Goal: Task Accomplishment & Management: Manage account settings

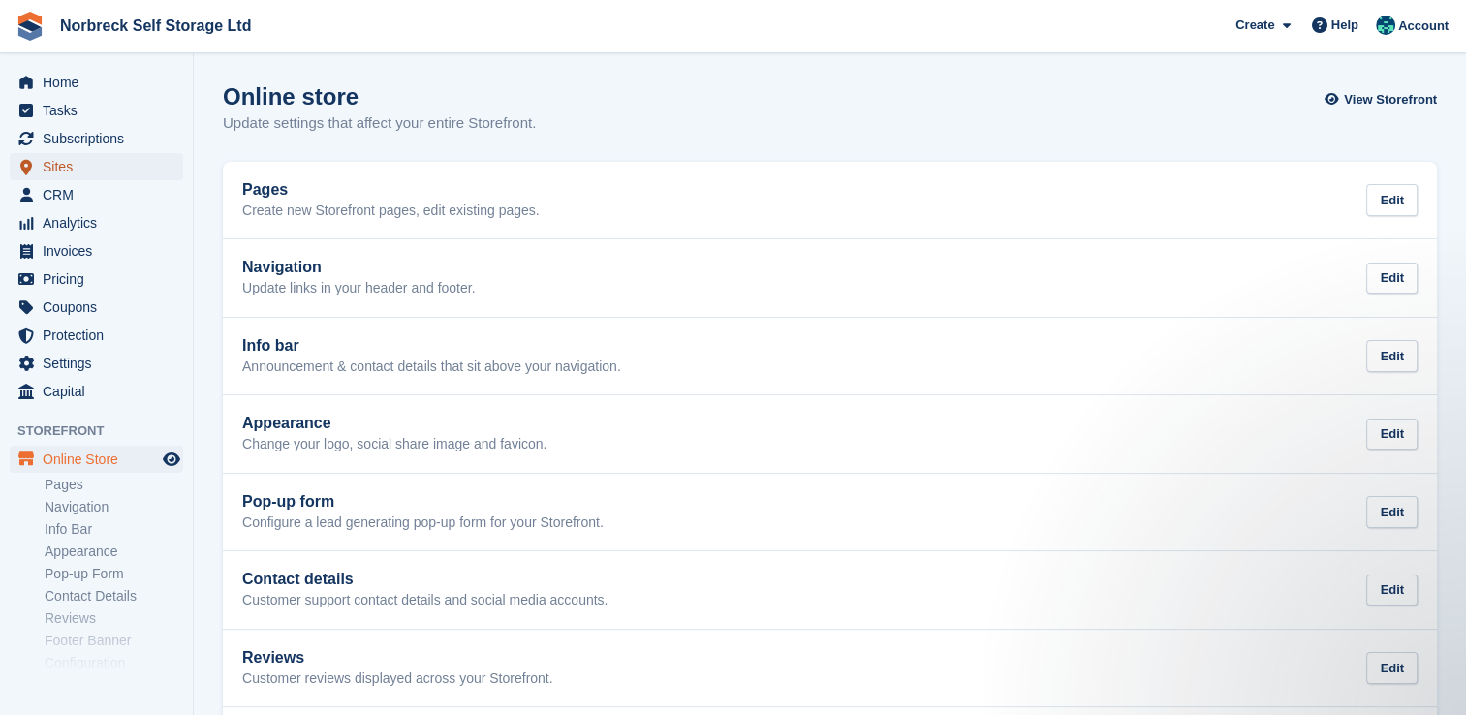
drag, startPoint x: 93, startPoint y: 161, endPoint x: 140, endPoint y: 174, distance: 48.5
click at [93, 161] on span "Sites" at bounding box center [101, 166] width 116 height 27
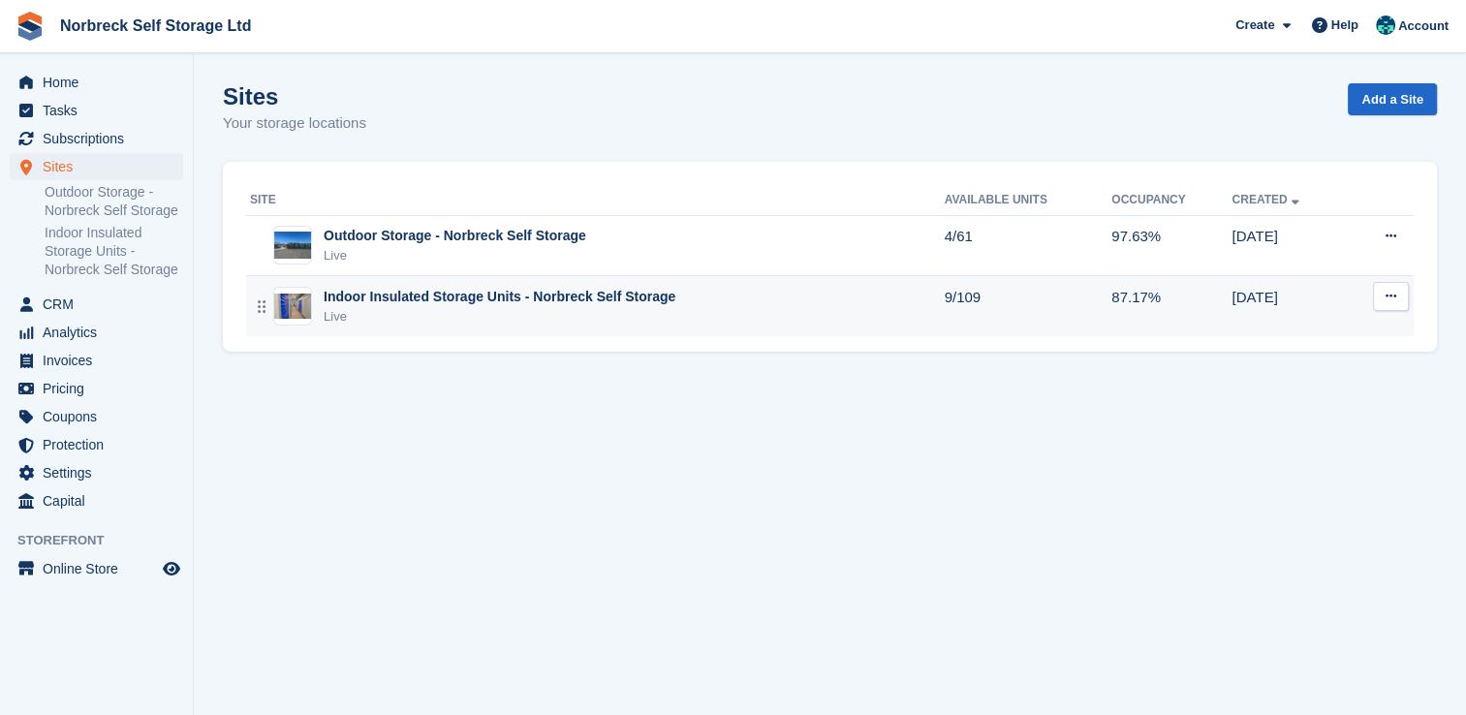
click at [582, 304] on div "Indoor Insulated Storage Units - Norbreck Self Storage" at bounding box center [500, 297] width 352 height 20
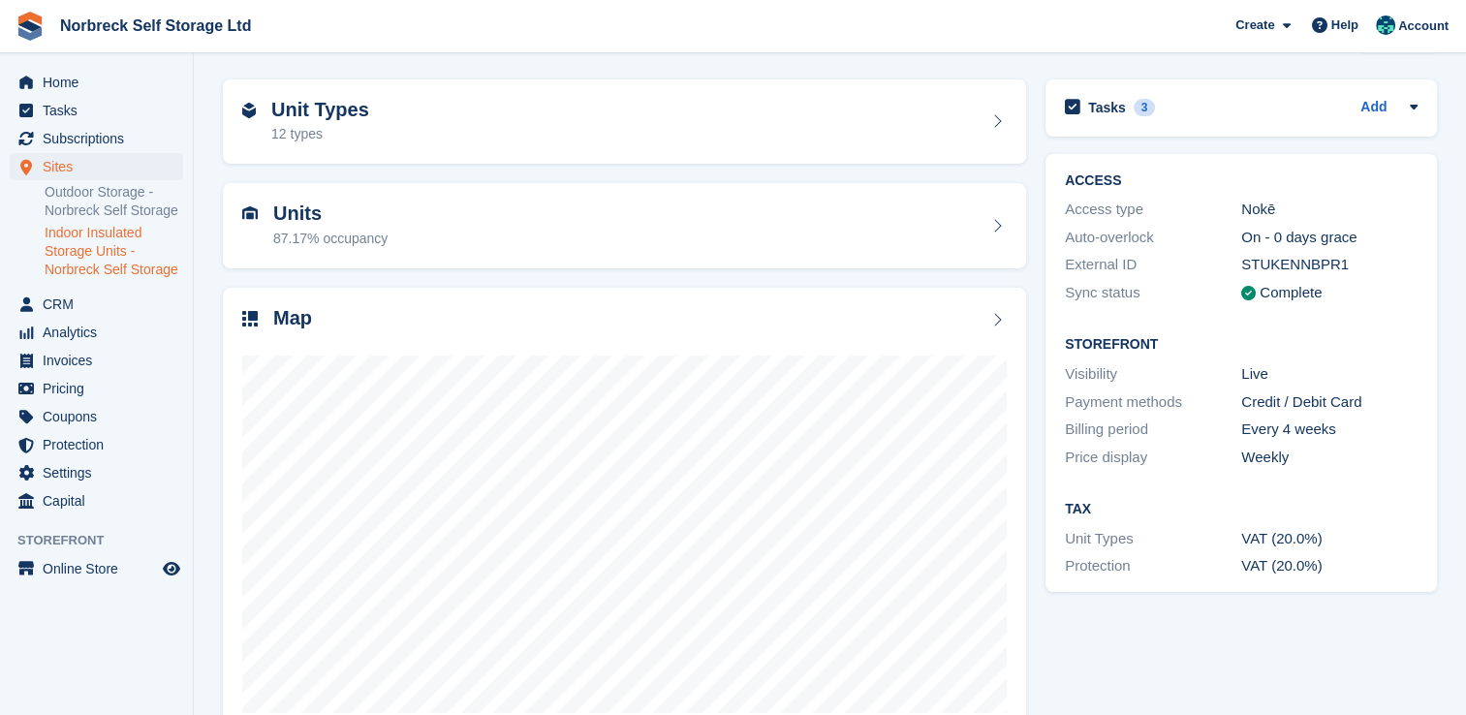
scroll to position [97, 0]
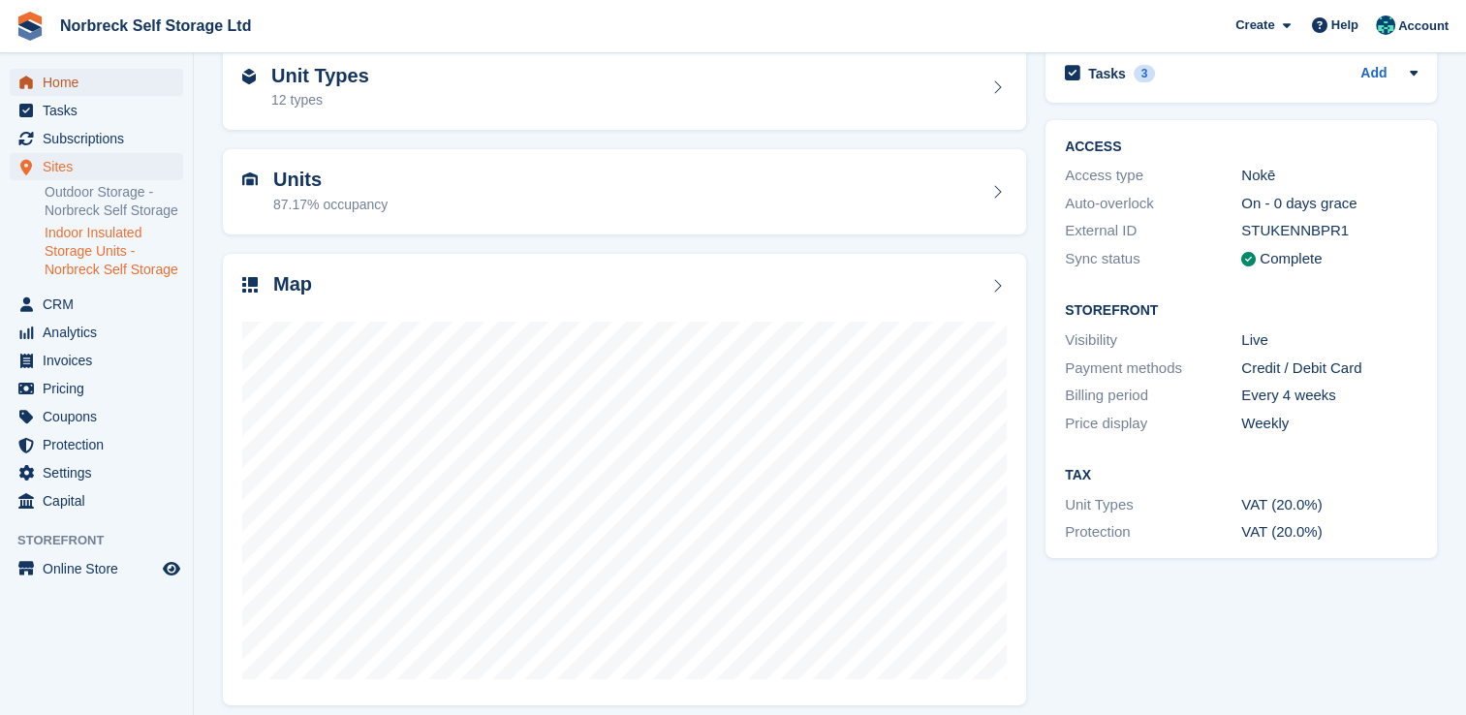
click at [109, 80] on span "Home" at bounding box center [101, 82] width 116 height 27
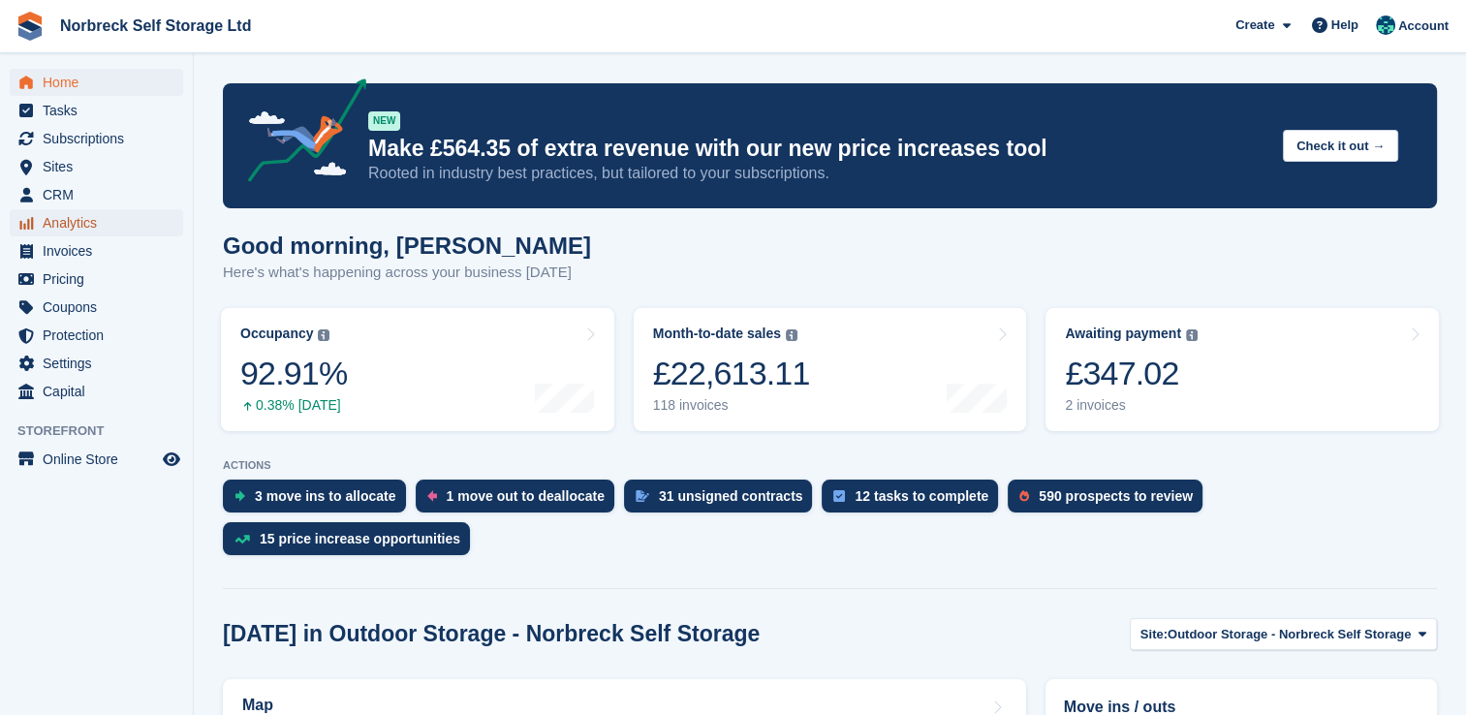
click at [111, 233] on span "Analytics" at bounding box center [101, 222] width 116 height 27
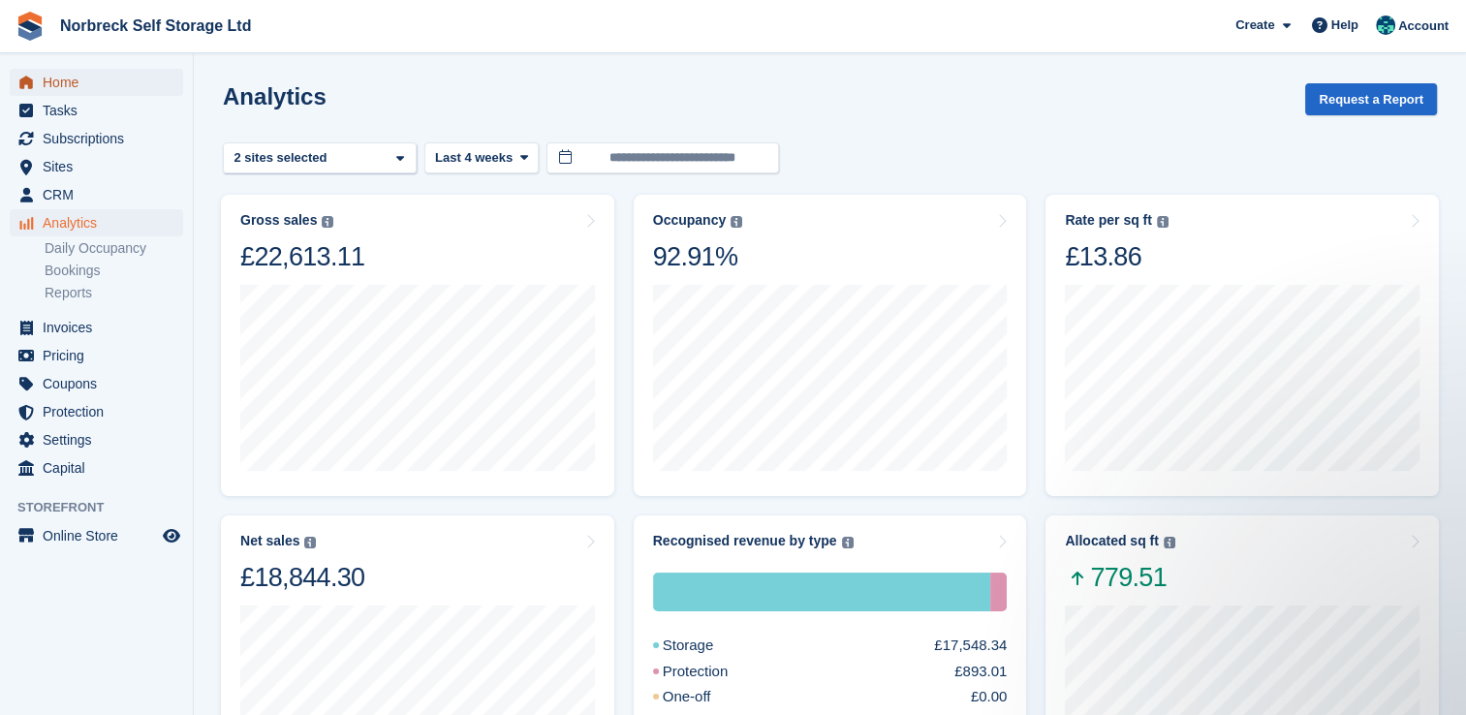
click at [92, 76] on span "Home" at bounding box center [101, 82] width 116 height 27
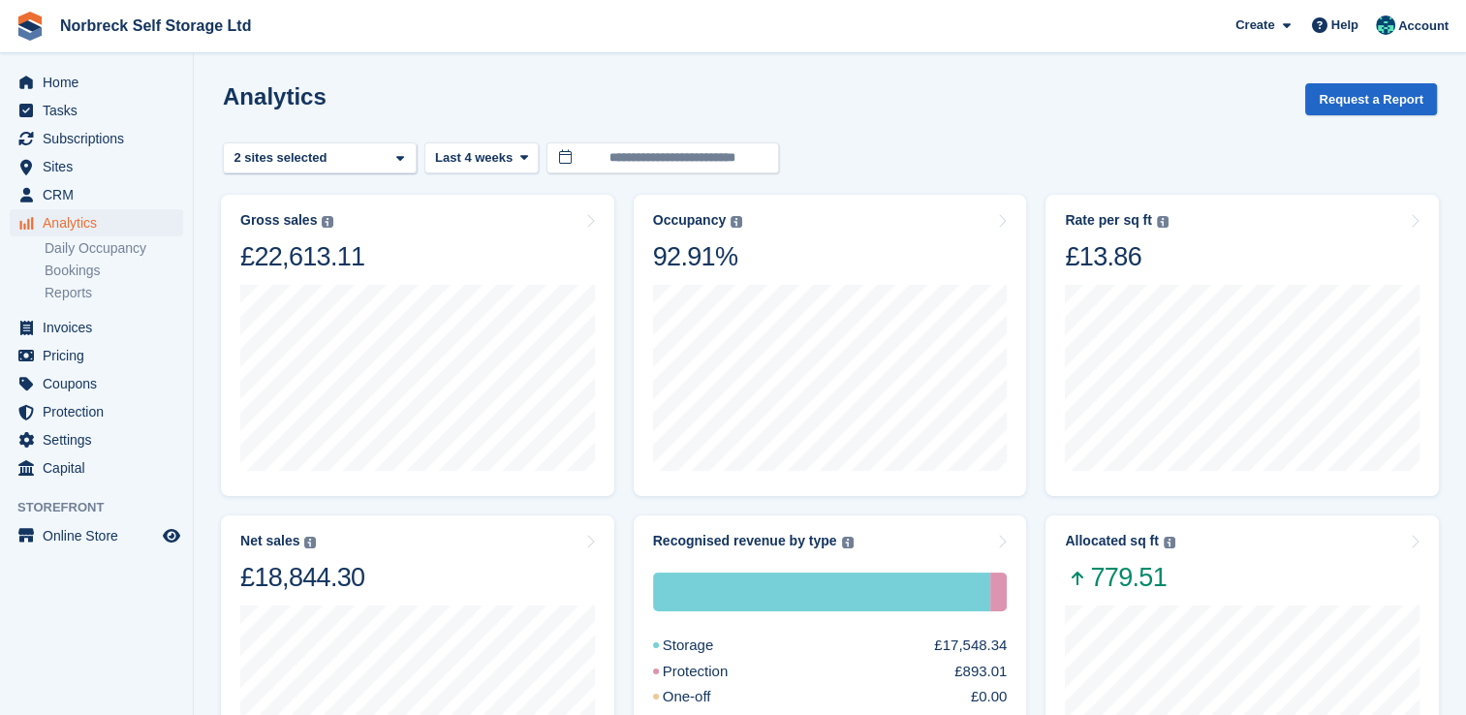
click at [93, 67] on div "Home Tasks Subscriptions Subscriptions Subscriptions Contracts Price increases …" at bounding box center [96, 272] width 193 height 422
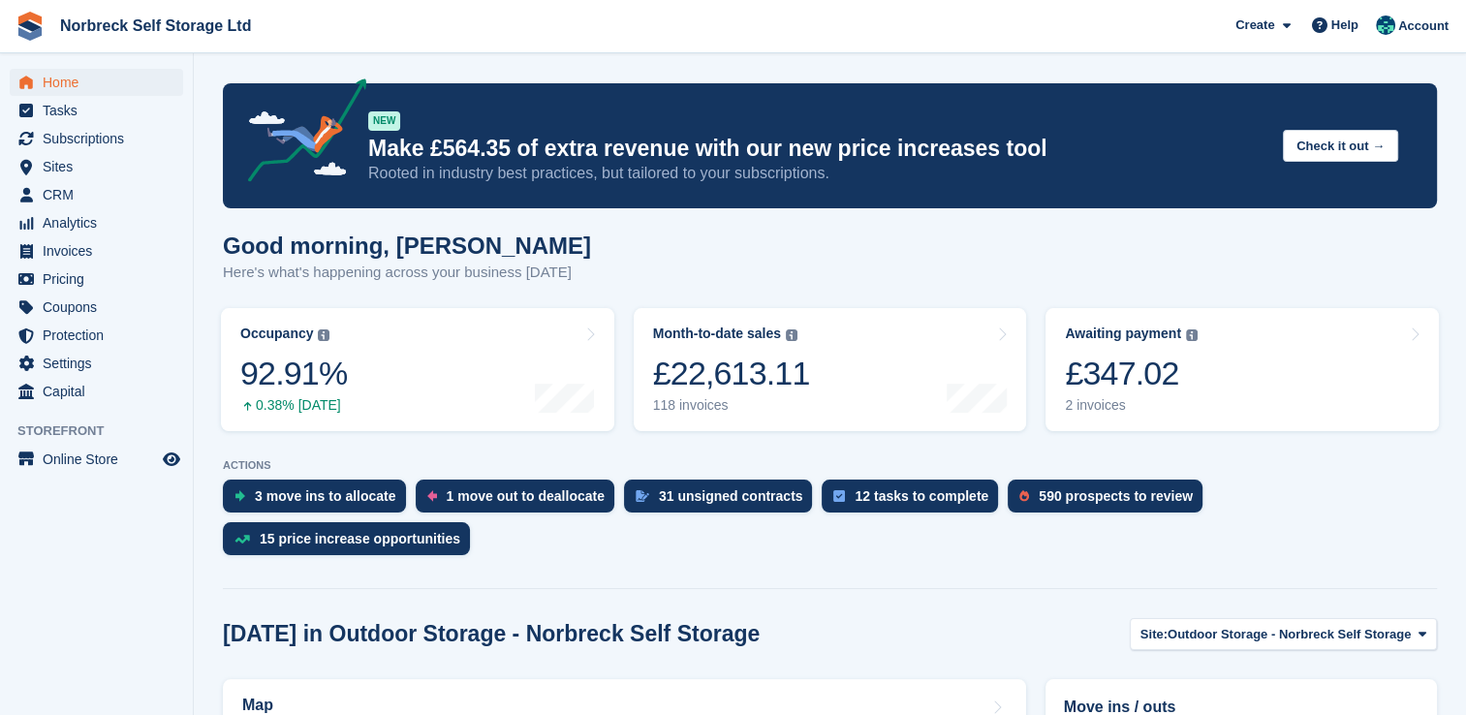
drag, startPoint x: 1137, startPoint y: 281, endPoint x: 1140, endPoint y: 297, distance: 15.8
click at [1138, 281] on div "Good morning, Sally Here's what's happening across your business today" at bounding box center [830, 270] width 1214 height 75
click at [1147, 382] on div "£347.02" at bounding box center [1131, 374] width 133 height 40
click at [1302, 413] on link "Awaiting payment The total outstanding balance on all open invoices. £347.02 2 …" at bounding box center [1242, 369] width 393 height 123
click at [37, 133] on span "menu" at bounding box center [26, 138] width 23 height 23
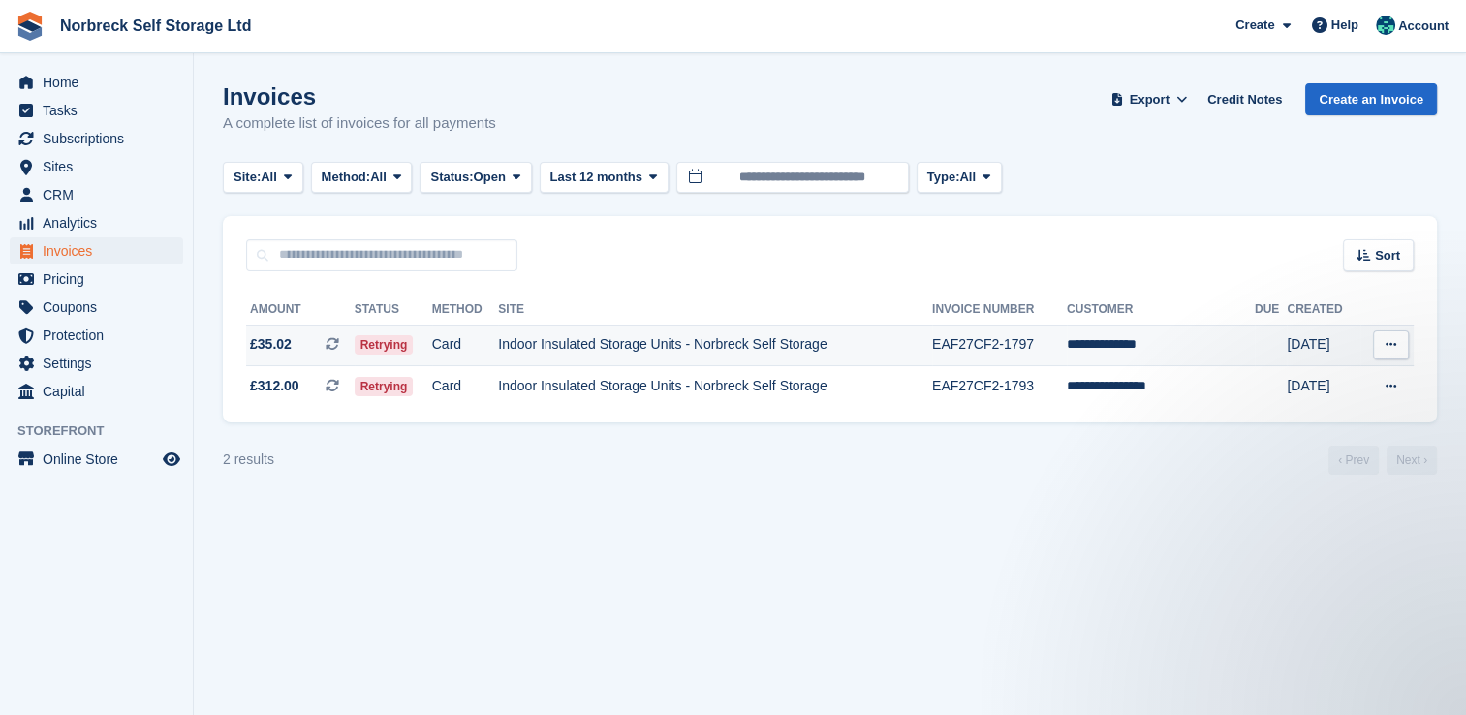
click at [830, 334] on td "Indoor Insulated Storage Units - Norbreck Self Storage" at bounding box center [715, 346] width 434 height 42
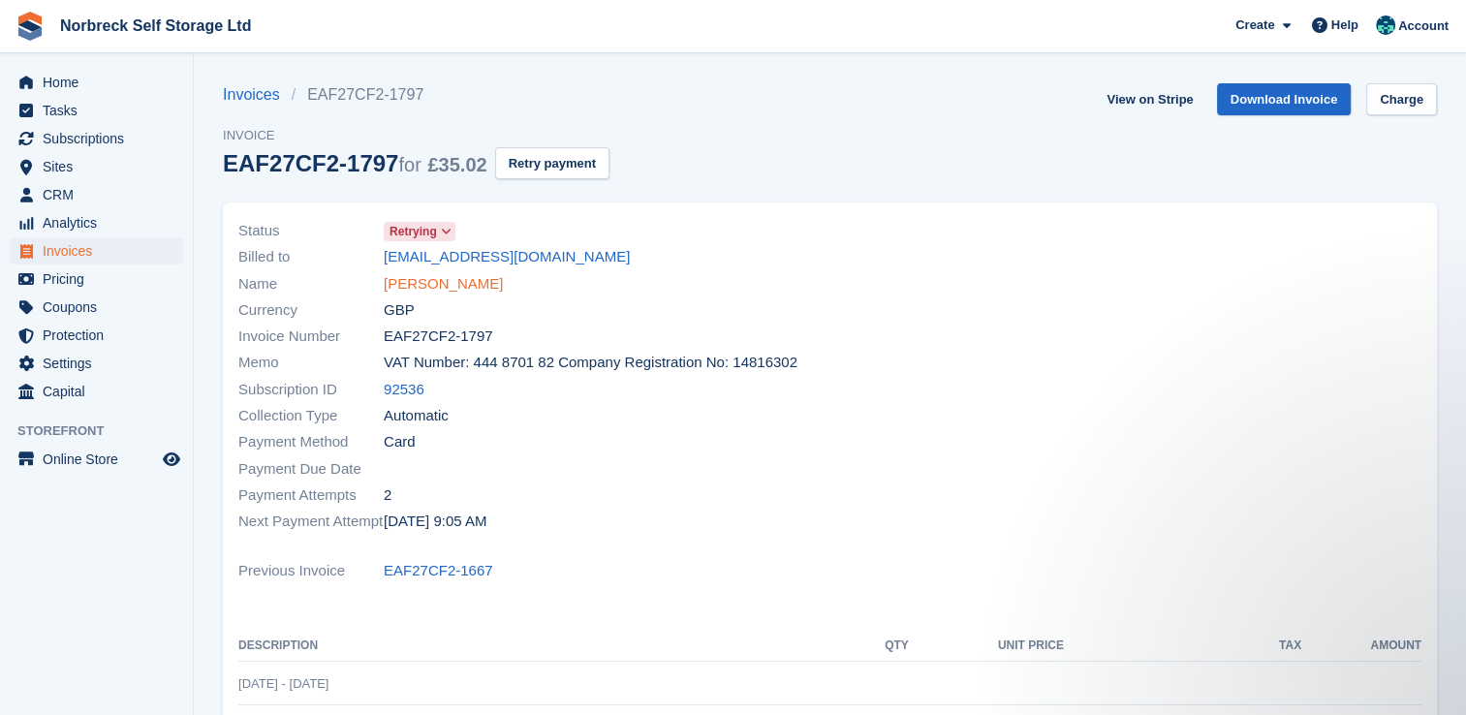
click at [487, 286] on link "[PERSON_NAME]" at bounding box center [443, 284] width 119 height 22
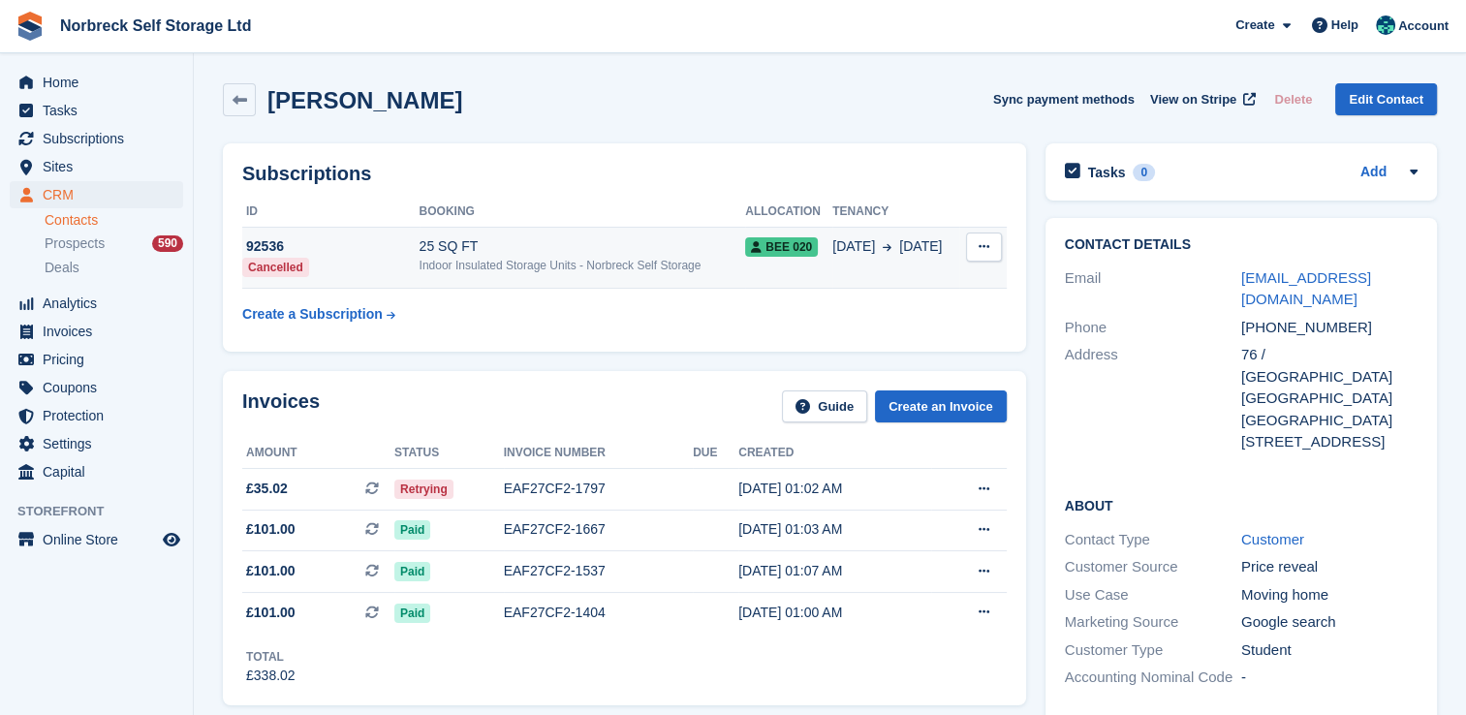
click at [993, 258] on button at bounding box center [984, 247] width 36 height 29
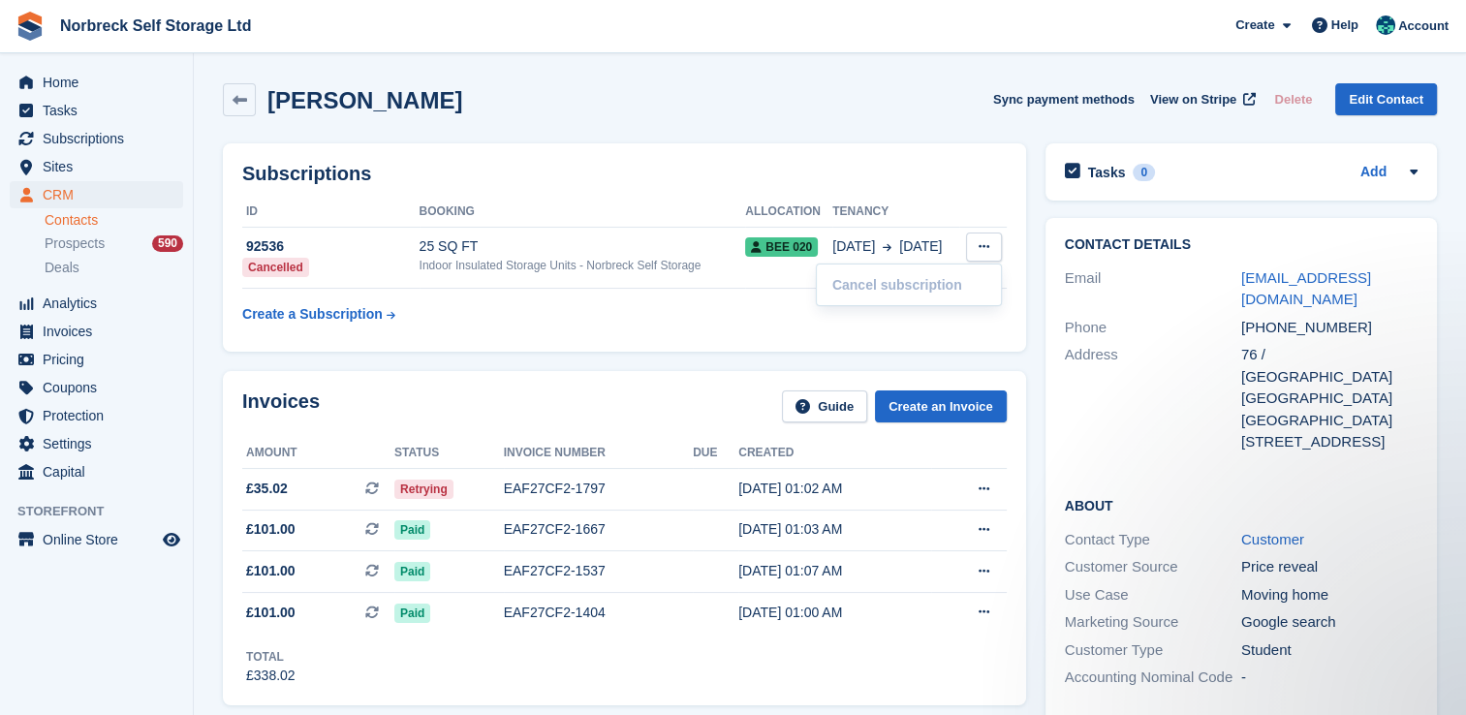
click at [931, 332] on div "Subscriptions ID Booking Allocation Tenancy 92536 Cancelled 25 SQ FT Indoor Ins…" at bounding box center [624, 247] width 803 height 208
click at [990, 487] on button at bounding box center [984, 489] width 36 height 29
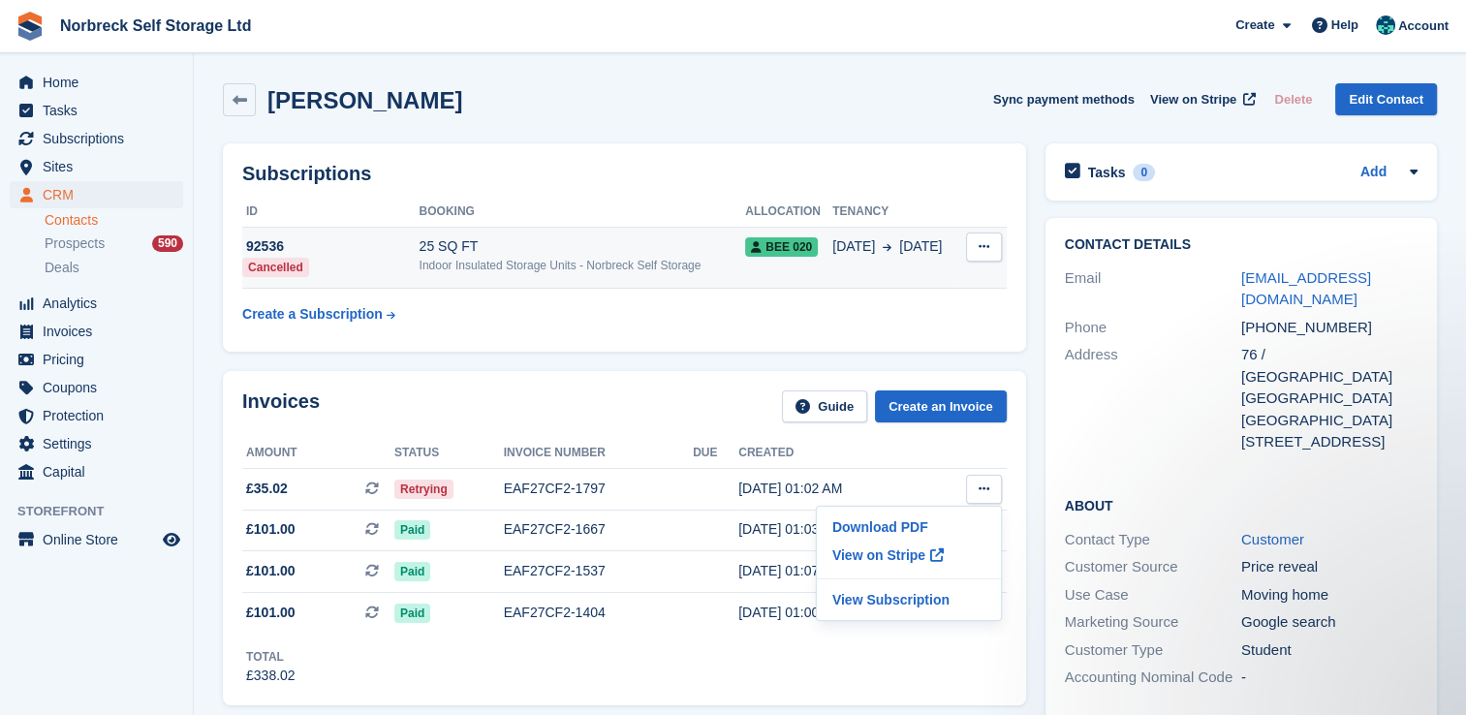
click at [992, 253] on button at bounding box center [984, 247] width 36 height 29
click at [643, 252] on div "25 SQ FT" at bounding box center [583, 246] width 327 height 20
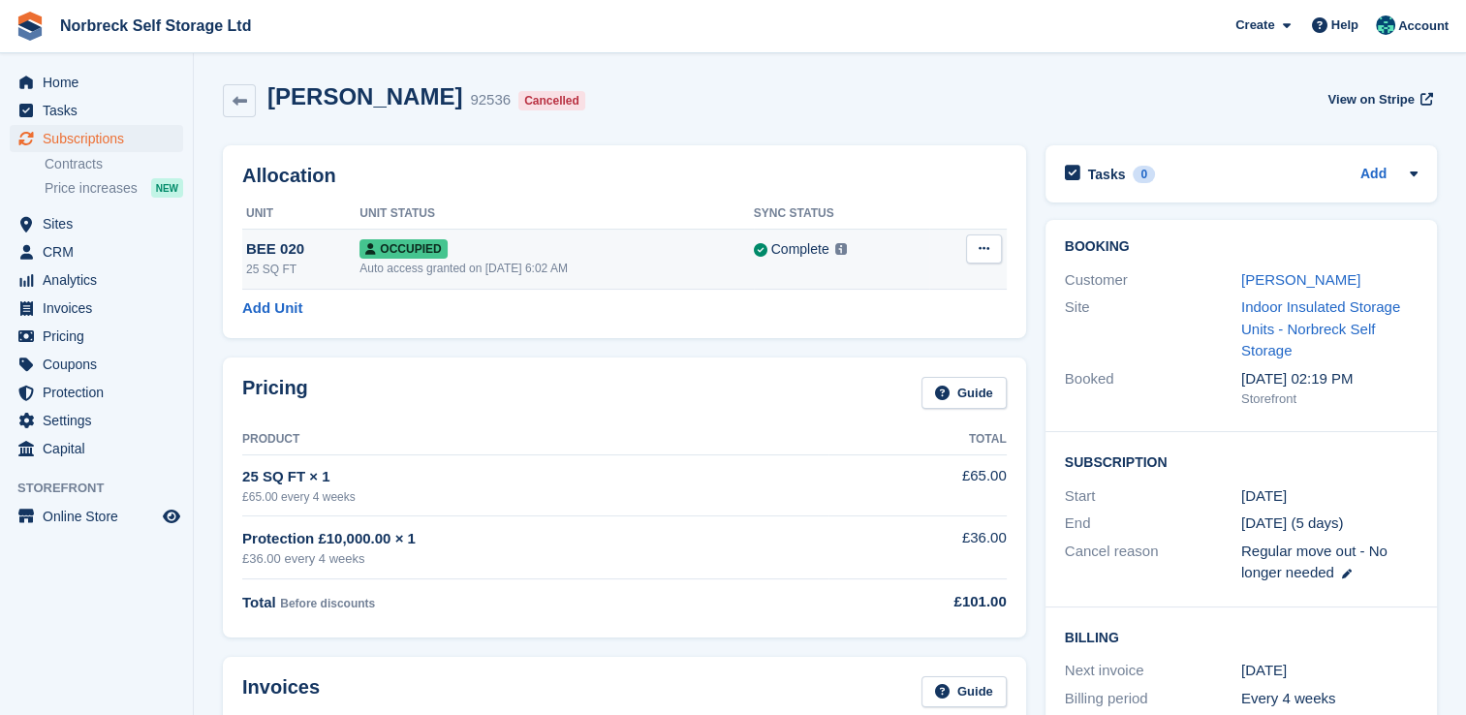
click at [990, 258] on button at bounding box center [984, 249] width 36 height 29
click at [900, 284] on p "Overlock" at bounding box center [909, 286] width 169 height 25
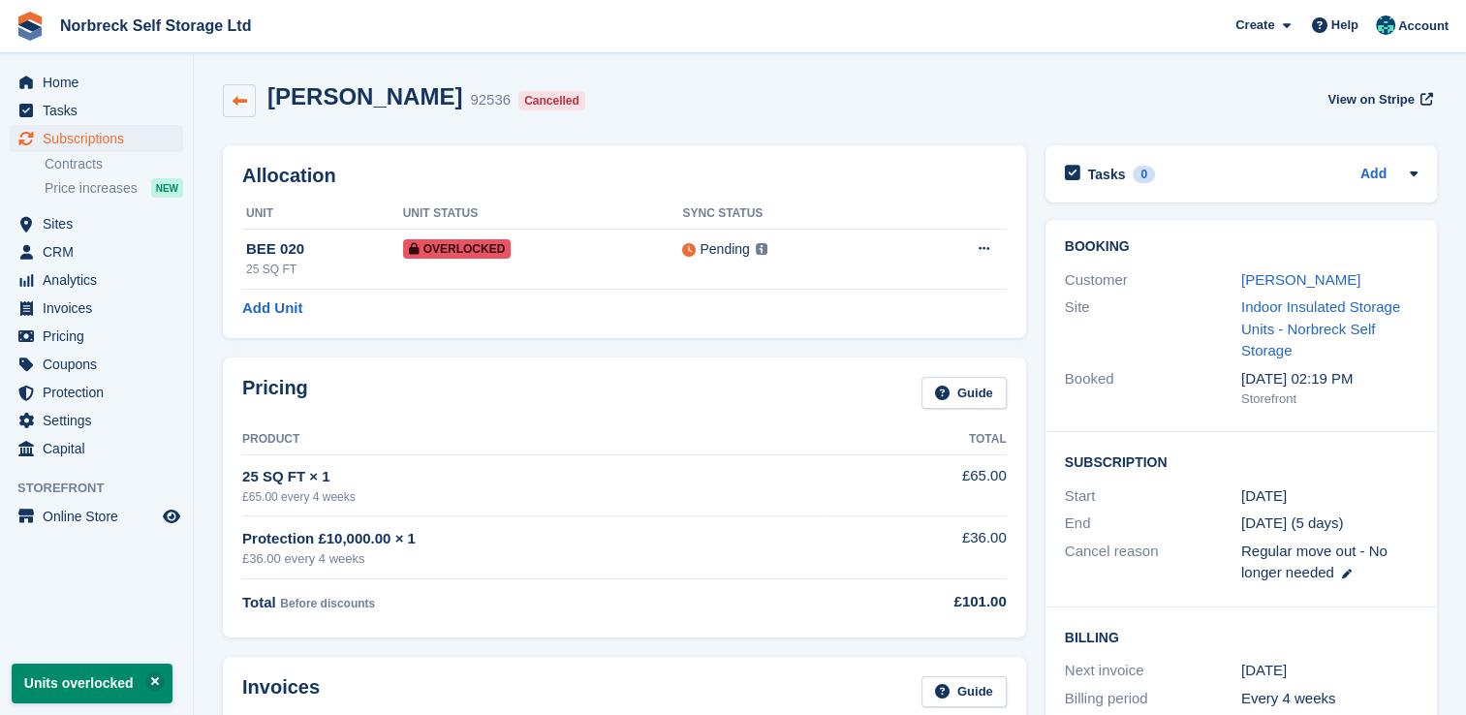
click at [237, 98] on icon at bounding box center [240, 101] width 15 height 15
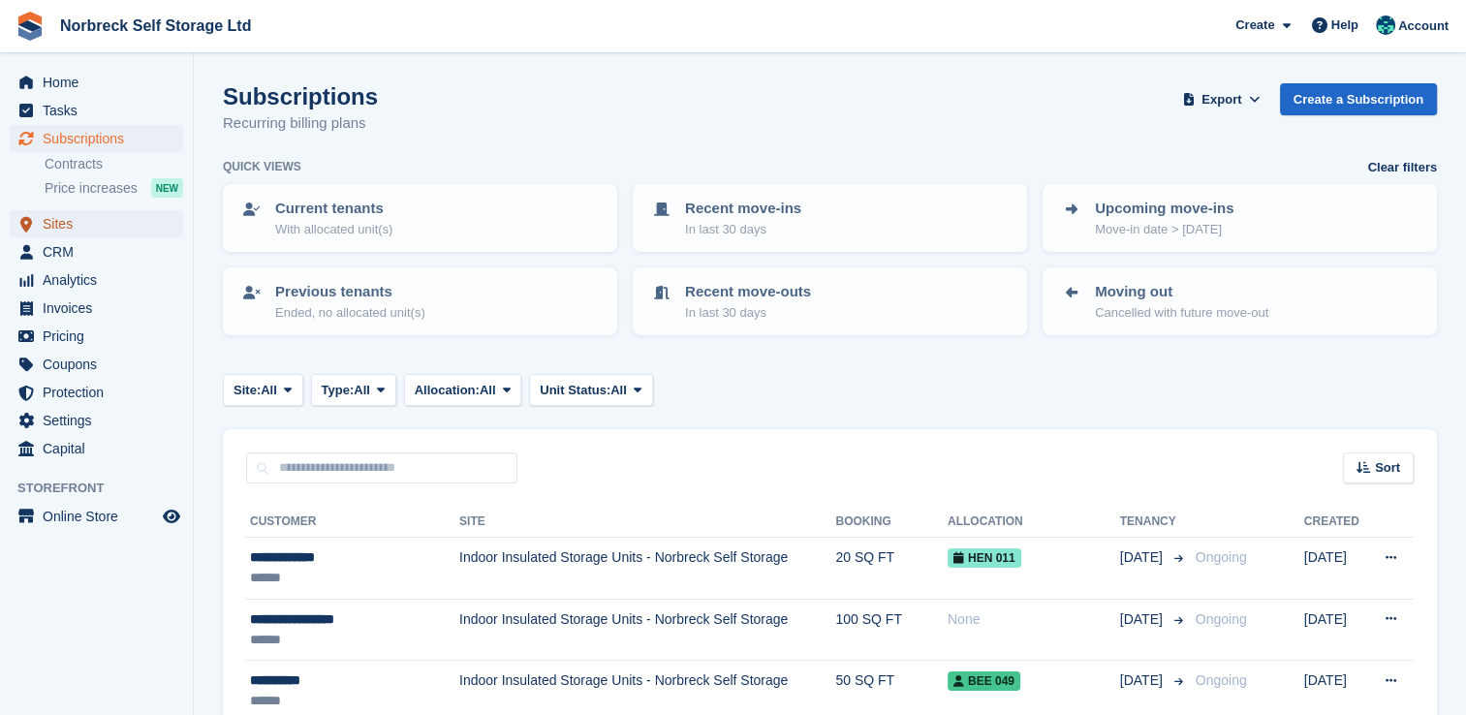
click at [85, 226] on span "Sites" at bounding box center [101, 223] width 116 height 27
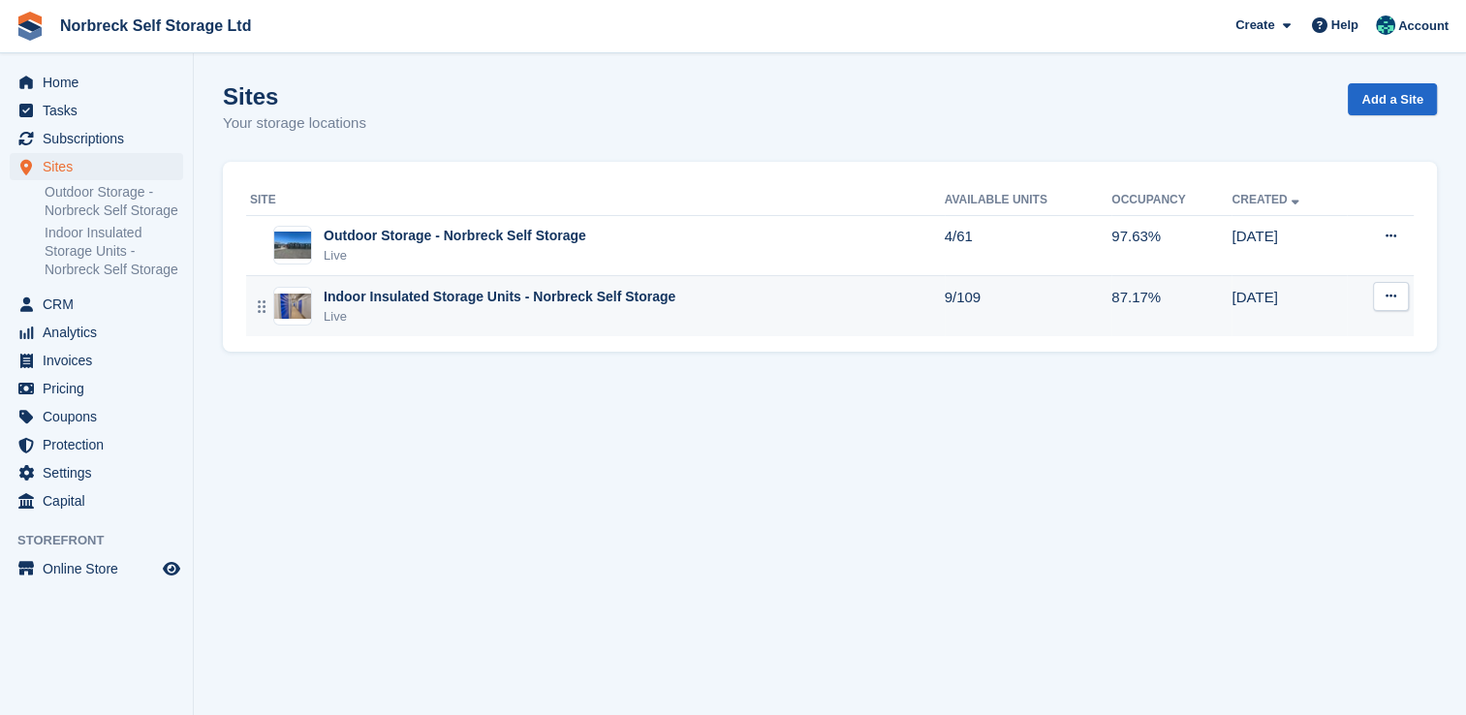
click at [636, 304] on div "Indoor Insulated Storage Units - Norbreck Self Storage" at bounding box center [500, 297] width 352 height 20
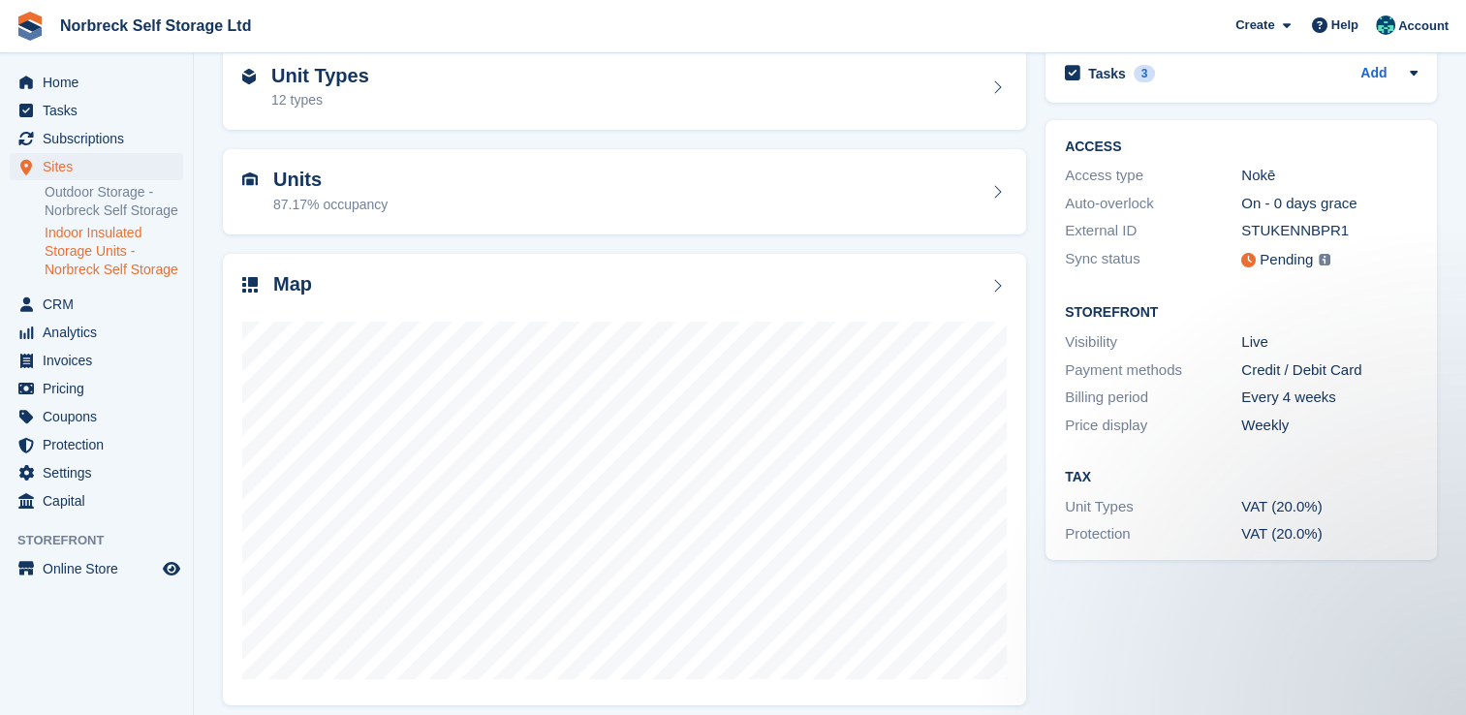
click at [112, 239] on link "Indoor Insulated Storage Units - Norbreck Self Storage" at bounding box center [114, 251] width 139 height 55
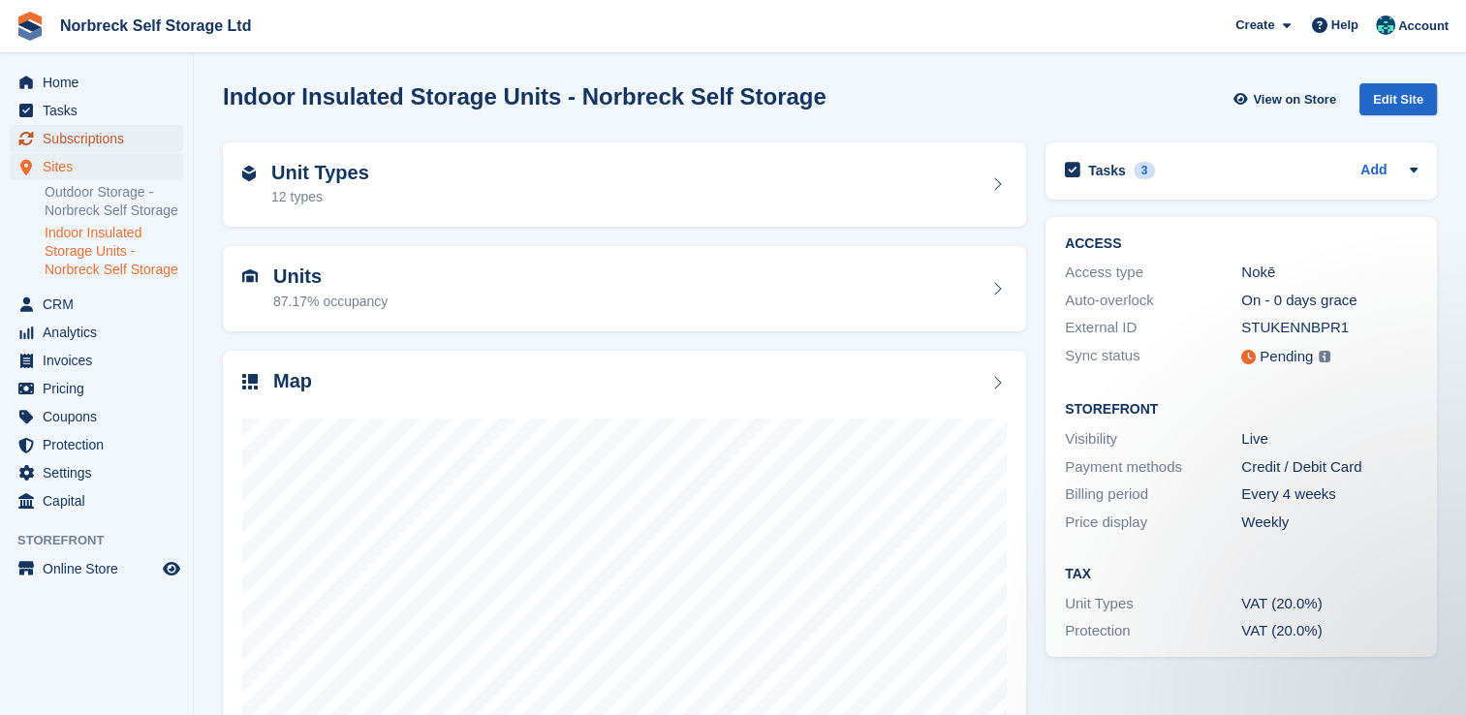
click at [83, 136] on span "Subscriptions" at bounding box center [101, 138] width 116 height 27
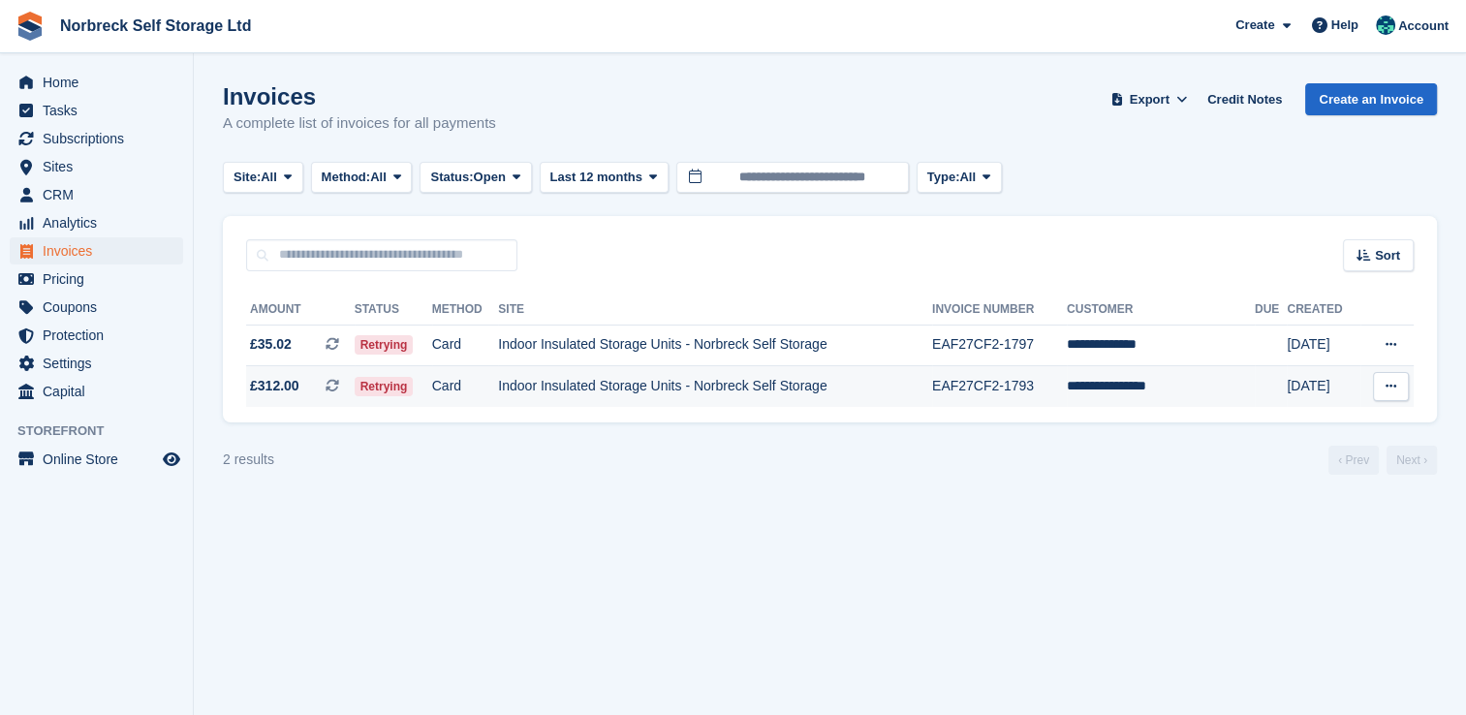
click at [1128, 388] on td "**********" at bounding box center [1161, 386] width 188 height 41
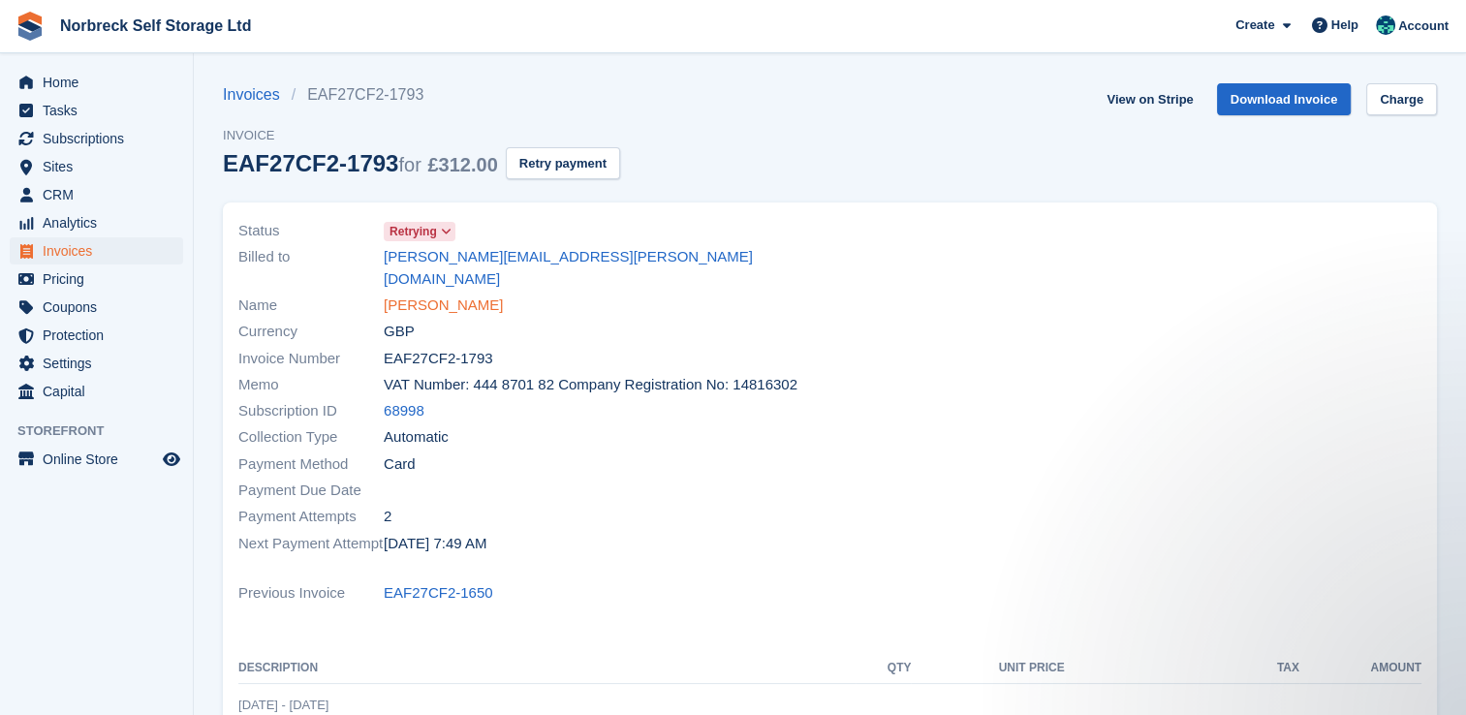
click at [454, 295] on link "Maria Partington" at bounding box center [443, 306] width 119 height 22
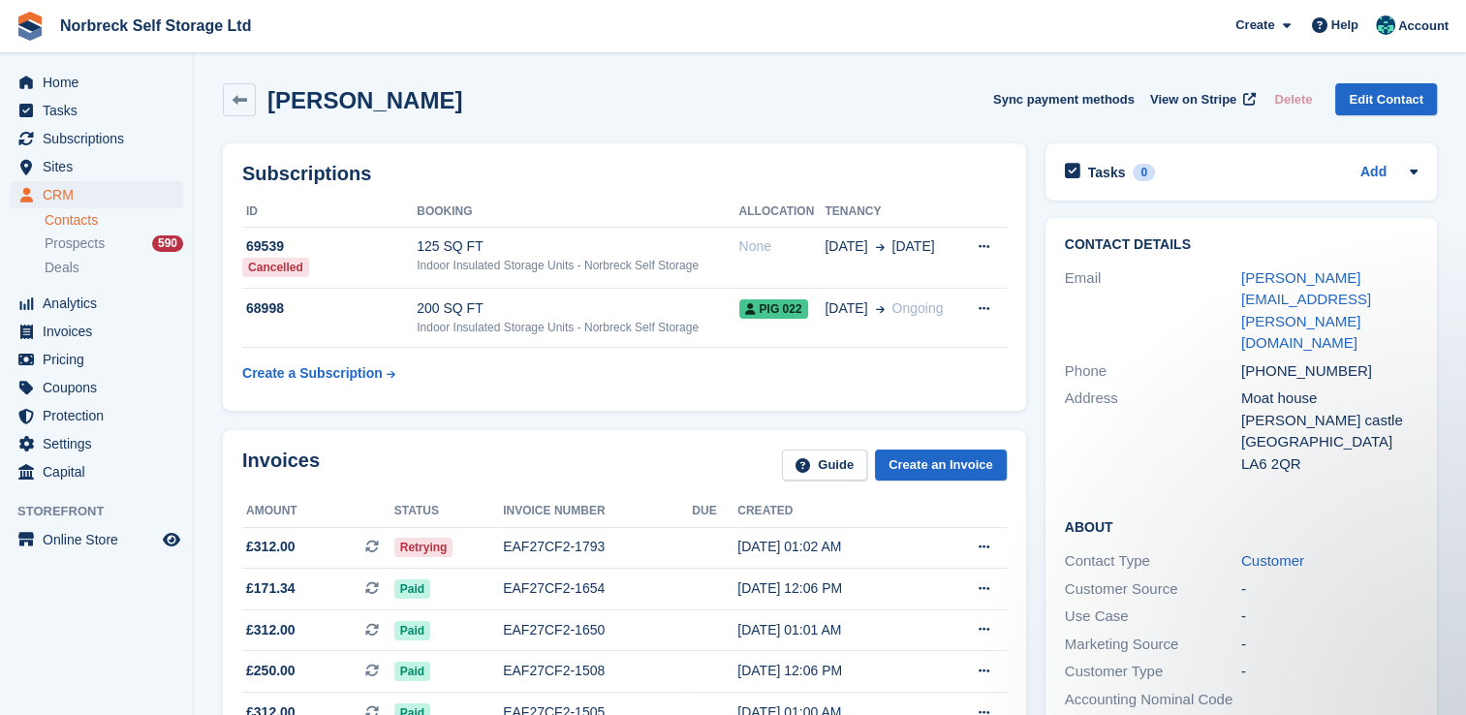
click at [1147, 388] on div "Address" at bounding box center [1153, 431] width 176 height 87
click at [104, 138] on span "Subscriptions" at bounding box center [101, 138] width 116 height 27
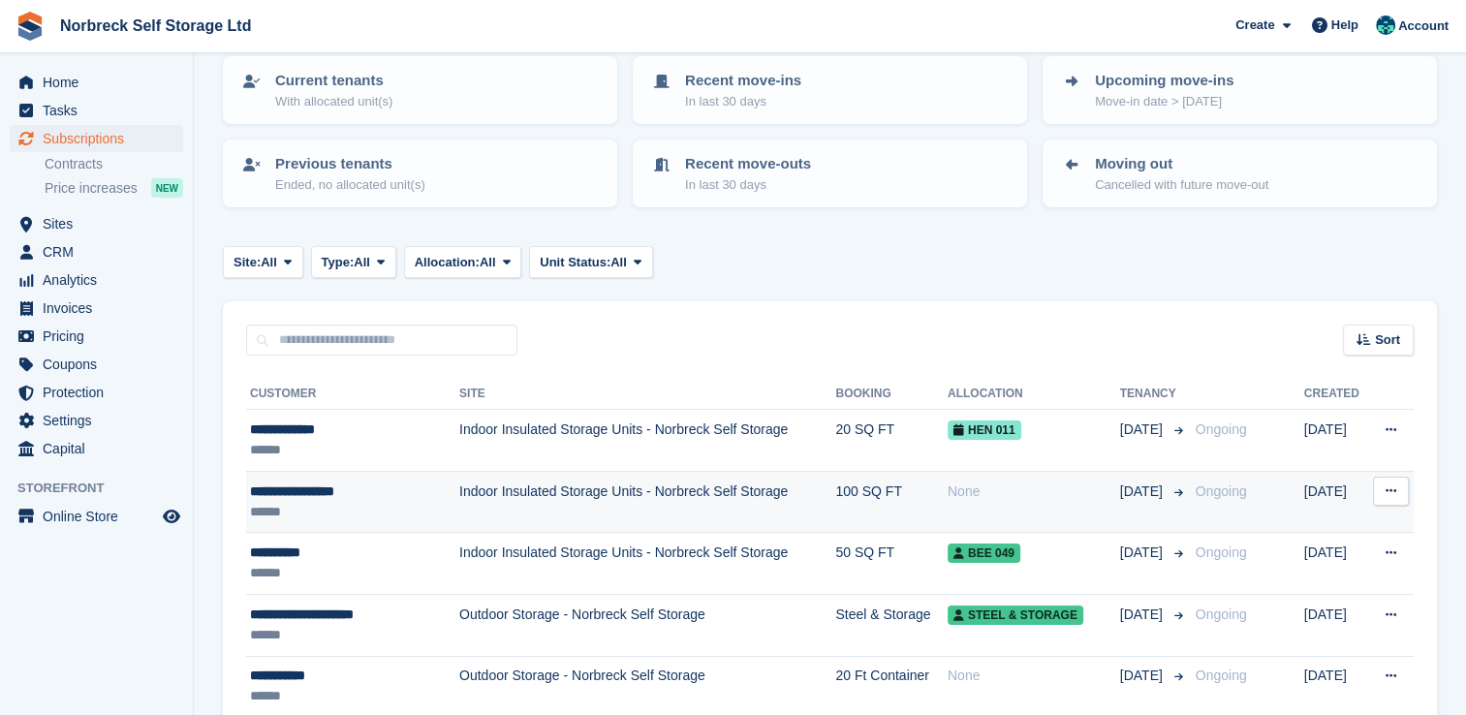
scroll to position [194, 0]
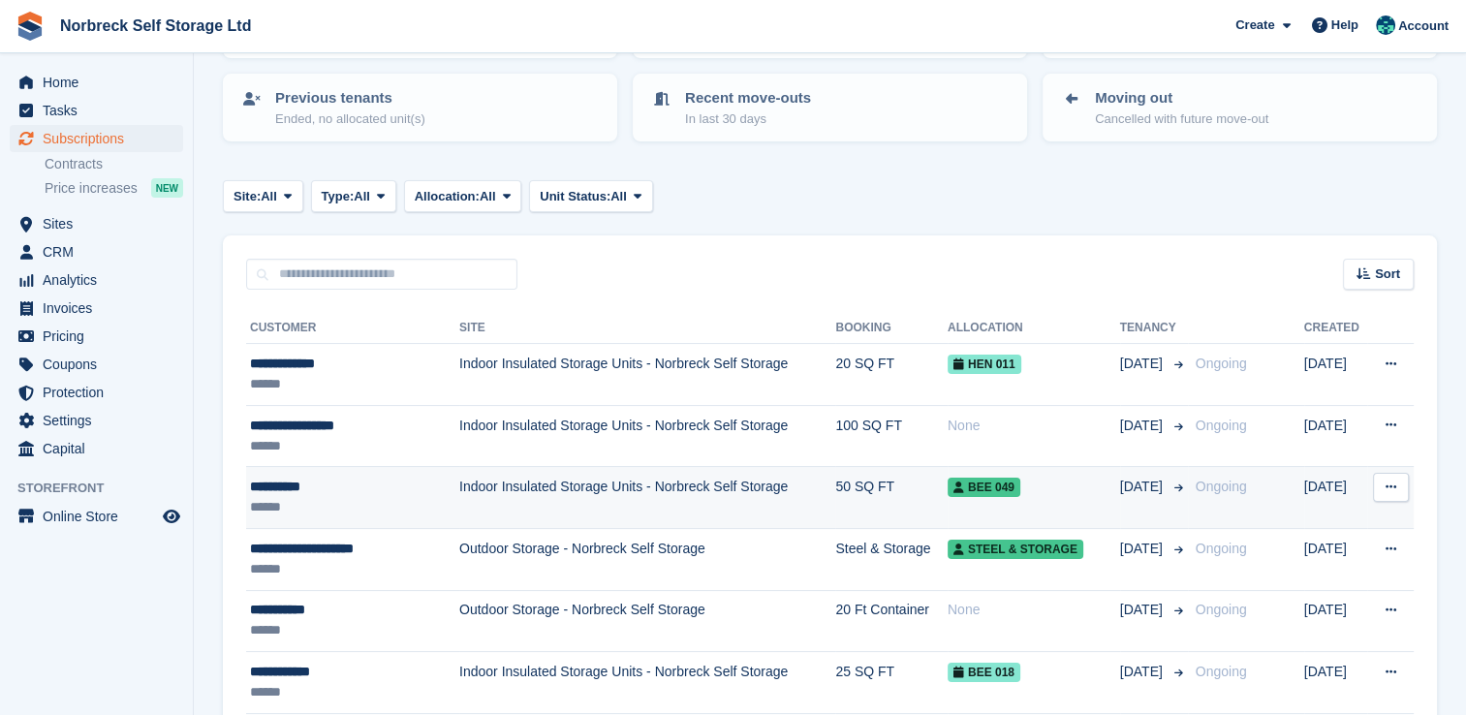
click at [345, 502] on div "******" at bounding box center [341, 507] width 182 height 20
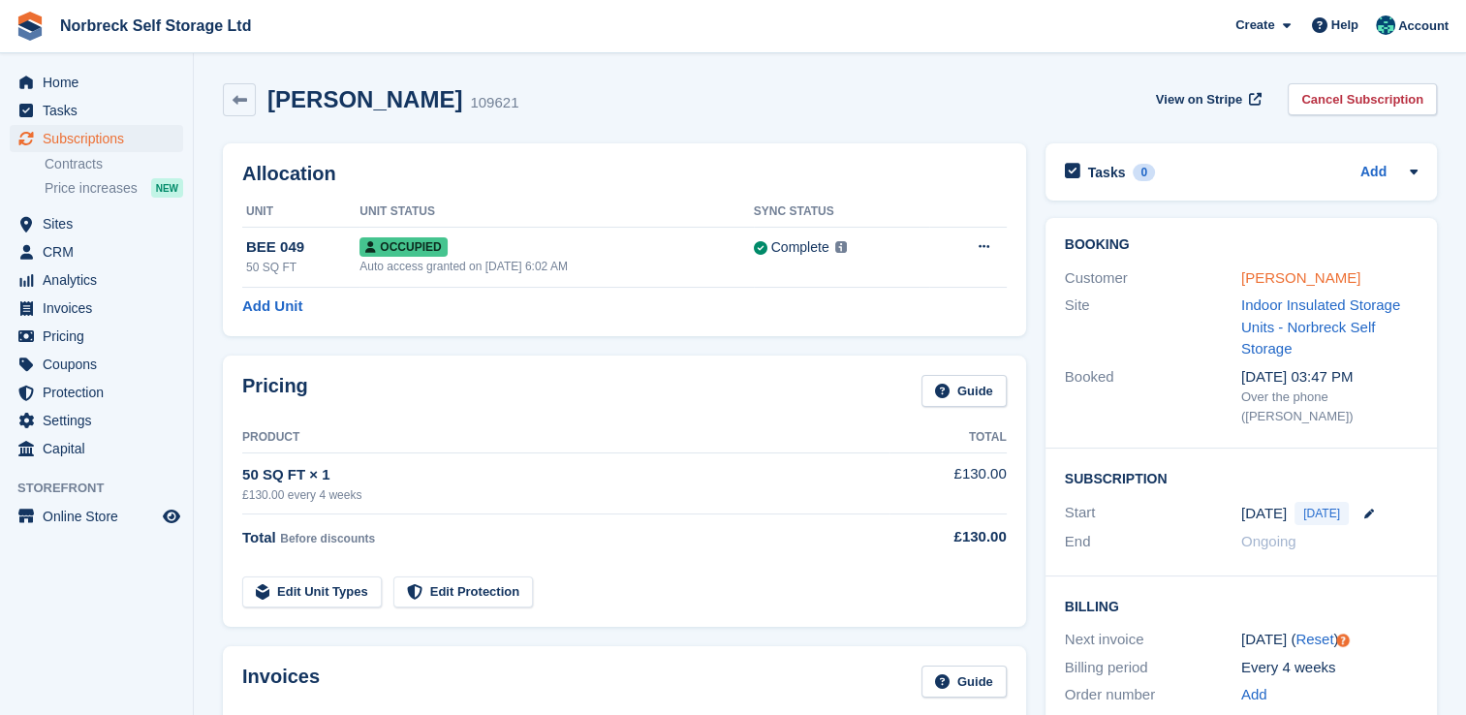
click at [1275, 284] on link "Ann jarvis" at bounding box center [1301, 277] width 119 height 16
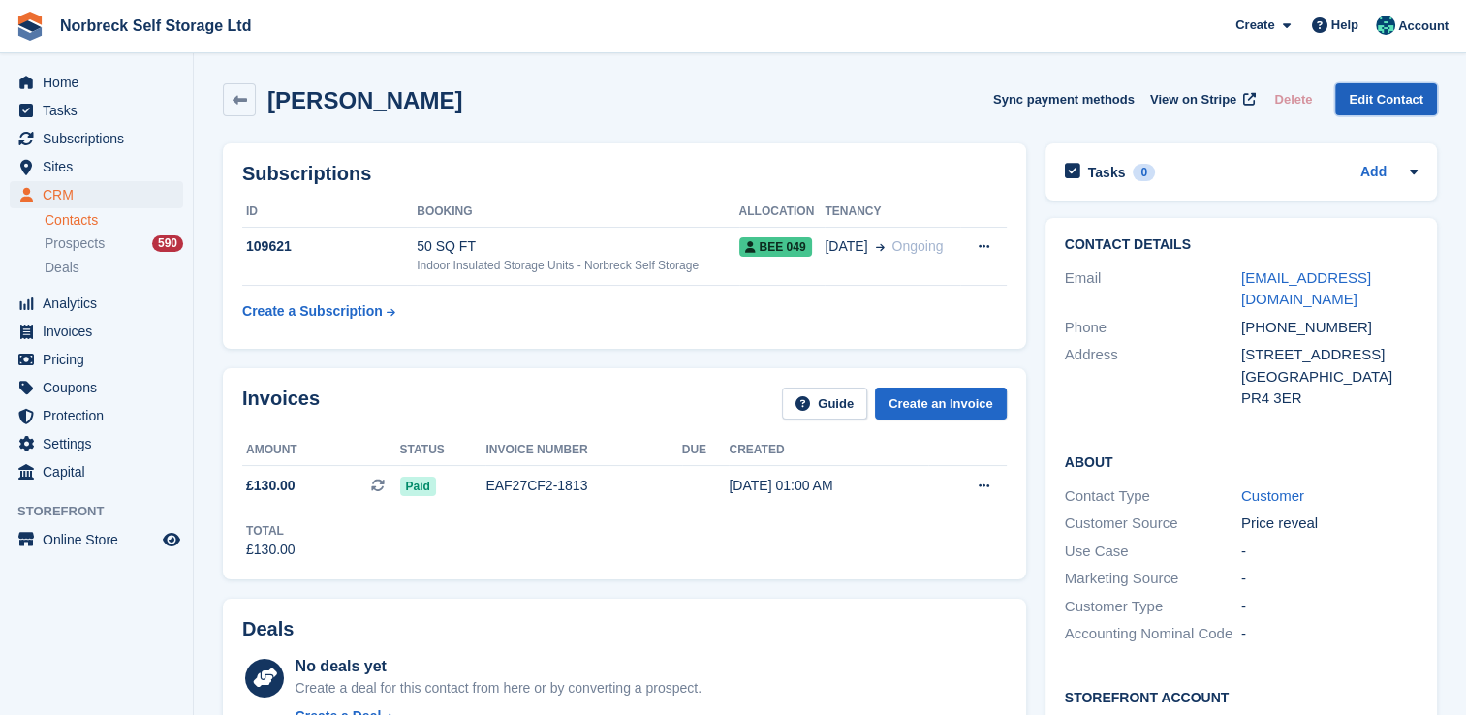
click at [1393, 111] on link "Edit Contact" at bounding box center [1387, 99] width 102 height 32
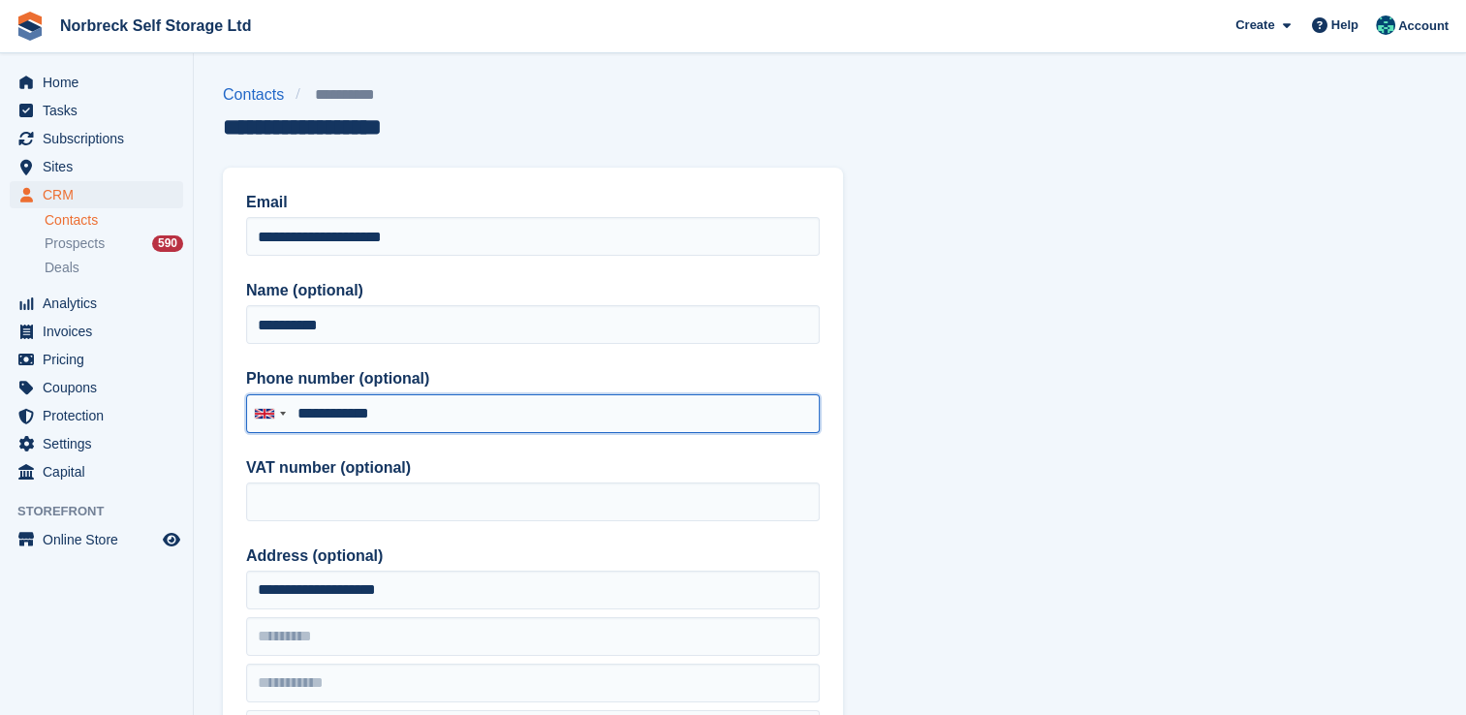
drag, startPoint x: 469, startPoint y: 417, endPoint x: 192, endPoint y: 386, distance: 278.9
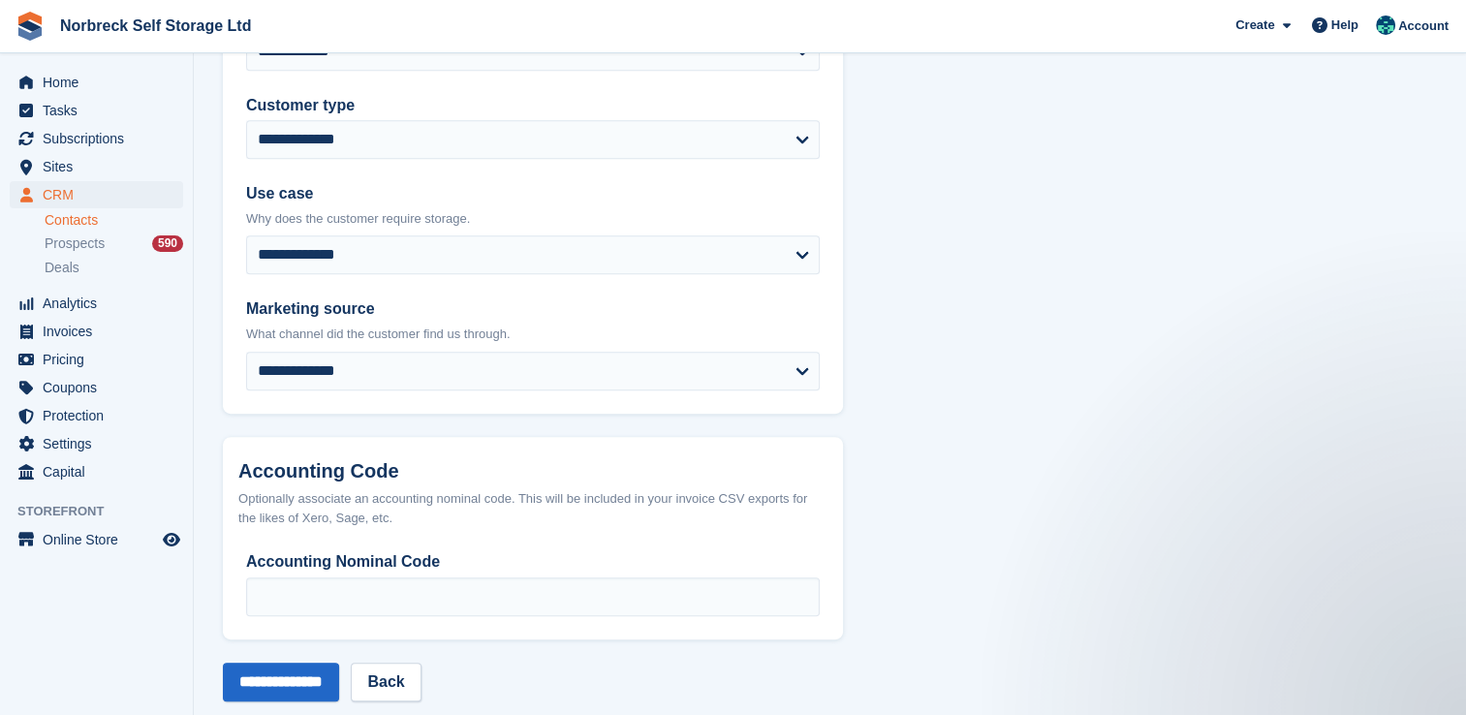
scroll to position [935, 0]
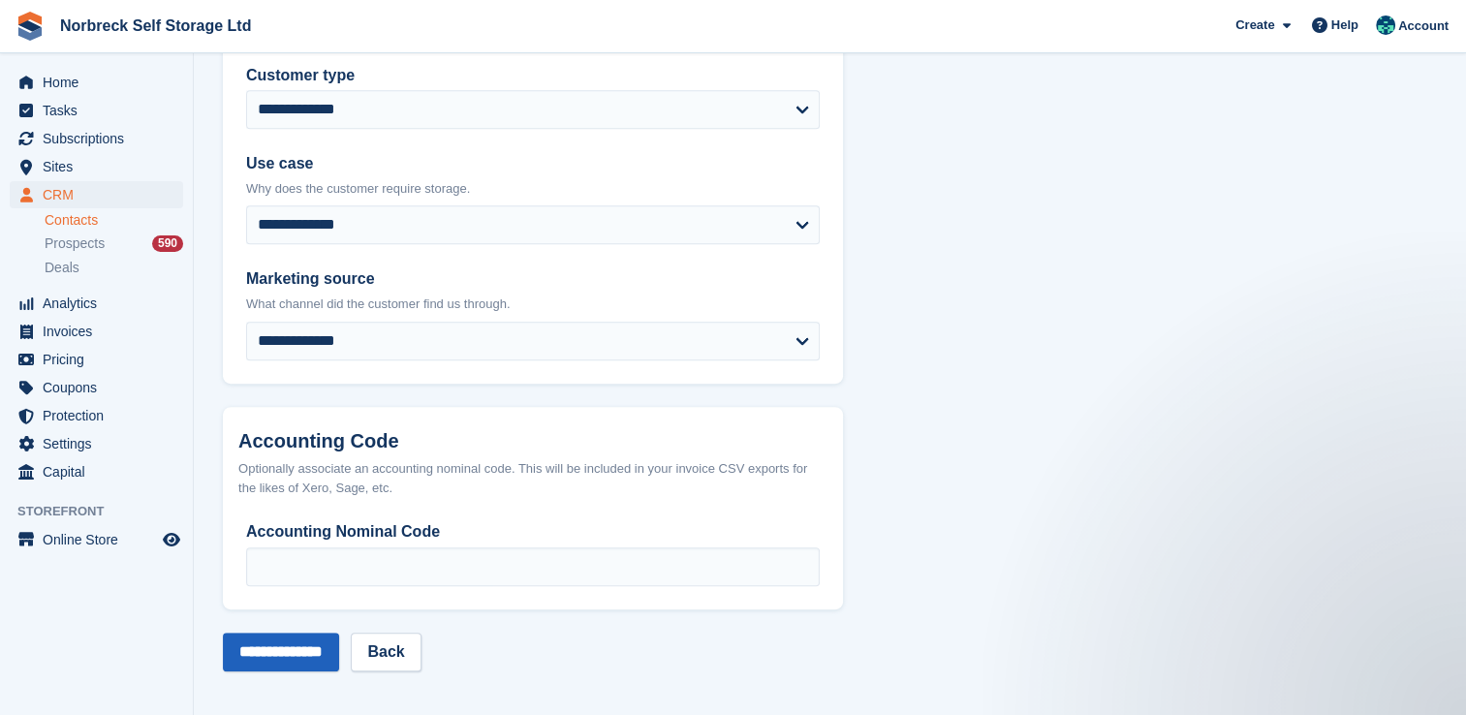
type input "**********"
click at [307, 635] on input "**********" at bounding box center [281, 652] width 116 height 39
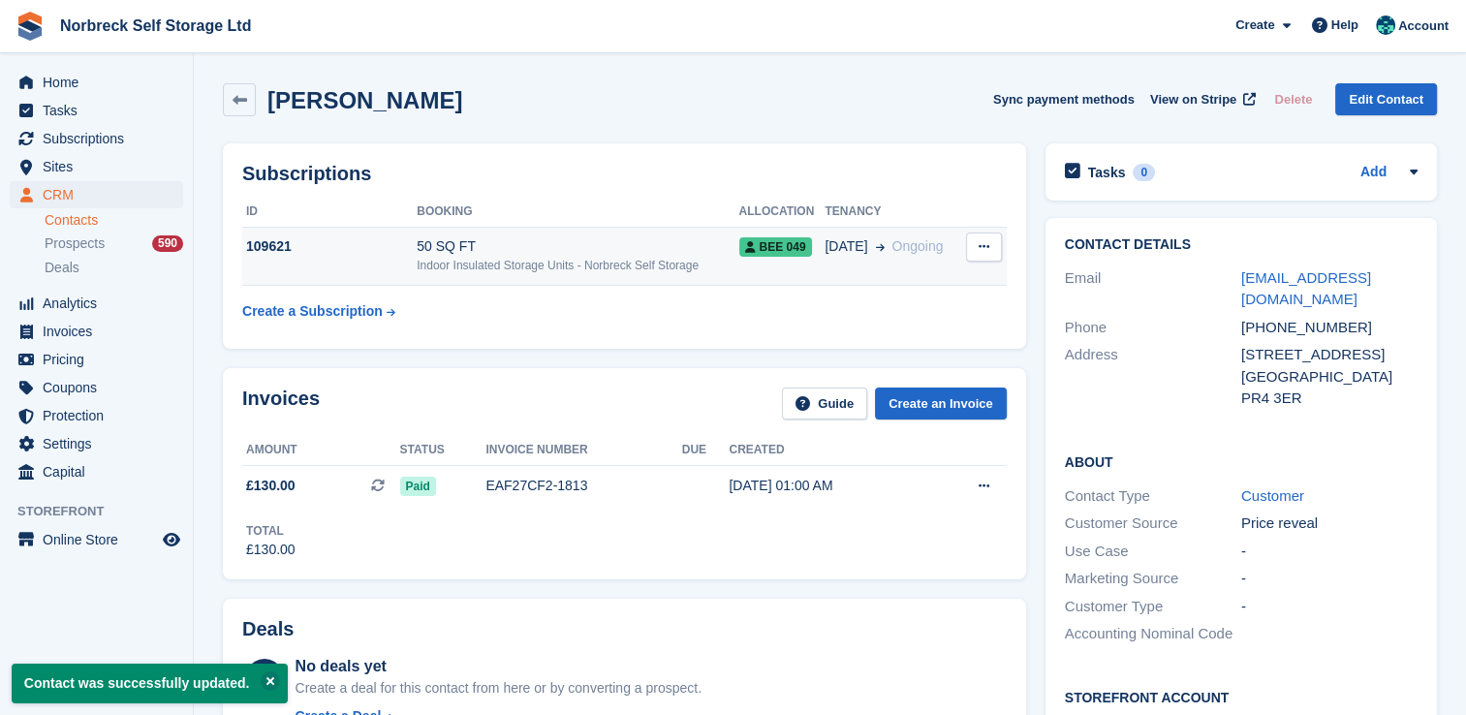
click at [996, 245] on button at bounding box center [984, 247] width 36 height 29
click at [710, 252] on div "50 SQ FT" at bounding box center [578, 246] width 322 height 20
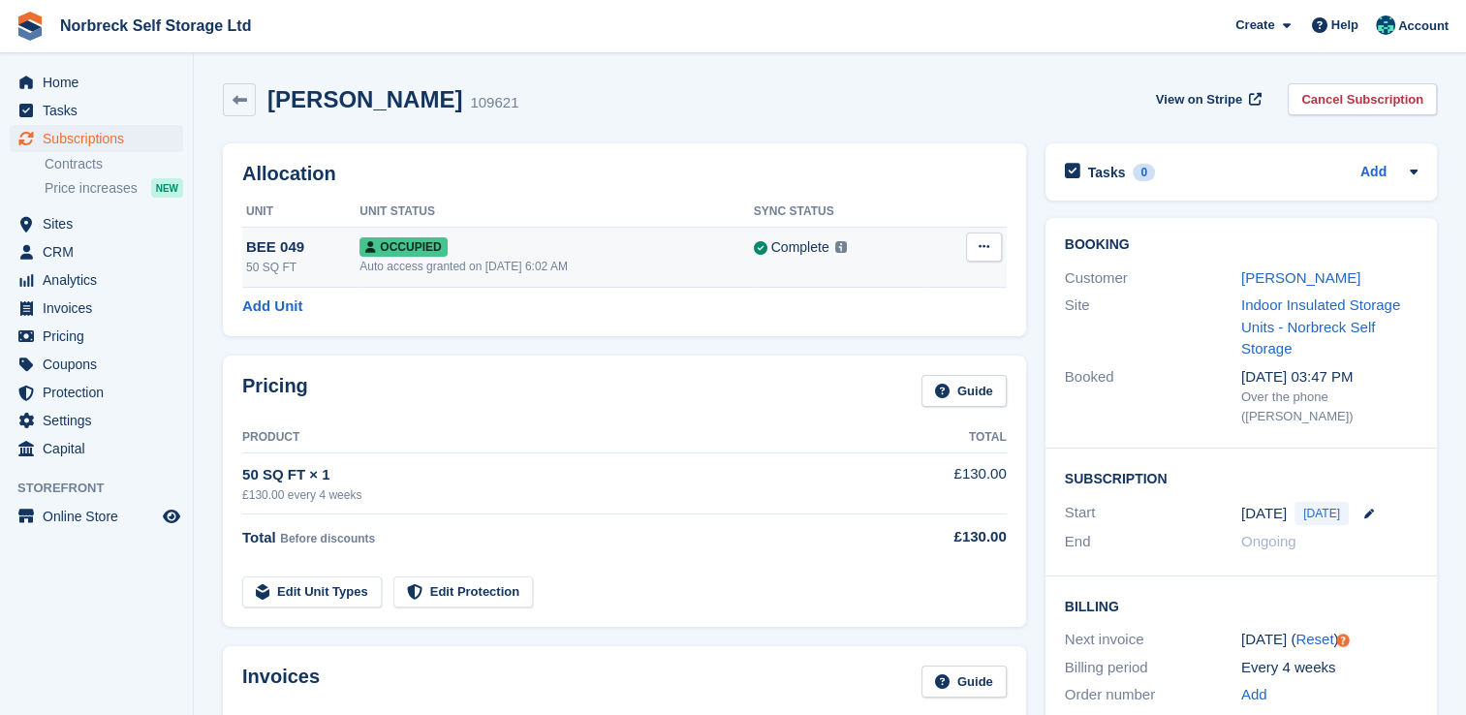
click at [986, 240] on icon at bounding box center [984, 246] width 11 height 13
click at [907, 355] on p "Deallocate" at bounding box center [909, 351] width 169 height 25
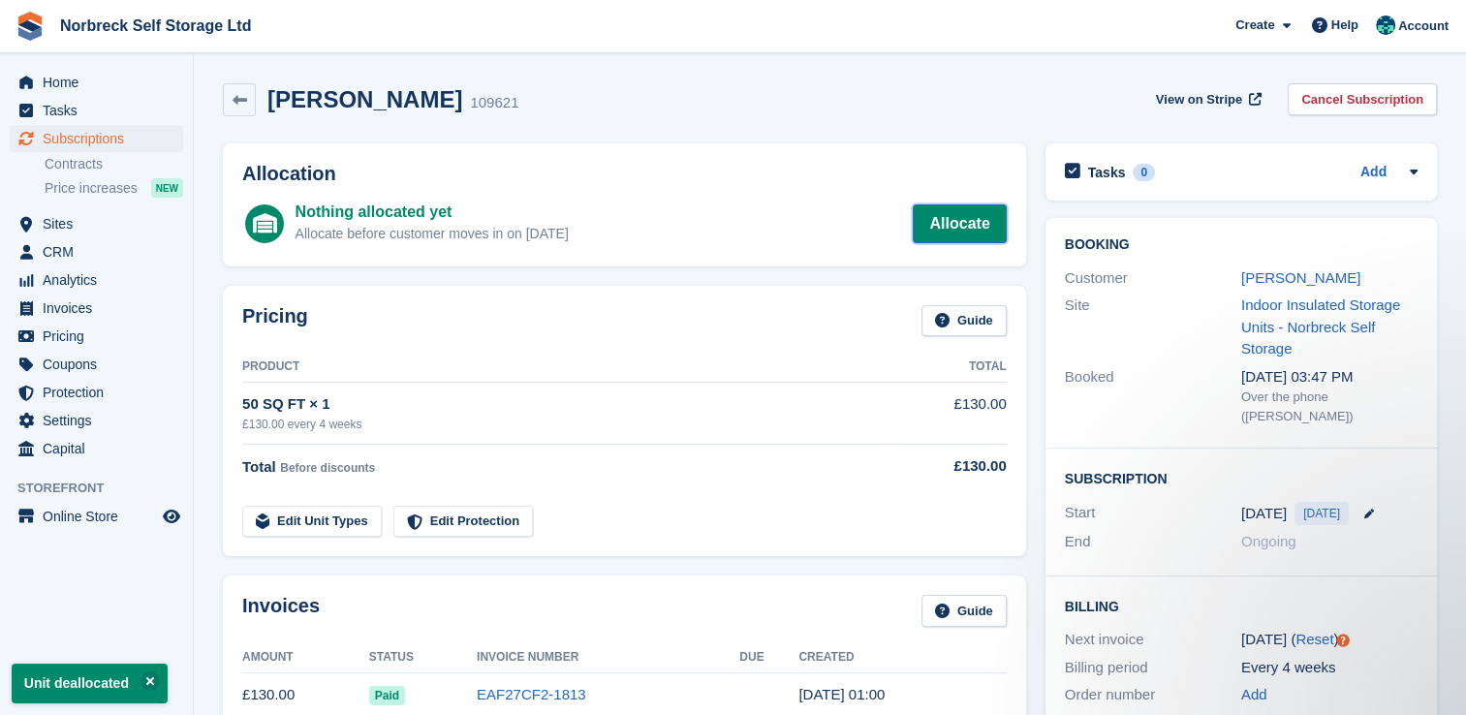
click at [946, 218] on link "Allocate" at bounding box center [959, 223] width 93 height 39
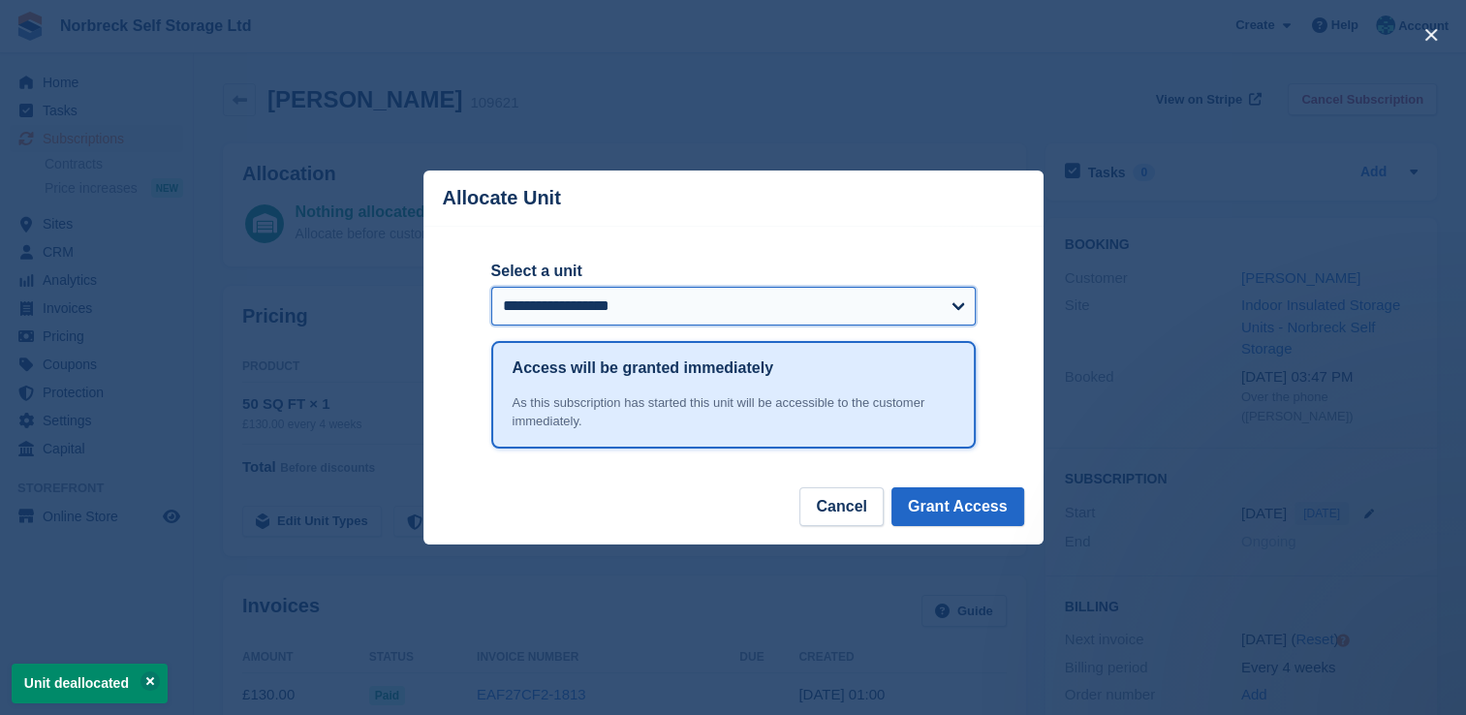
click at [640, 302] on select "**********" at bounding box center [733, 306] width 485 height 39
select select "*****"
click at [491, 288] on select "**********" at bounding box center [733, 306] width 485 height 39
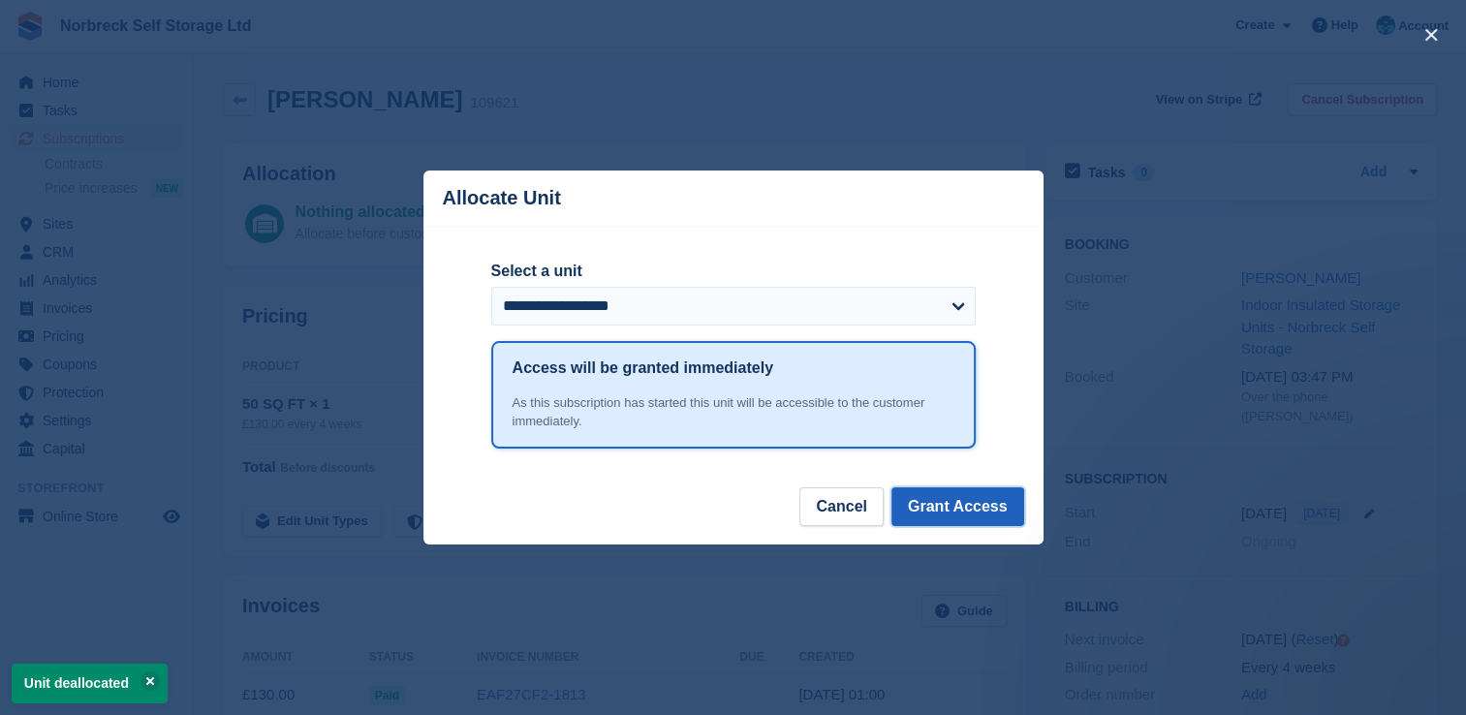
click at [969, 506] on button "Grant Access" at bounding box center [958, 506] width 133 height 39
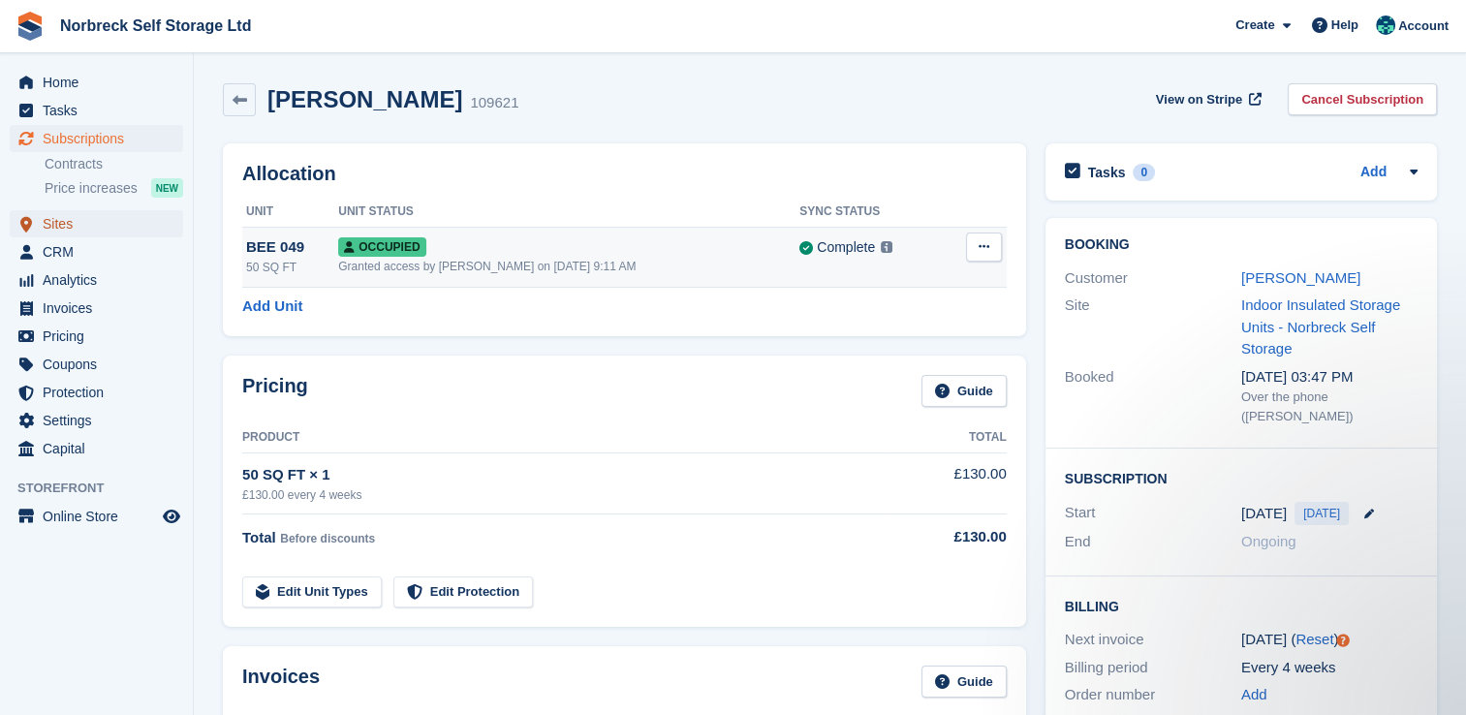
drag, startPoint x: 100, startPoint y: 219, endPoint x: 336, endPoint y: 248, distance: 238.3
click at [100, 219] on span "Sites" at bounding box center [101, 223] width 116 height 27
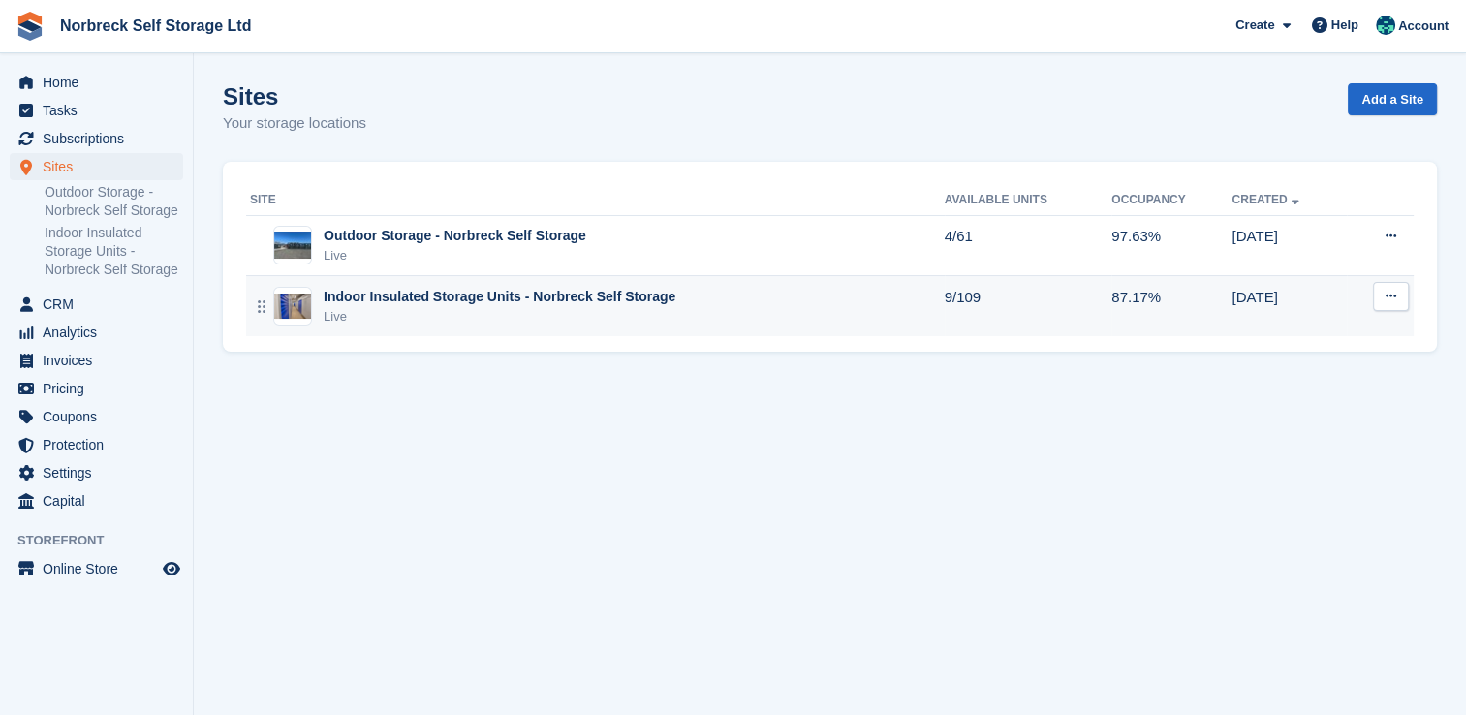
click at [500, 316] on div "Live" at bounding box center [500, 316] width 352 height 19
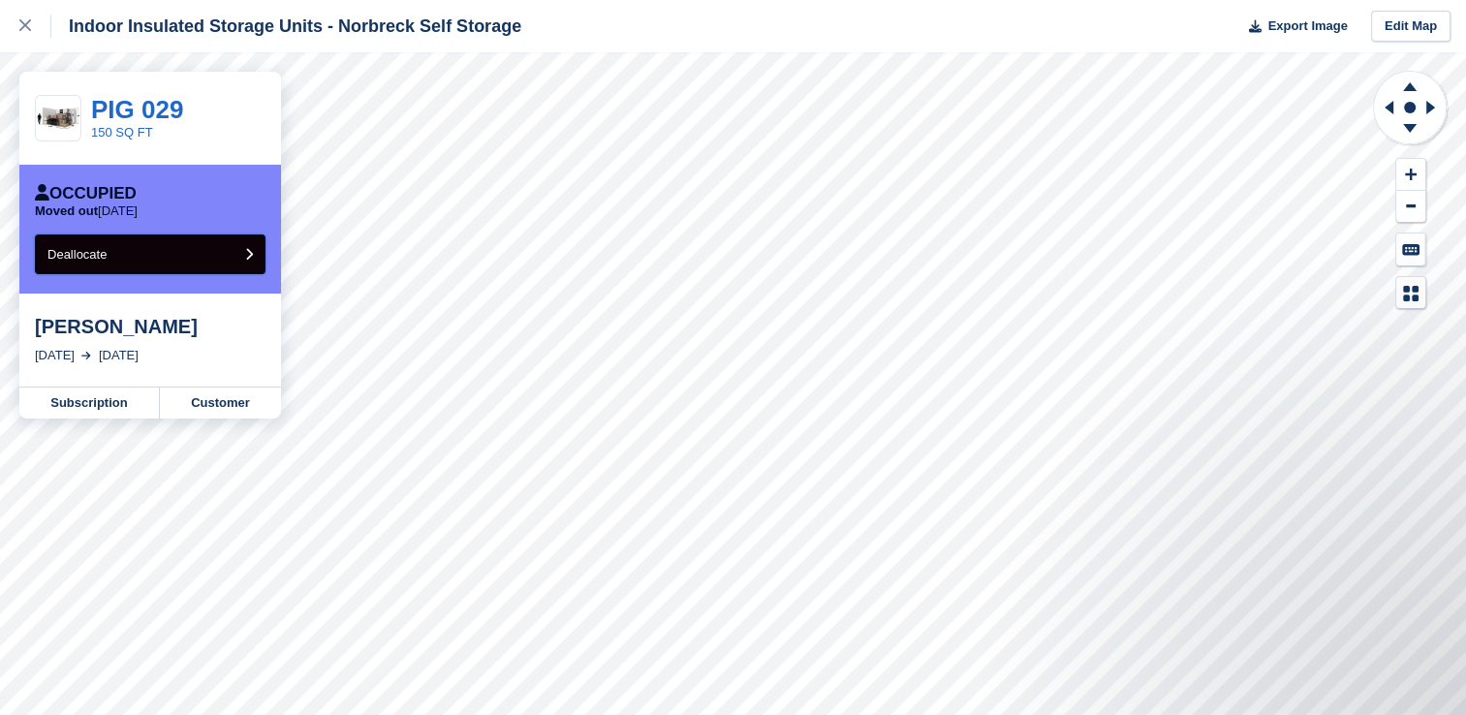
click at [169, 262] on button "Deallocate" at bounding box center [150, 255] width 231 height 40
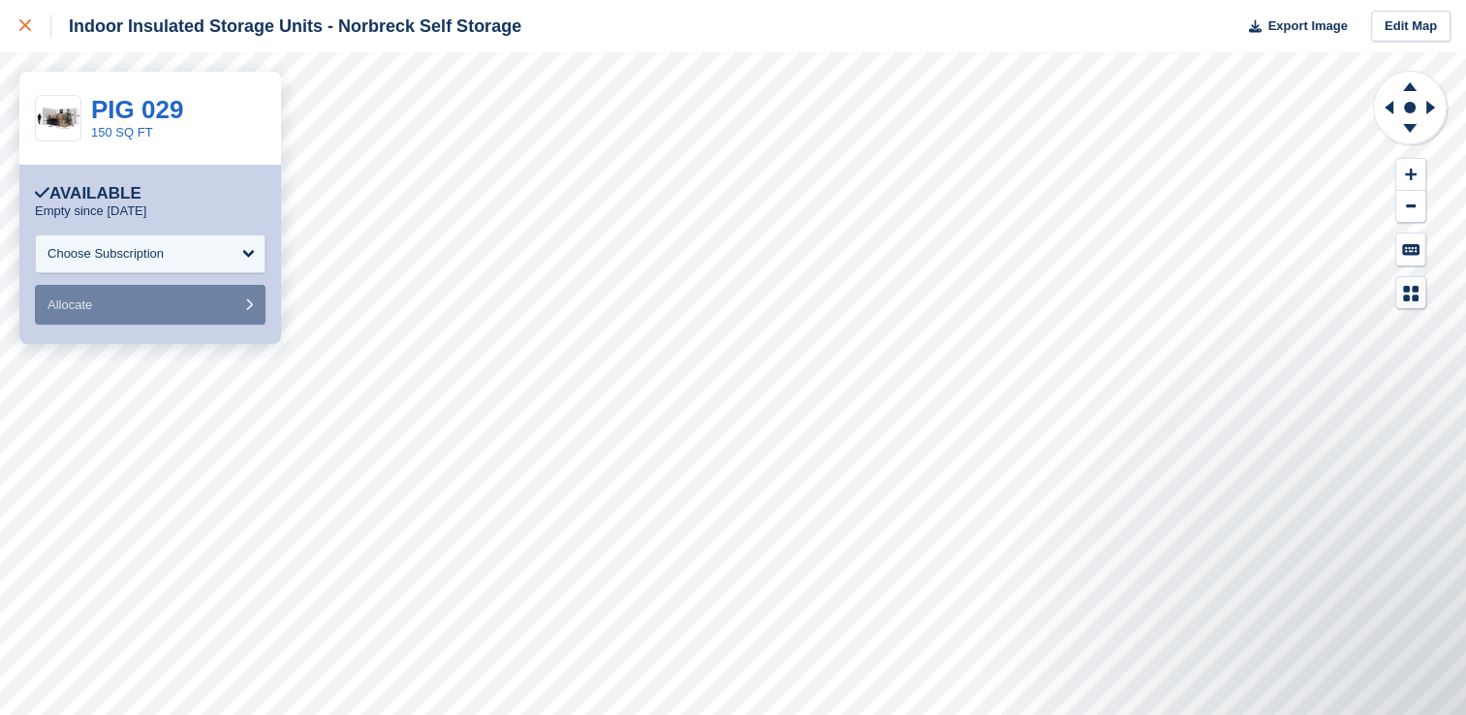
click at [23, 20] on icon at bounding box center [25, 25] width 12 height 12
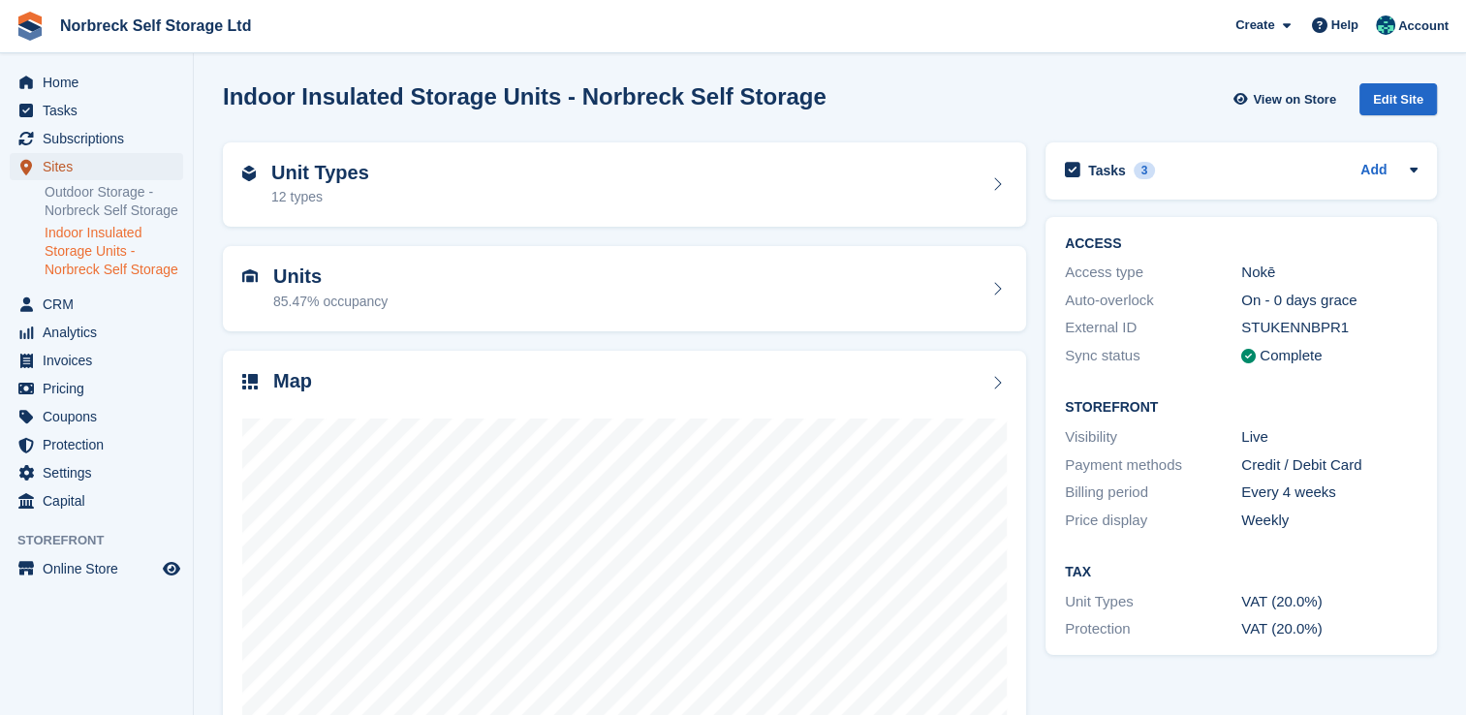
click at [115, 178] on span "Sites" at bounding box center [101, 166] width 116 height 27
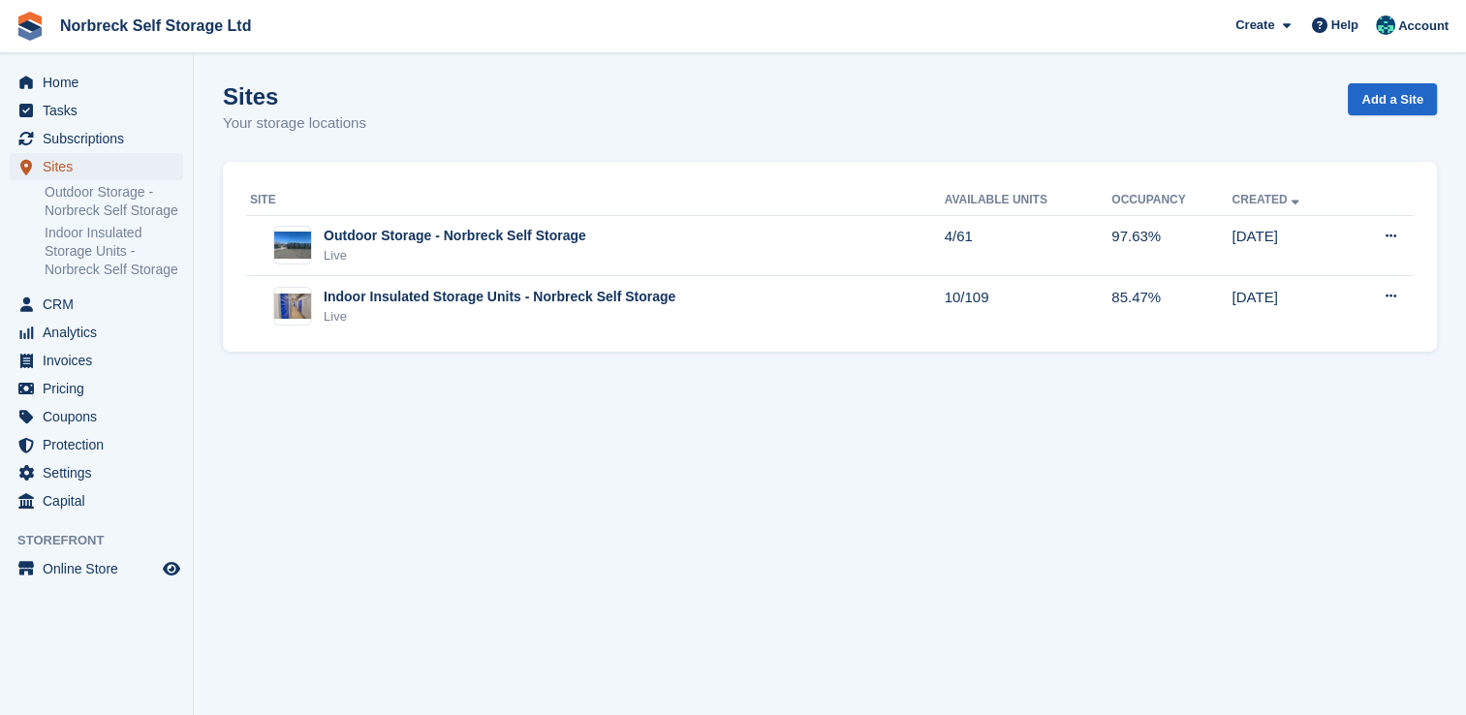
click at [94, 160] on span "Sites" at bounding box center [101, 166] width 116 height 27
click at [109, 139] on span "Subscriptions" at bounding box center [101, 138] width 116 height 27
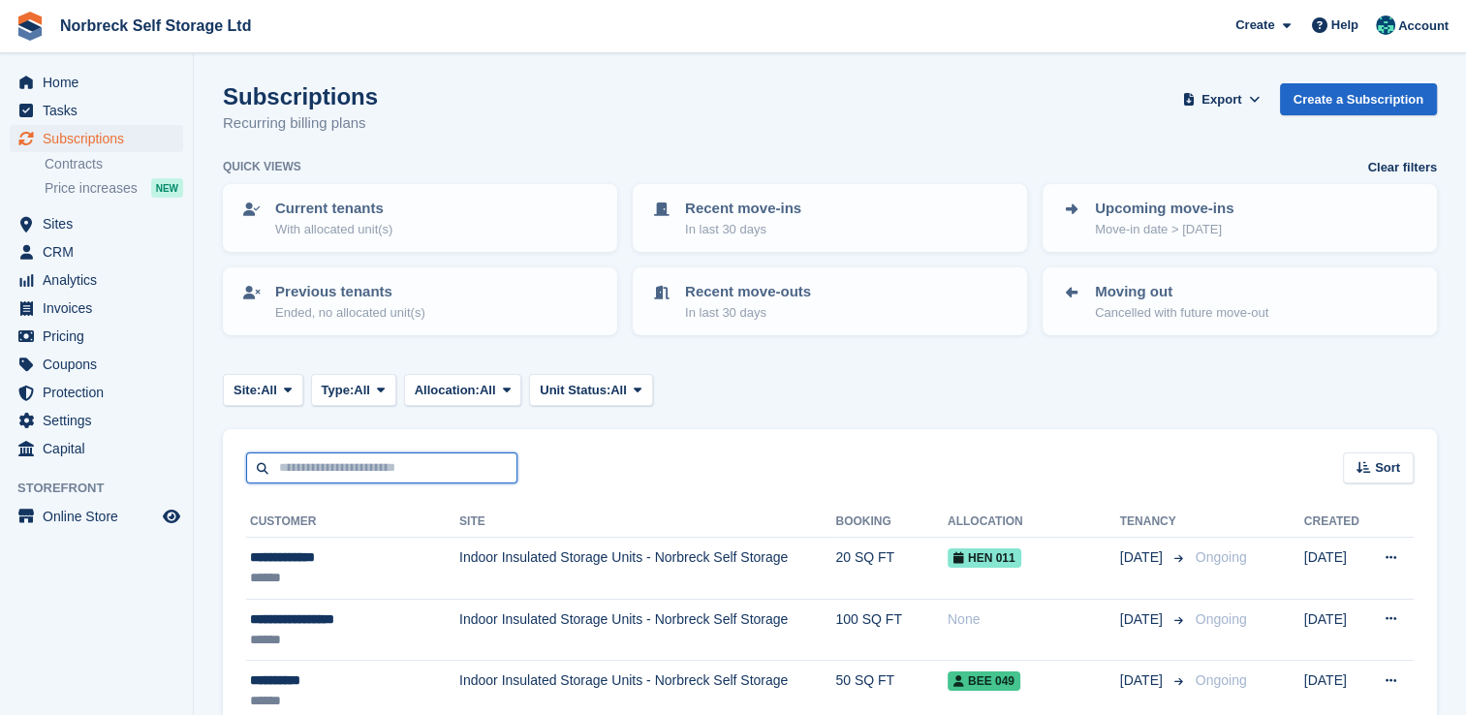
click at [398, 453] on input "text" at bounding box center [381, 469] width 271 height 32
type input "****"
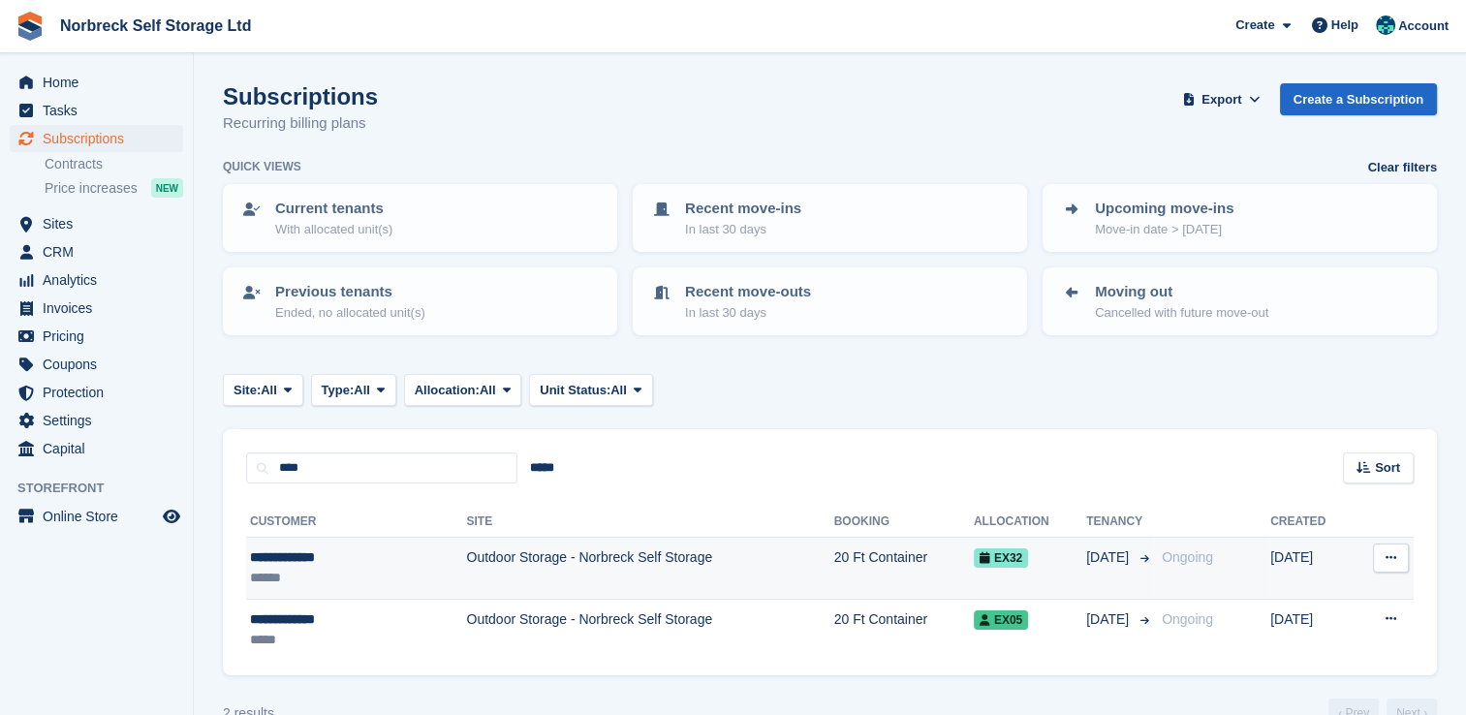
click at [486, 564] on td "Outdoor Storage - Norbreck Self Storage" at bounding box center [649, 569] width 367 height 62
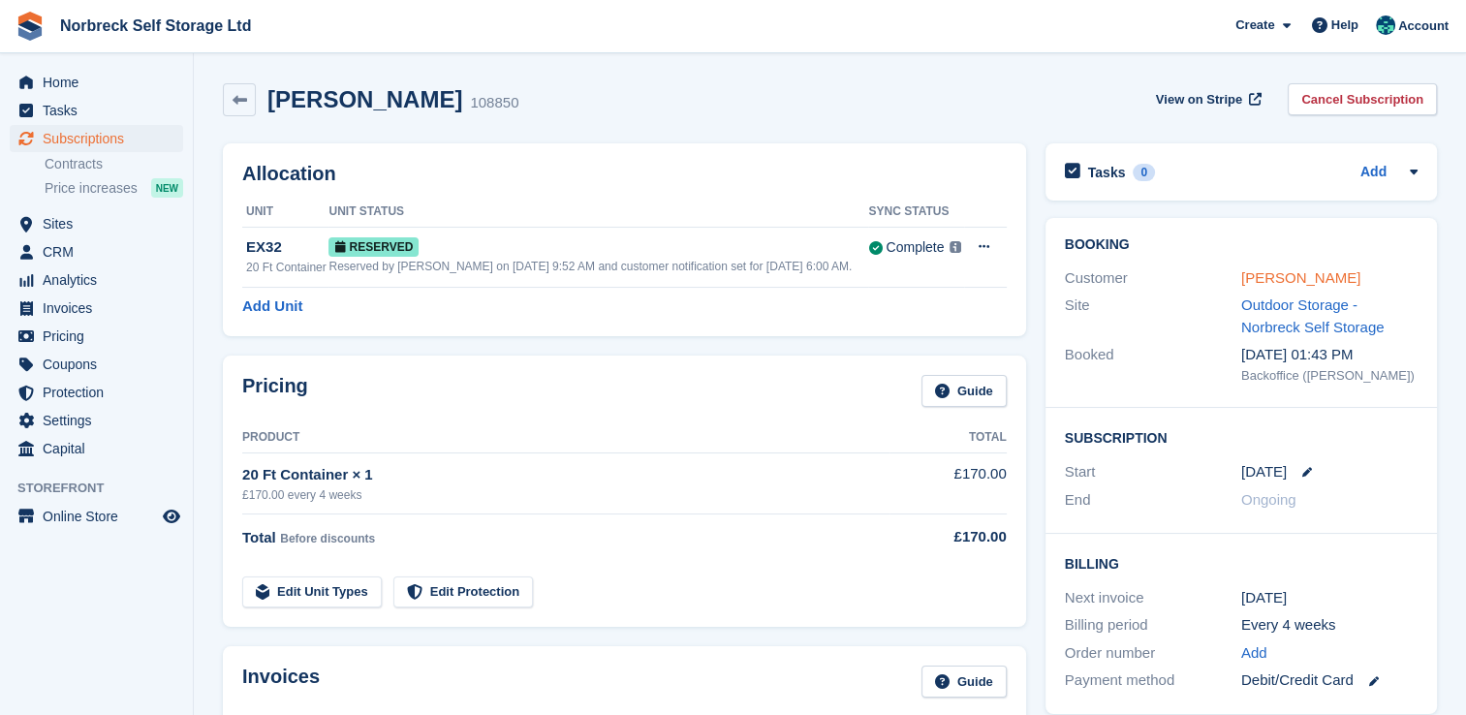
click at [1316, 285] on link "[PERSON_NAME]" at bounding box center [1301, 277] width 119 height 16
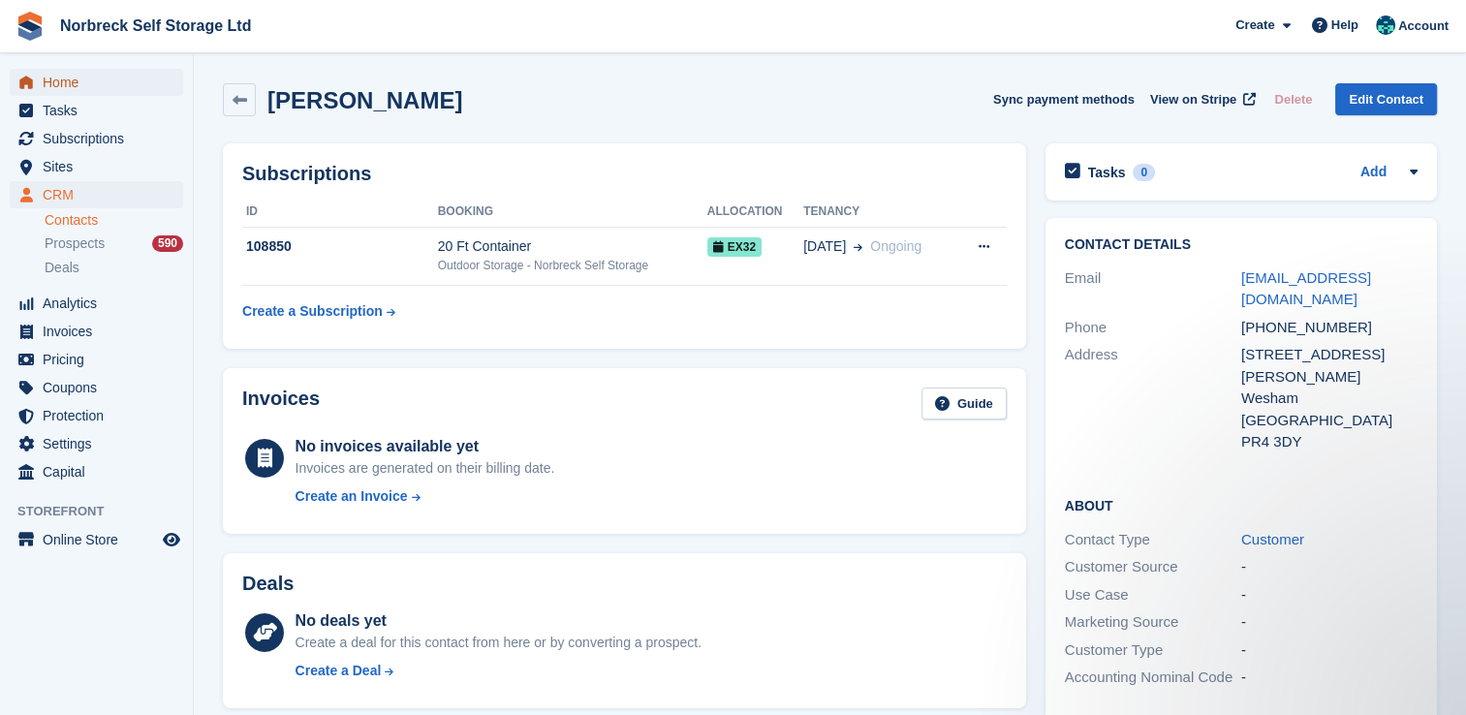
click at [83, 81] on span "Home" at bounding box center [101, 82] width 116 height 27
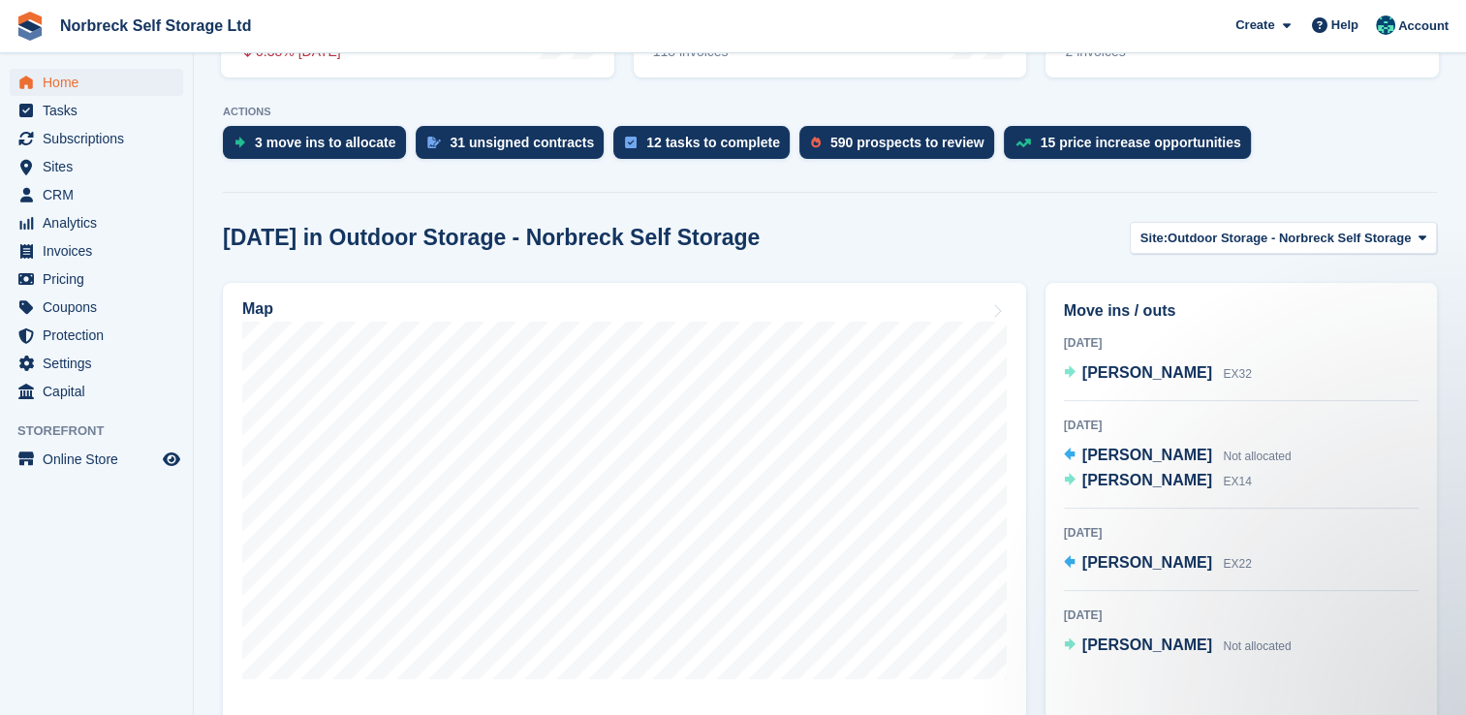
scroll to position [388, 0]
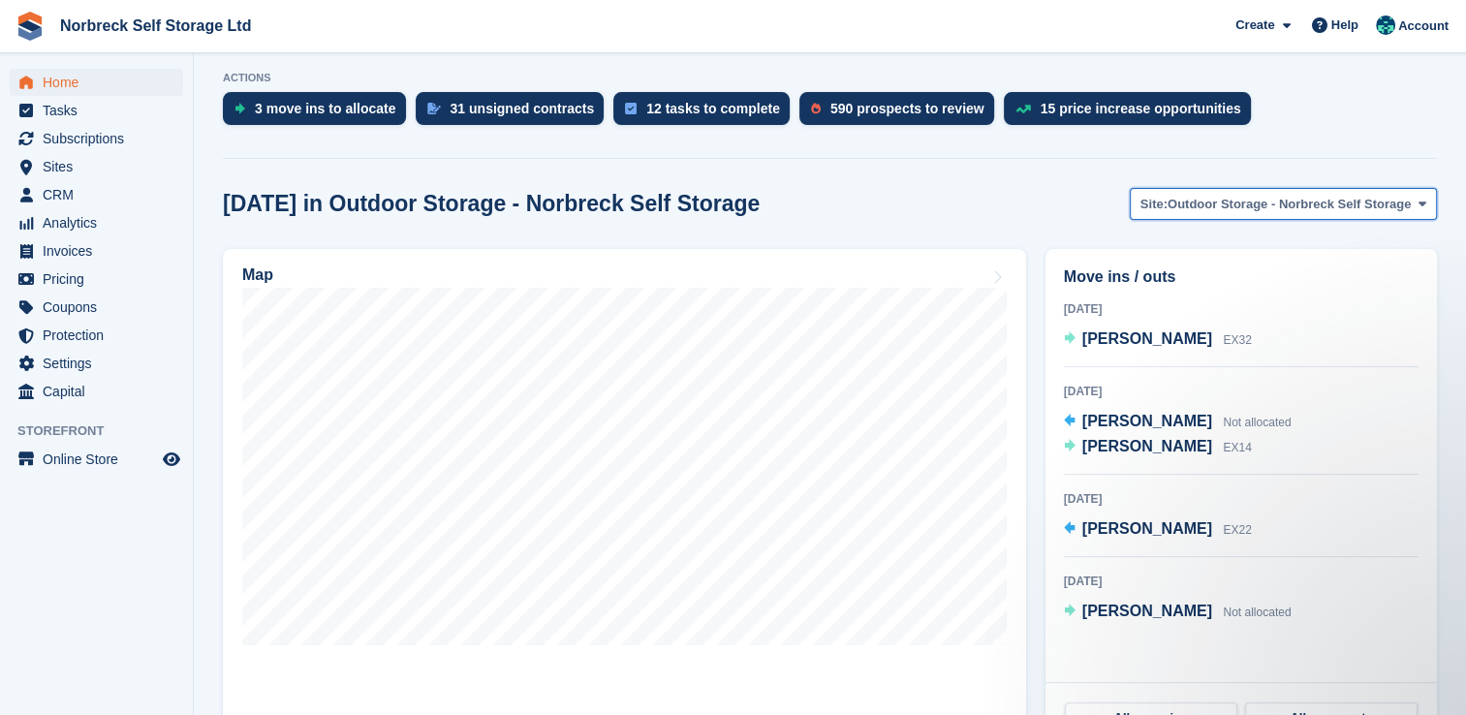
click at [1223, 195] on span "Outdoor Storage - Norbreck Self Storage" at bounding box center [1289, 204] width 243 height 19
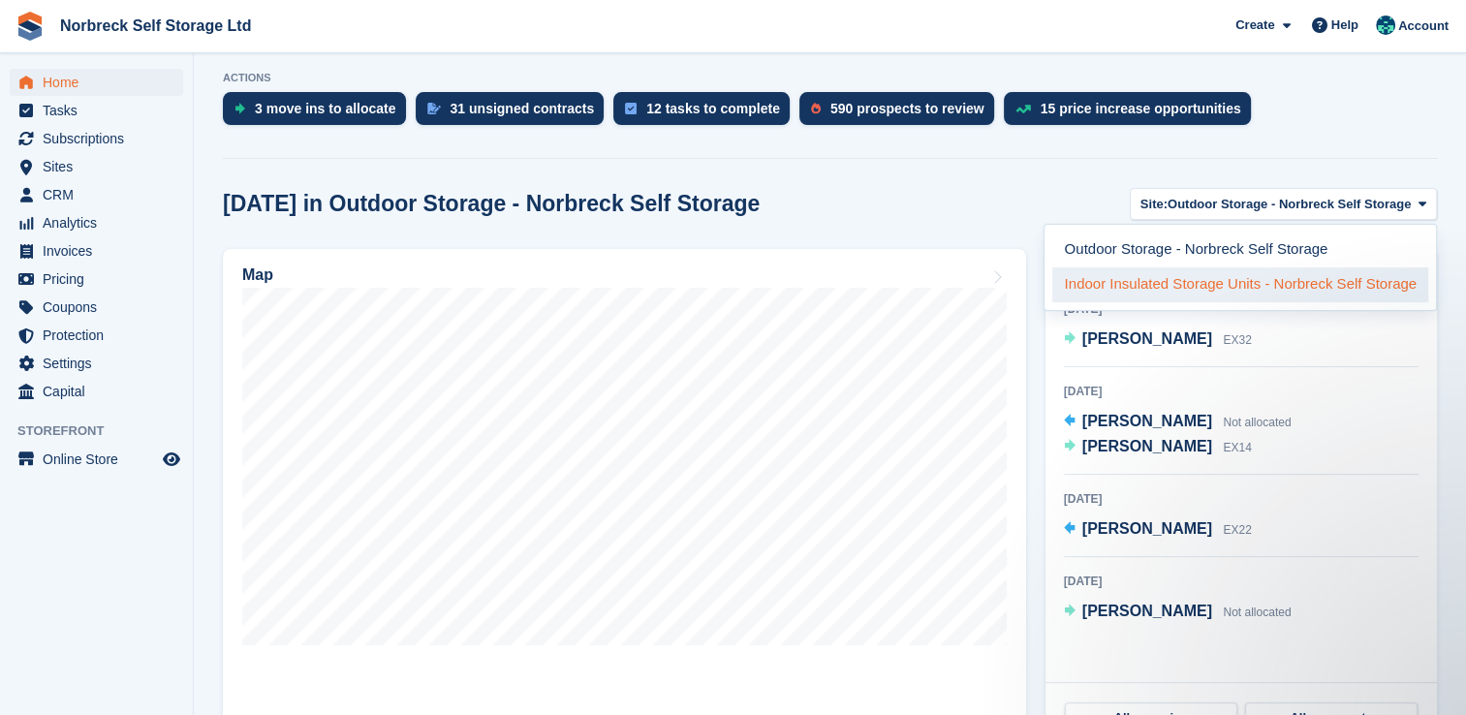
click at [1257, 285] on link "Indoor Insulated Storage Units - Norbreck Self Storage" at bounding box center [1241, 284] width 376 height 35
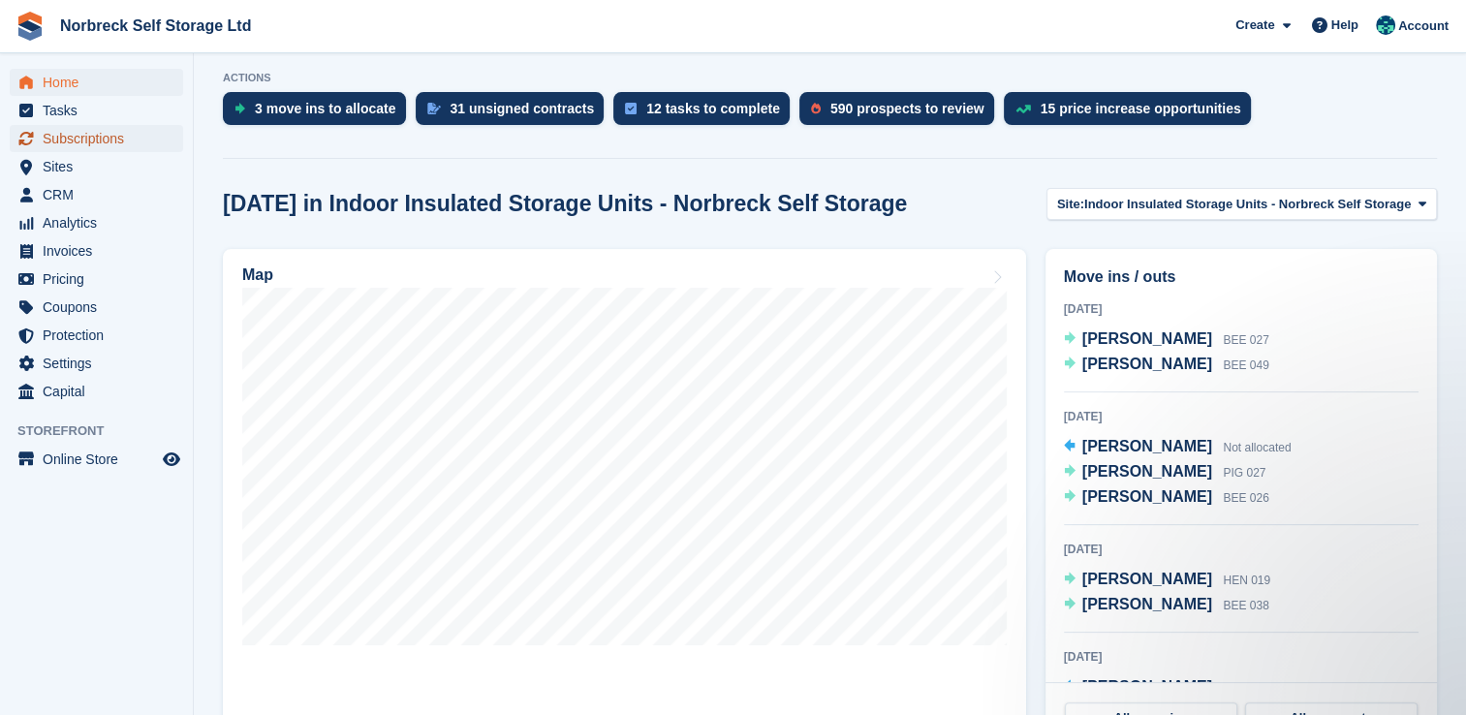
drag, startPoint x: 78, startPoint y: 144, endPoint x: 285, endPoint y: 202, distance: 215.1
click at [78, 144] on span "Subscriptions" at bounding box center [101, 138] width 116 height 27
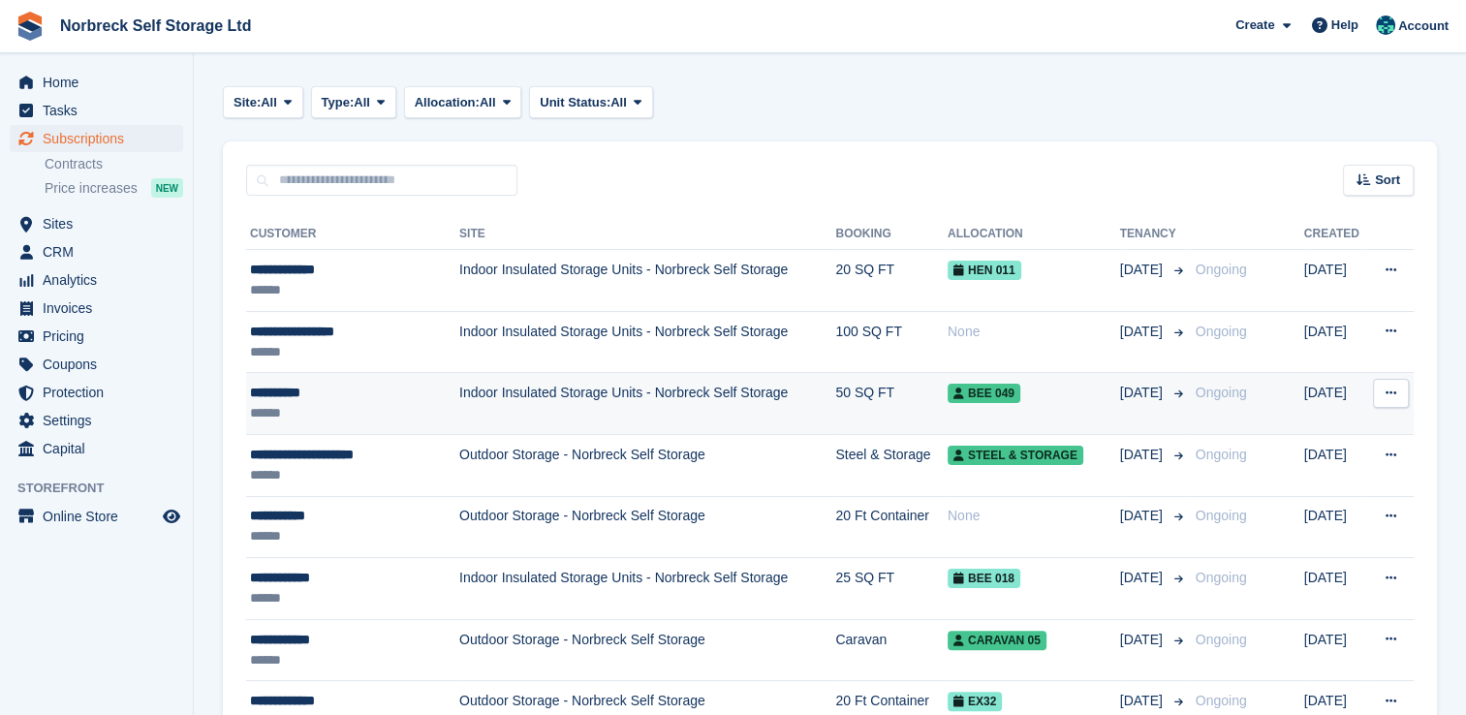
scroll to position [291, 0]
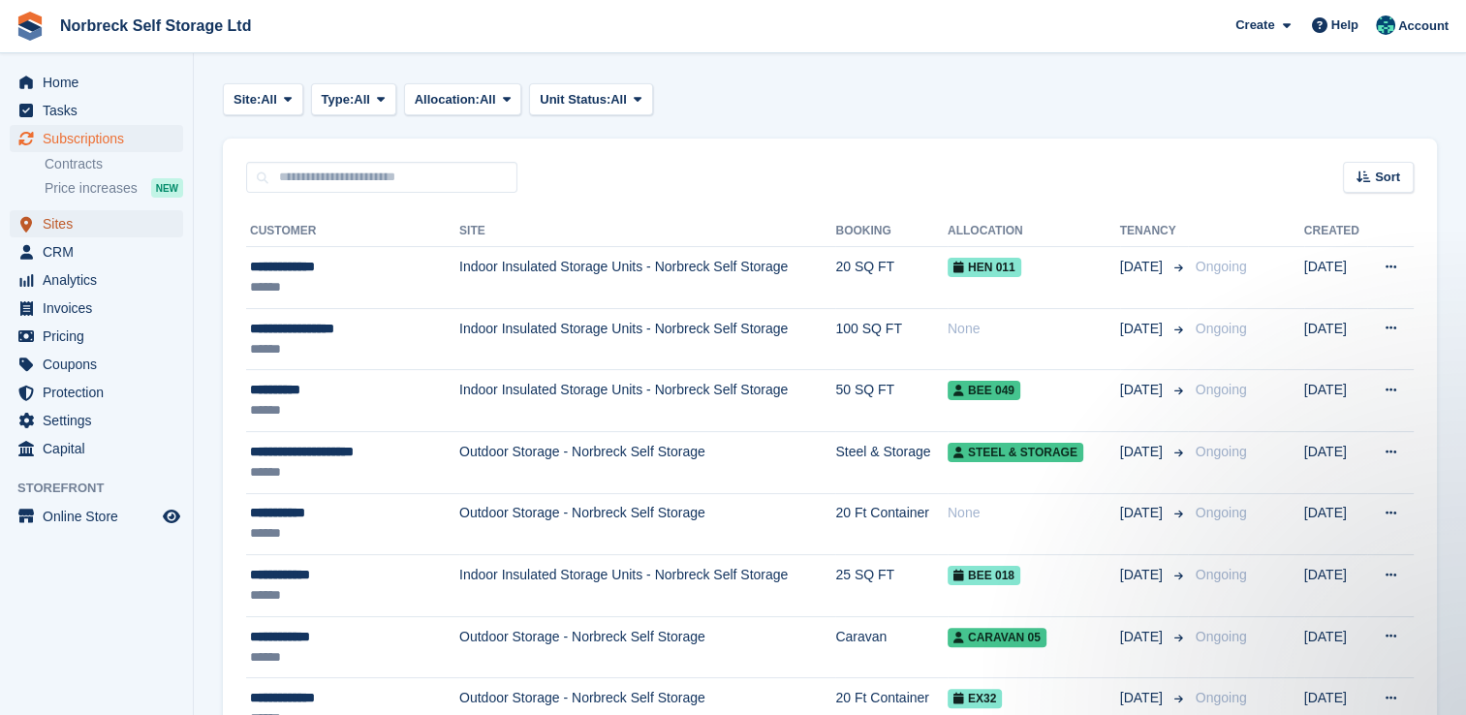
drag, startPoint x: 86, startPoint y: 231, endPoint x: 97, endPoint y: 231, distance: 10.7
click at [87, 231] on span "Sites" at bounding box center [101, 223] width 116 height 27
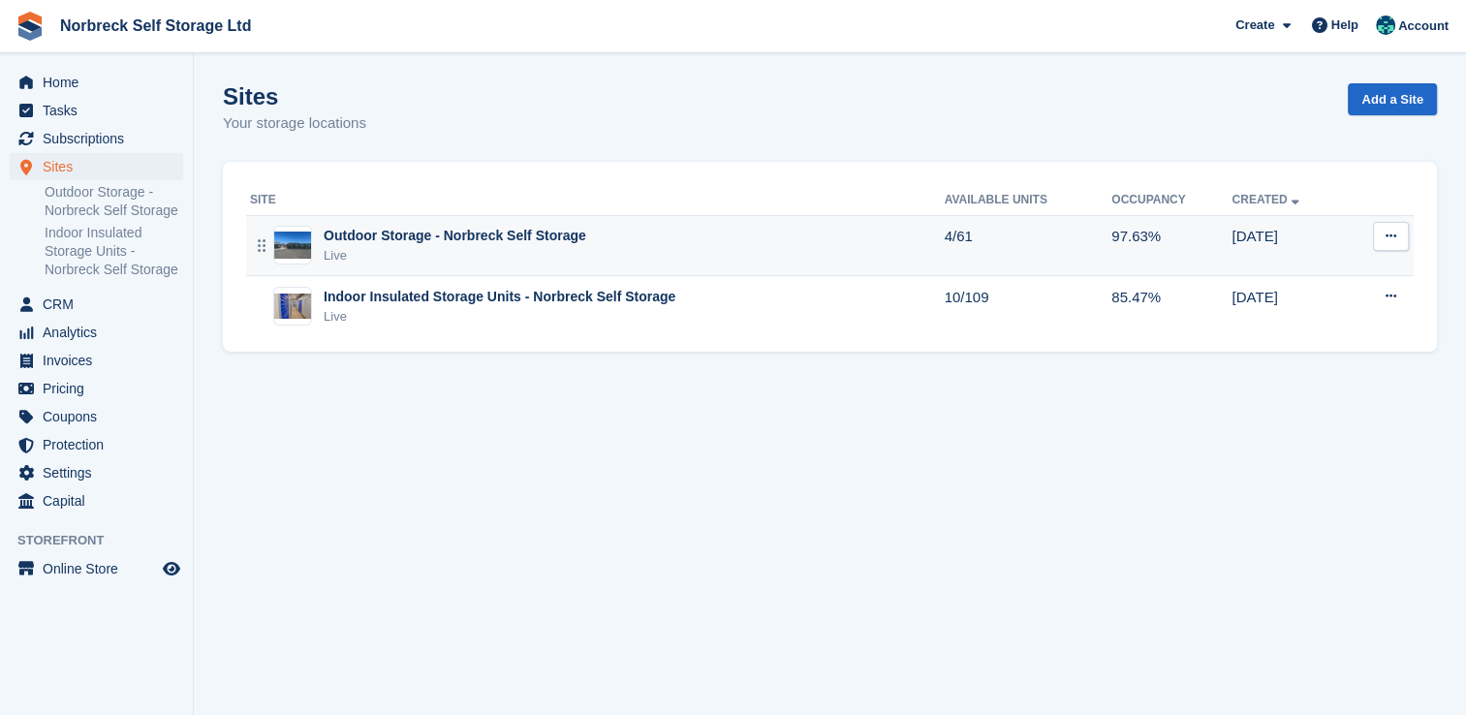
click at [490, 242] on div "Outdoor Storage - Norbreck Self Storage" at bounding box center [455, 236] width 263 height 20
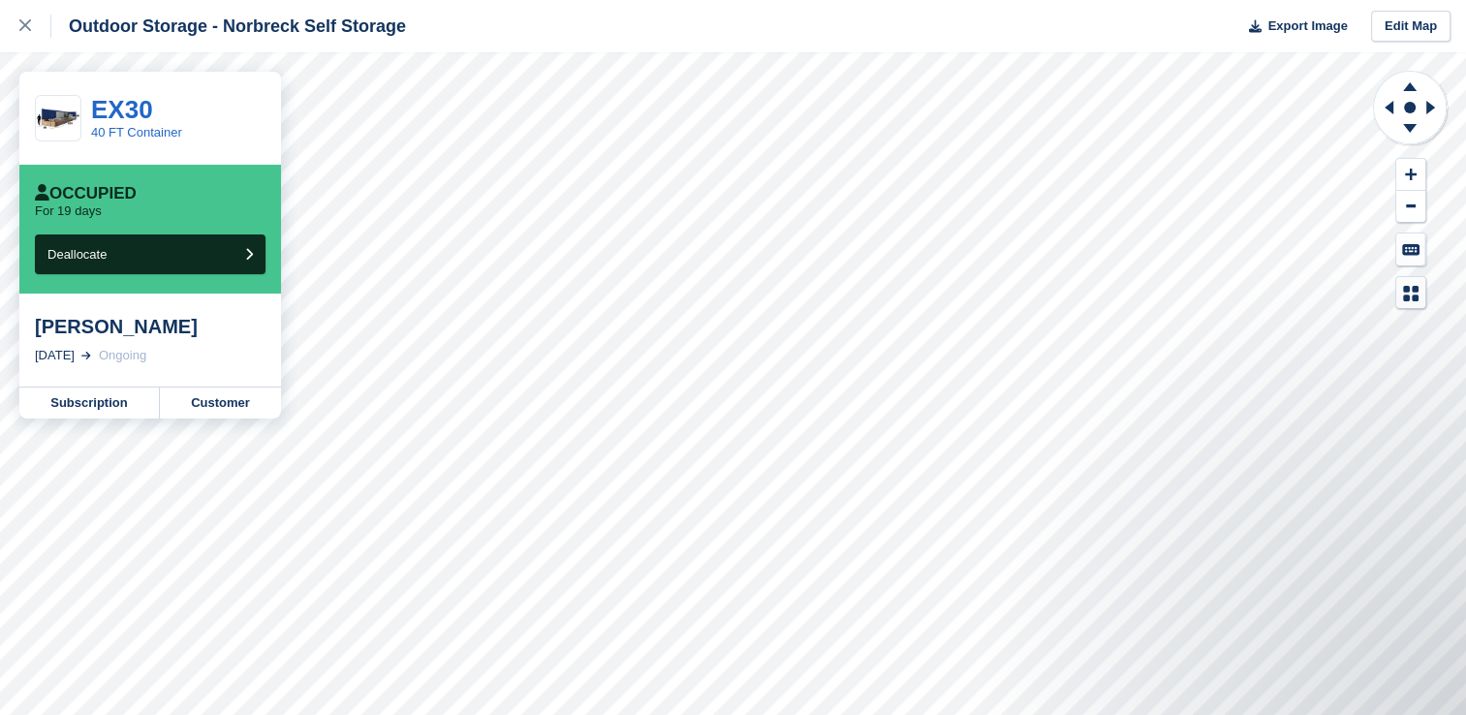
drag, startPoint x: 25, startPoint y: 37, endPoint x: 203, endPoint y: 79, distance: 182.2
click at [25, 37] on div at bounding box center [35, 26] width 32 height 23
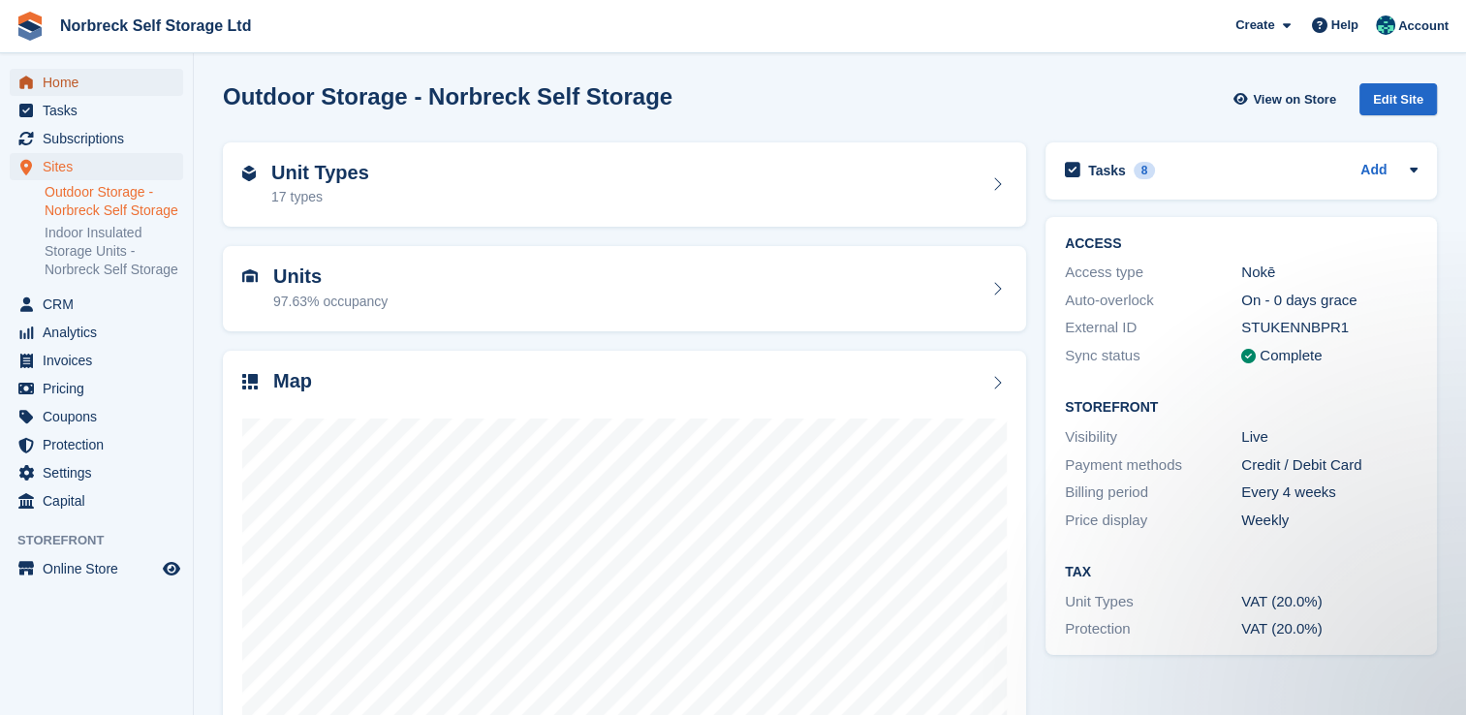
click at [112, 95] on span "Home" at bounding box center [101, 82] width 116 height 27
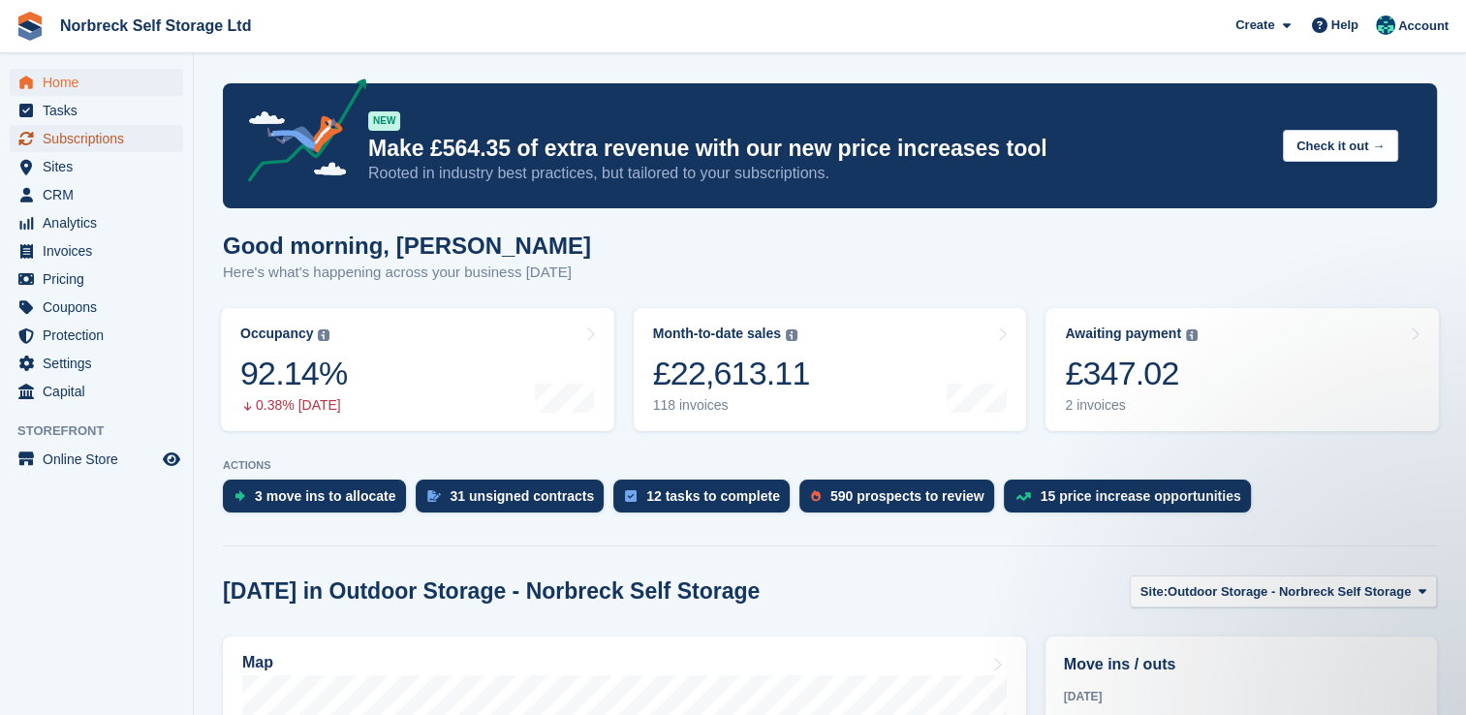
click at [104, 143] on span "Subscriptions" at bounding box center [101, 138] width 116 height 27
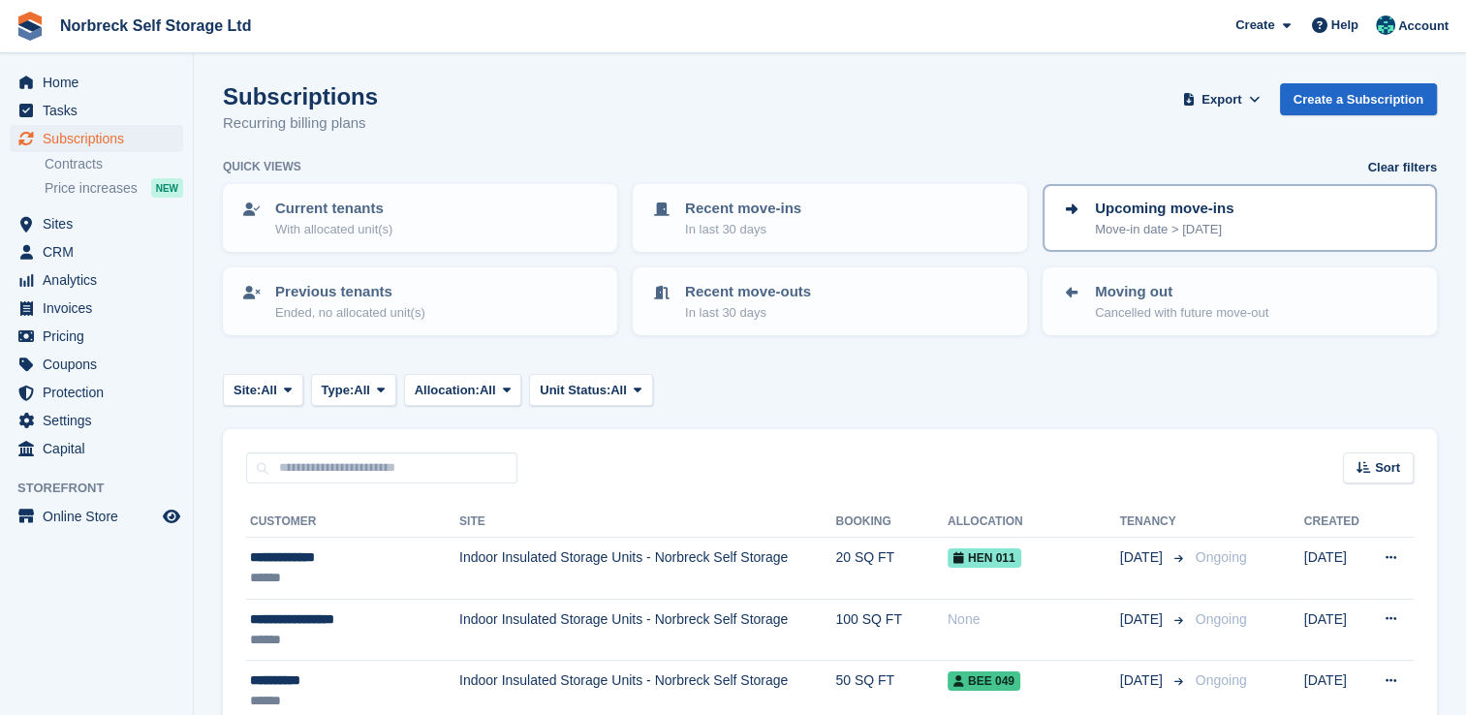
click at [1170, 215] on p "Upcoming move-ins" at bounding box center [1164, 209] width 139 height 22
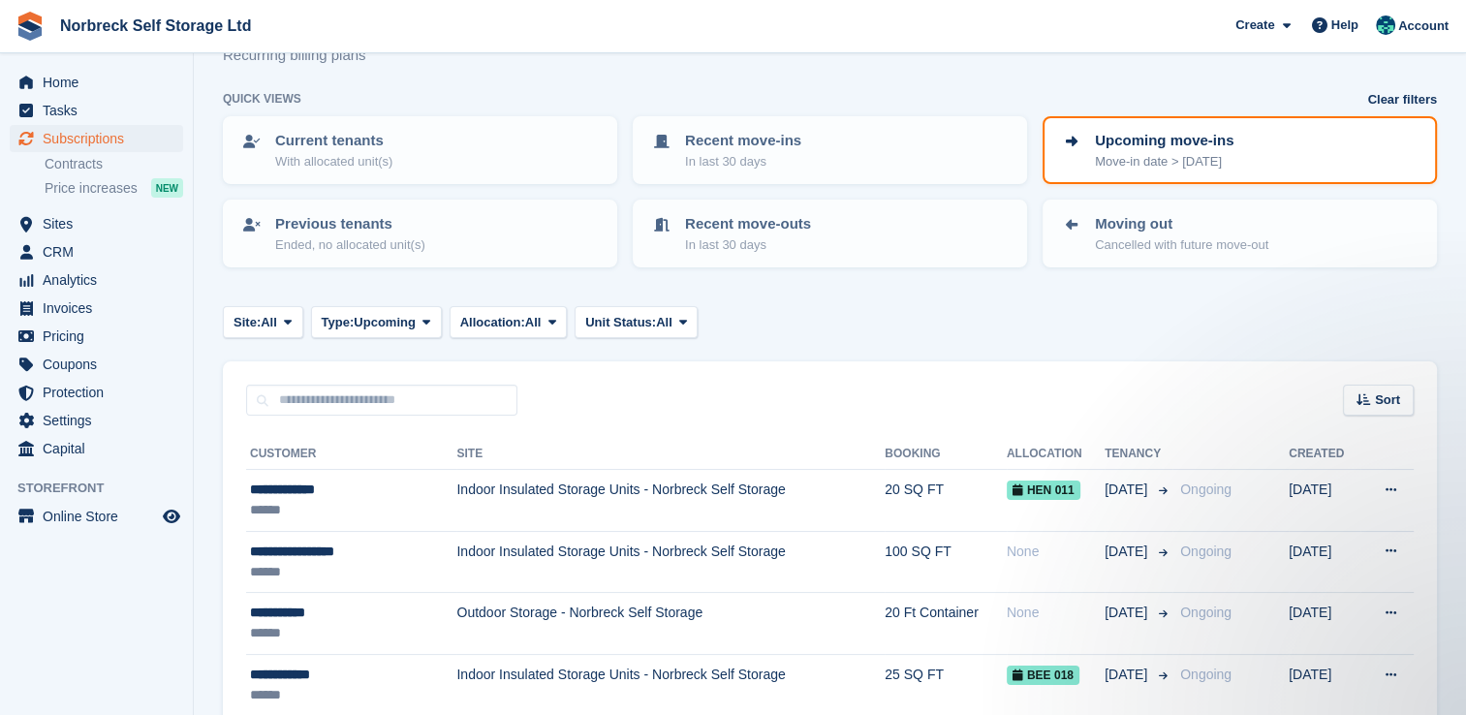
scroll to position [97, 0]
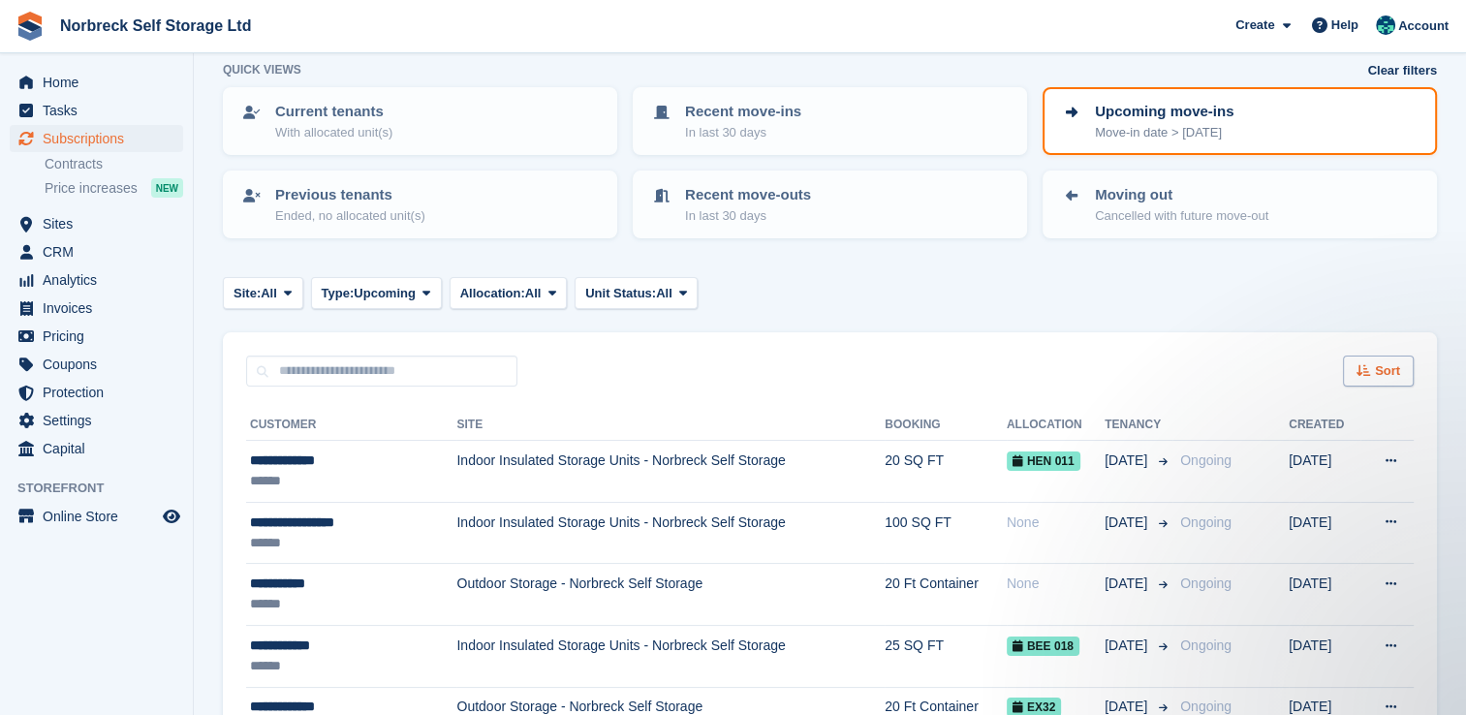
click at [1373, 356] on div "Sort" at bounding box center [1378, 372] width 71 height 32
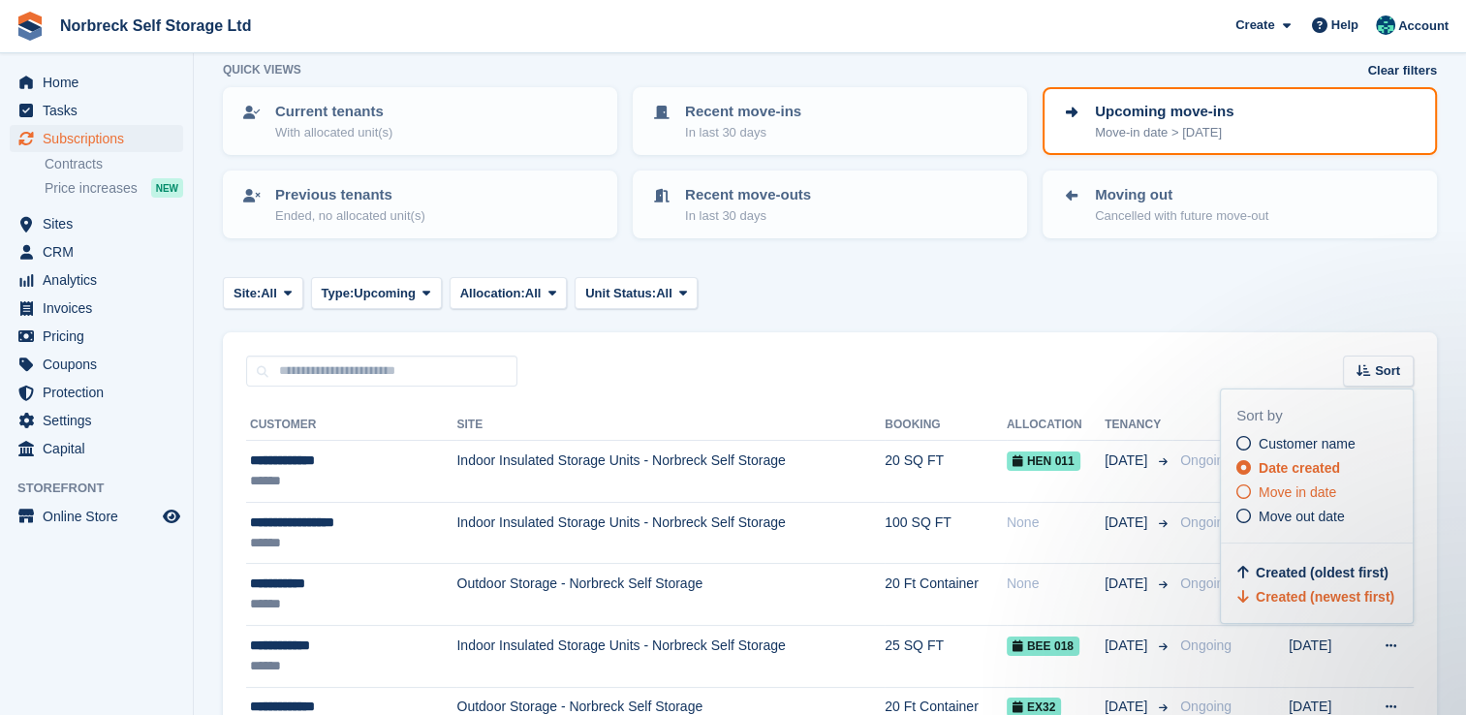
click at [1330, 479] on div "Customer name Date created Move in date Move out date" at bounding box center [1325, 480] width 176 height 93
click at [1328, 485] on span "Move in date" at bounding box center [1298, 493] width 78 height 16
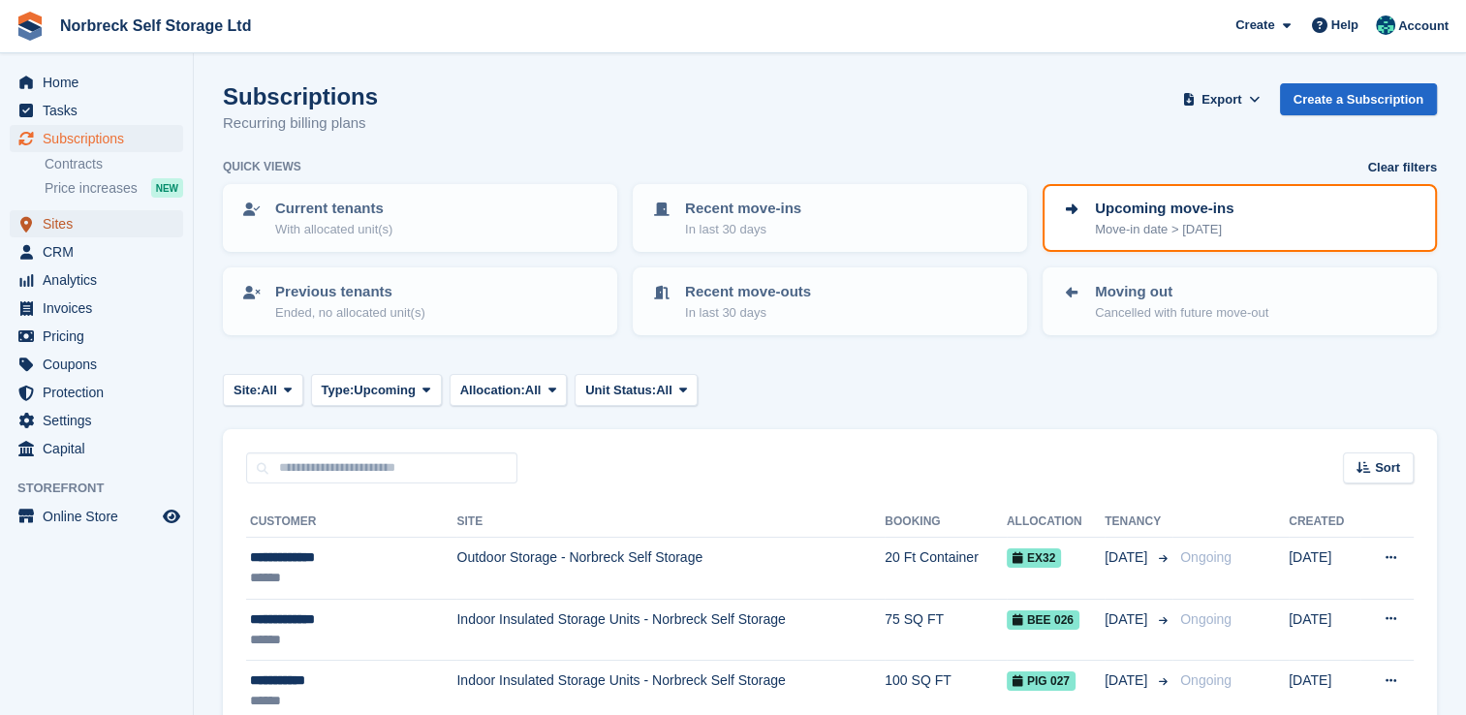
click at [141, 229] on span "Sites" at bounding box center [101, 223] width 116 height 27
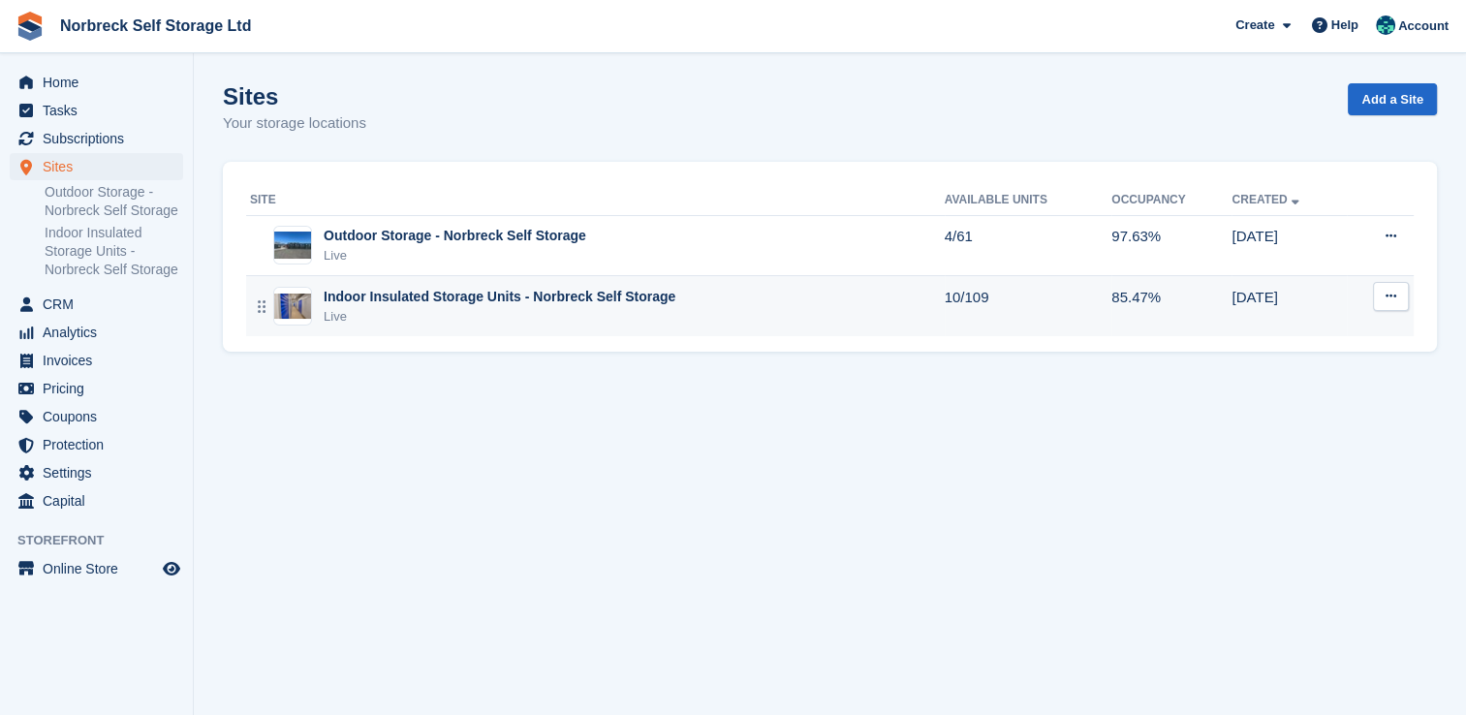
click at [629, 312] on div "Live" at bounding box center [500, 316] width 352 height 19
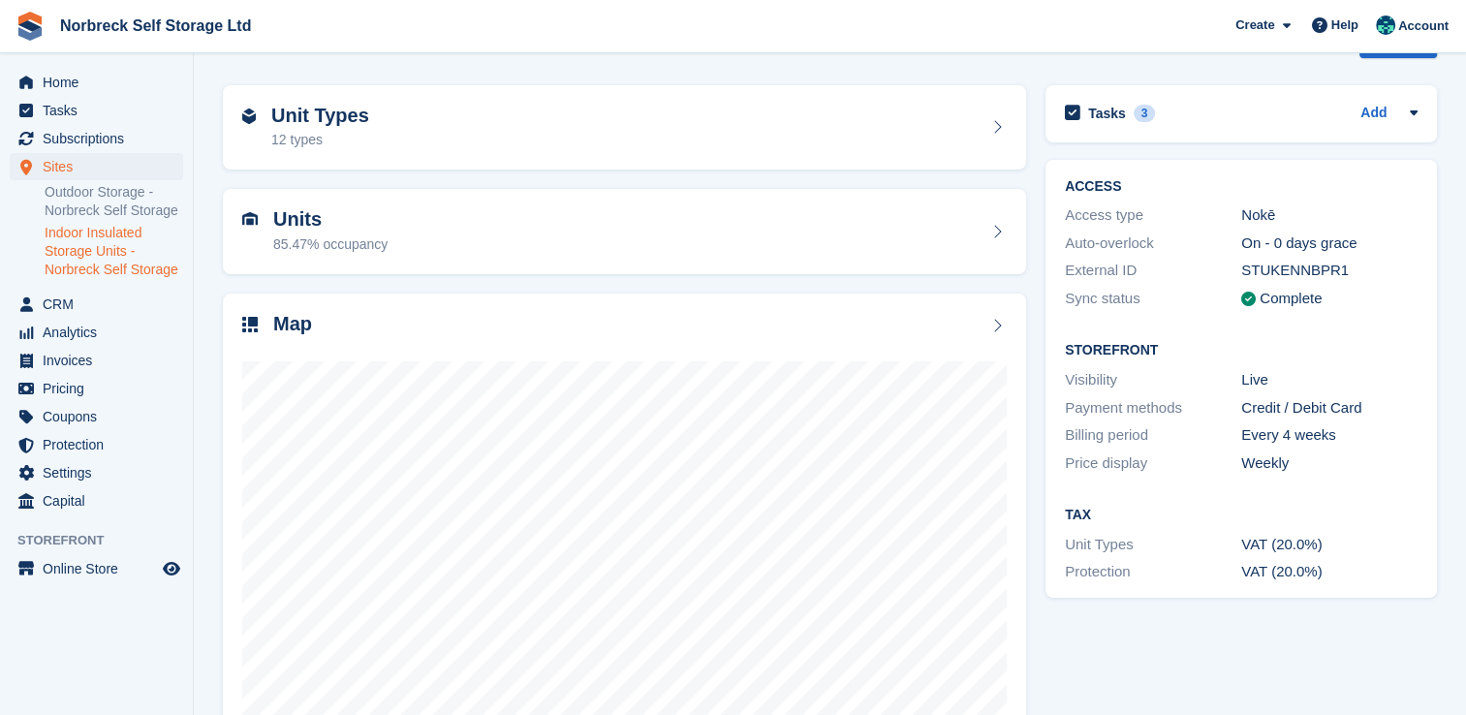
scroll to position [110, 0]
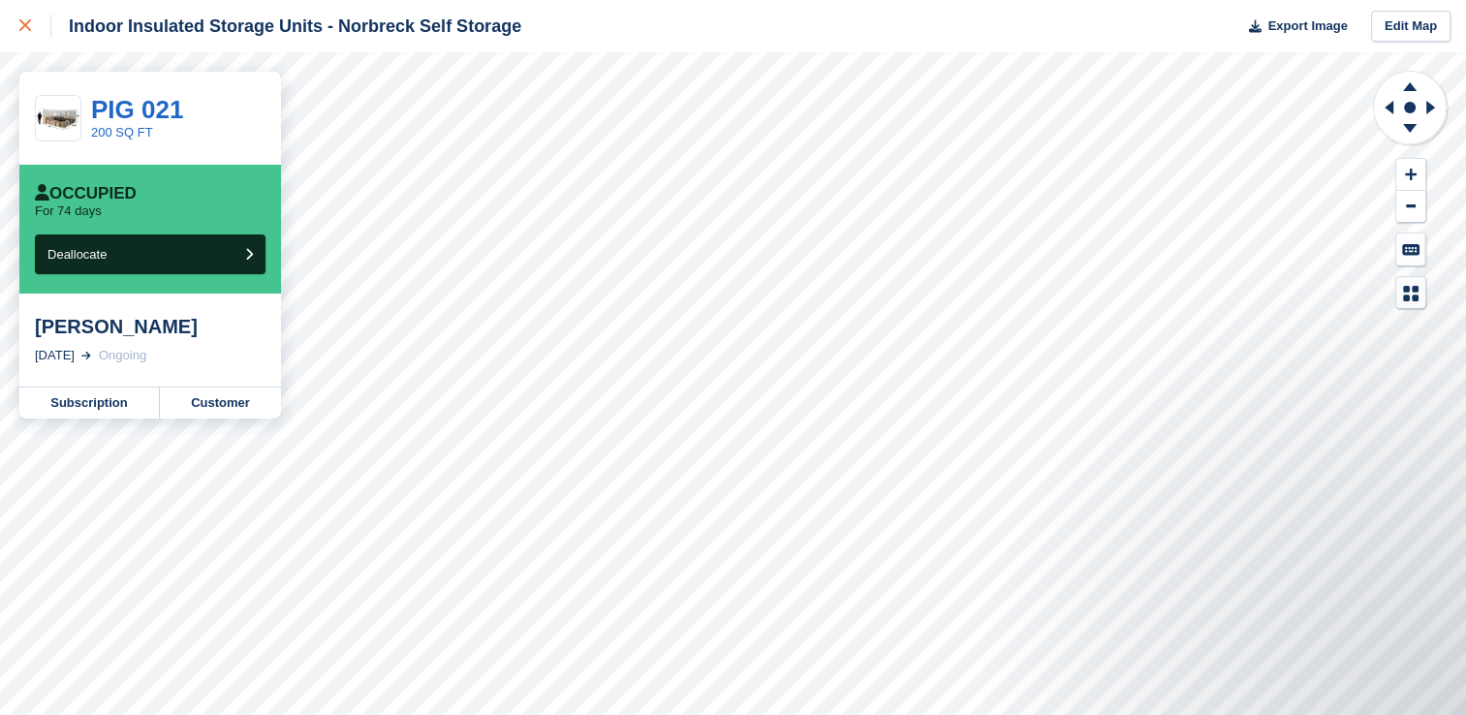
click at [21, 18] on div at bounding box center [35, 26] width 32 height 23
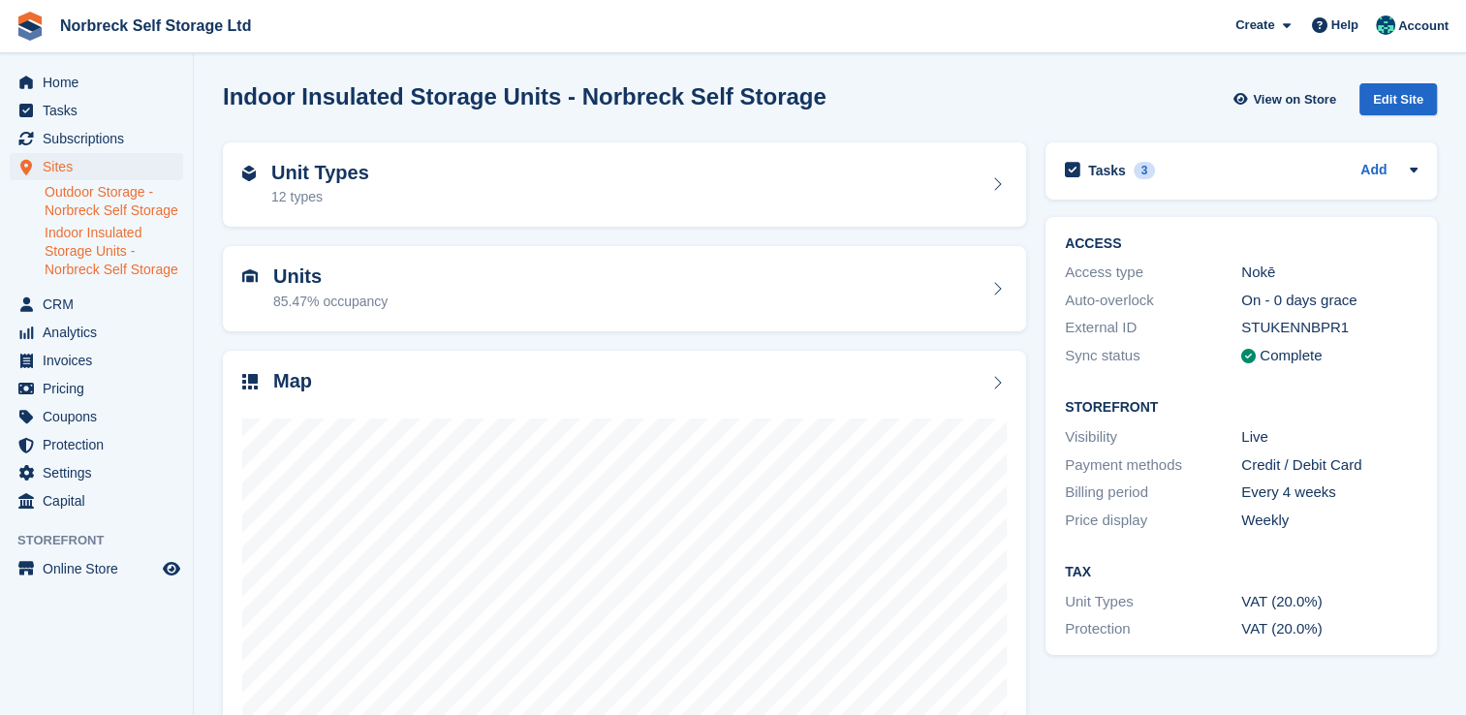
click at [135, 202] on link "Outdoor Storage - Norbreck Self Storage" at bounding box center [114, 201] width 139 height 37
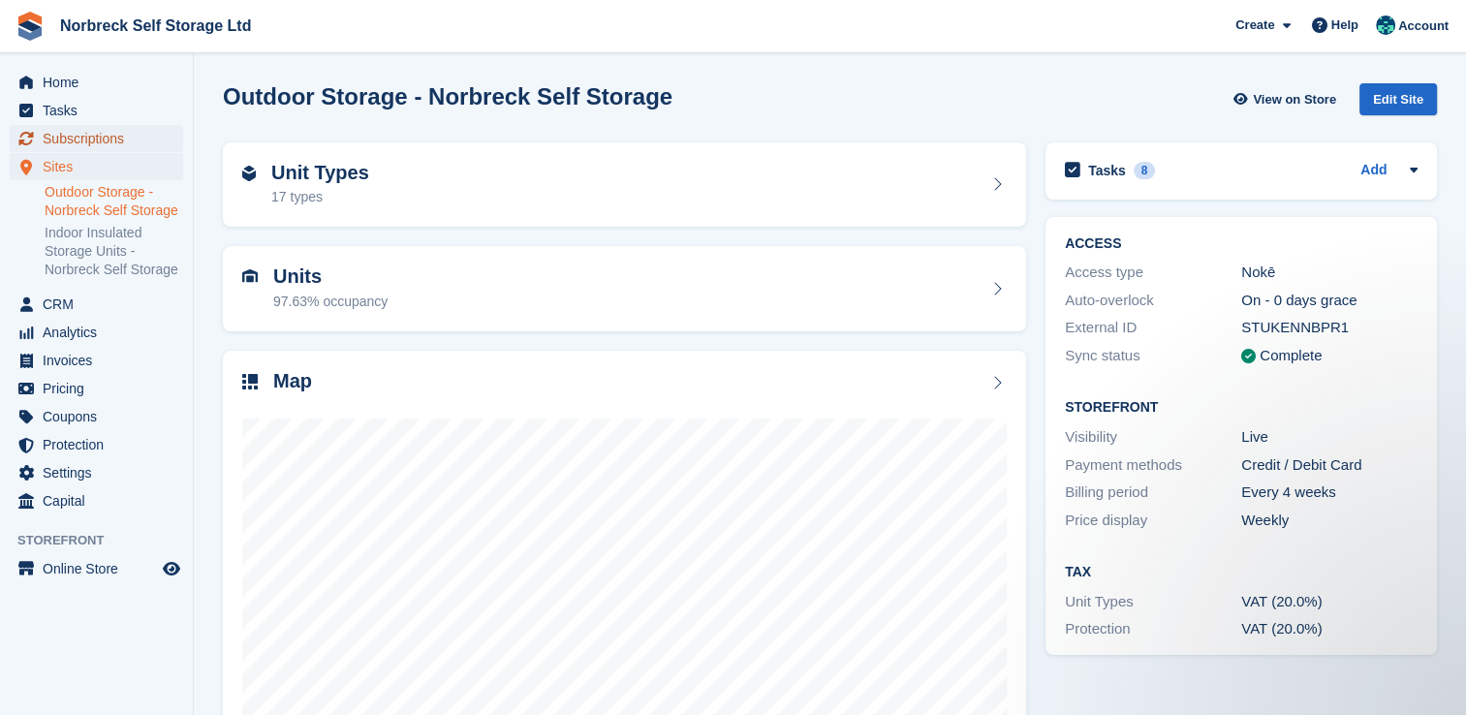
click at [113, 127] on span "Subscriptions" at bounding box center [101, 138] width 116 height 27
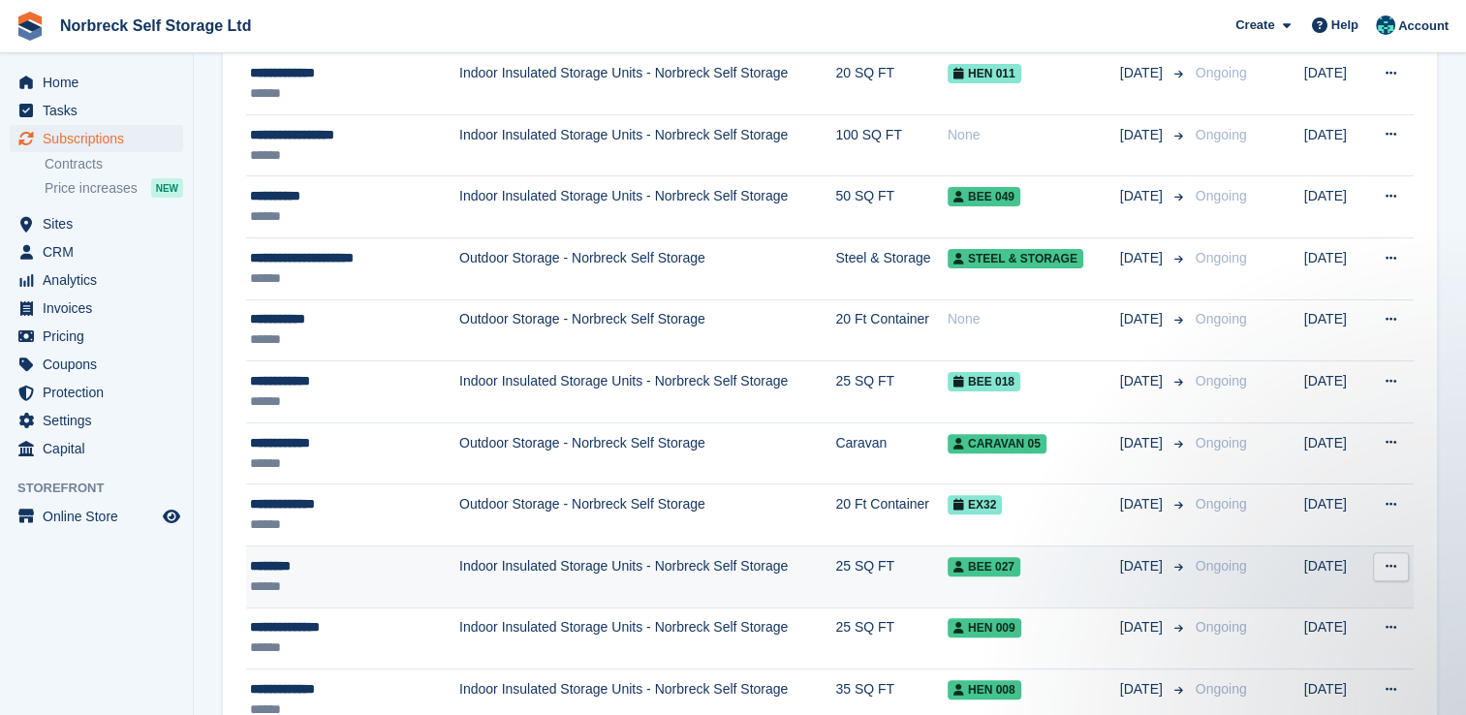
click at [723, 584] on td "Indoor Insulated Storage Units - Norbreck Self Storage" at bounding box center [647, 577] width 376 height 62
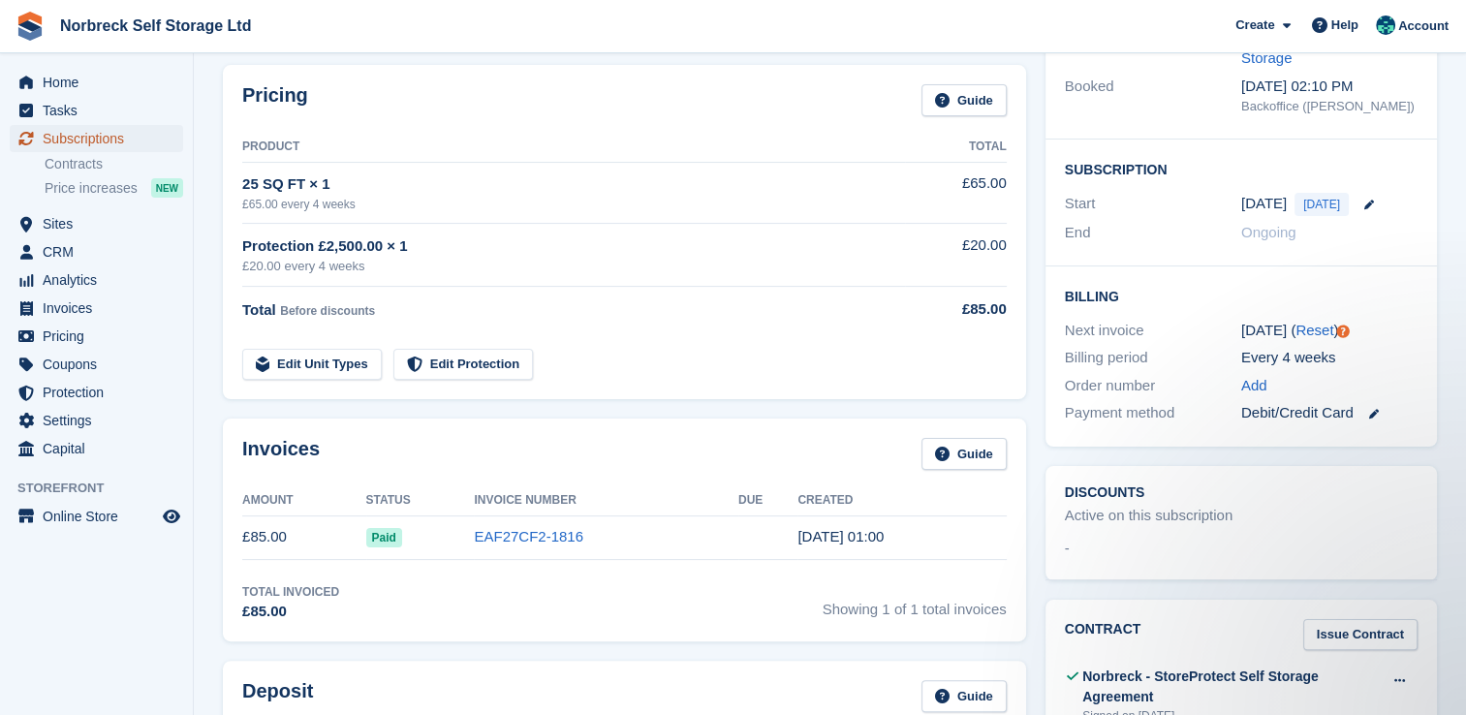
click at [139, 146] on span "Subscriptions" at bounding box center [101, 138] width 116 height 27
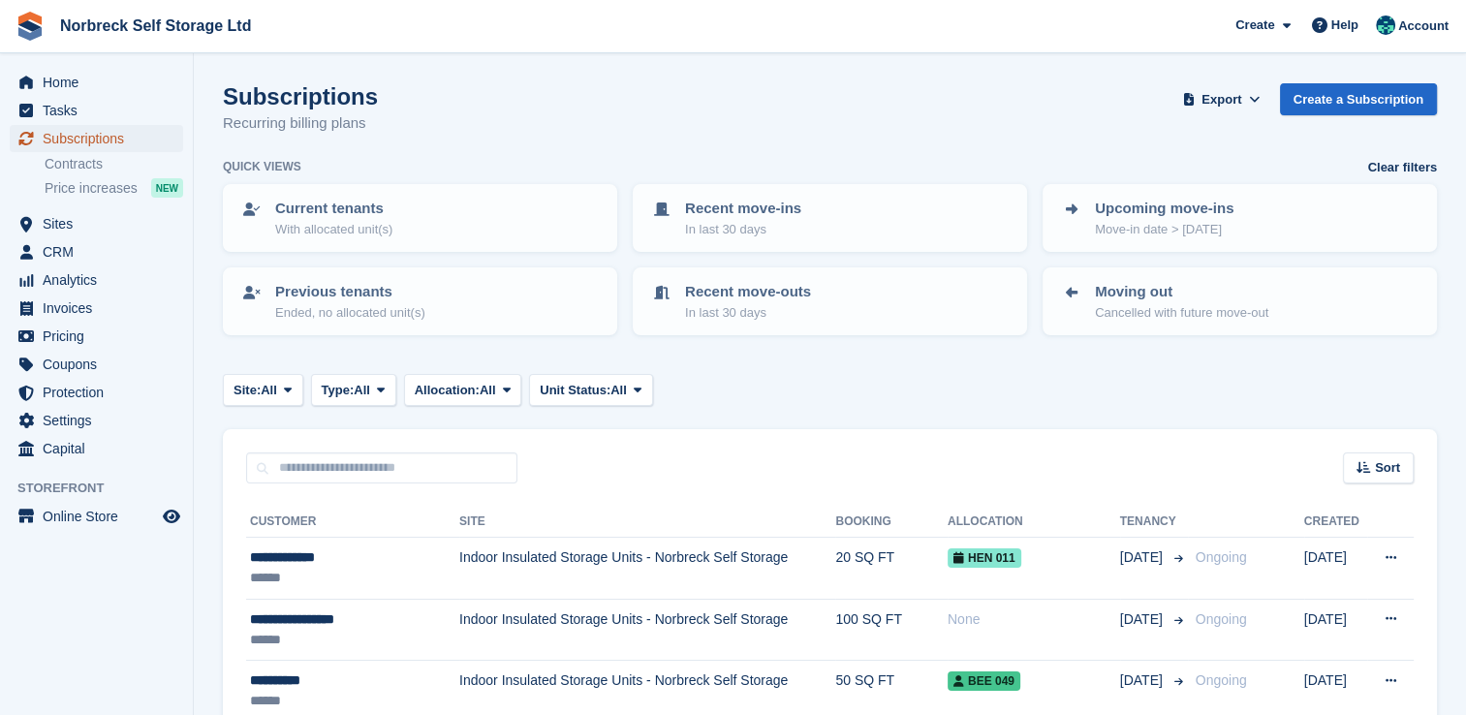
click at [101, 134] on span "Subscriptions" at bounding box center [101, 138] width 116 height 27
click at [469, 475] on input "text" at bounding box center [381, 469] width 271 height 32
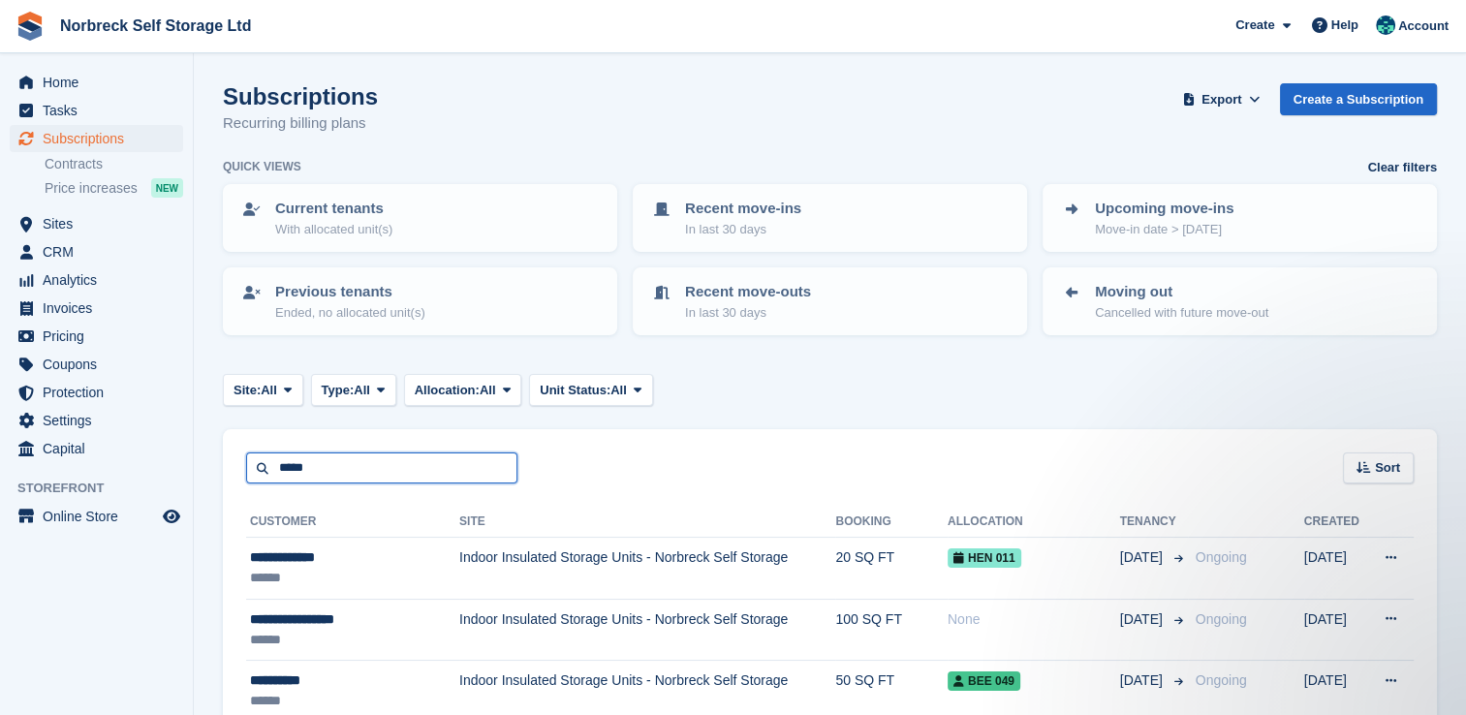
type input "*****"
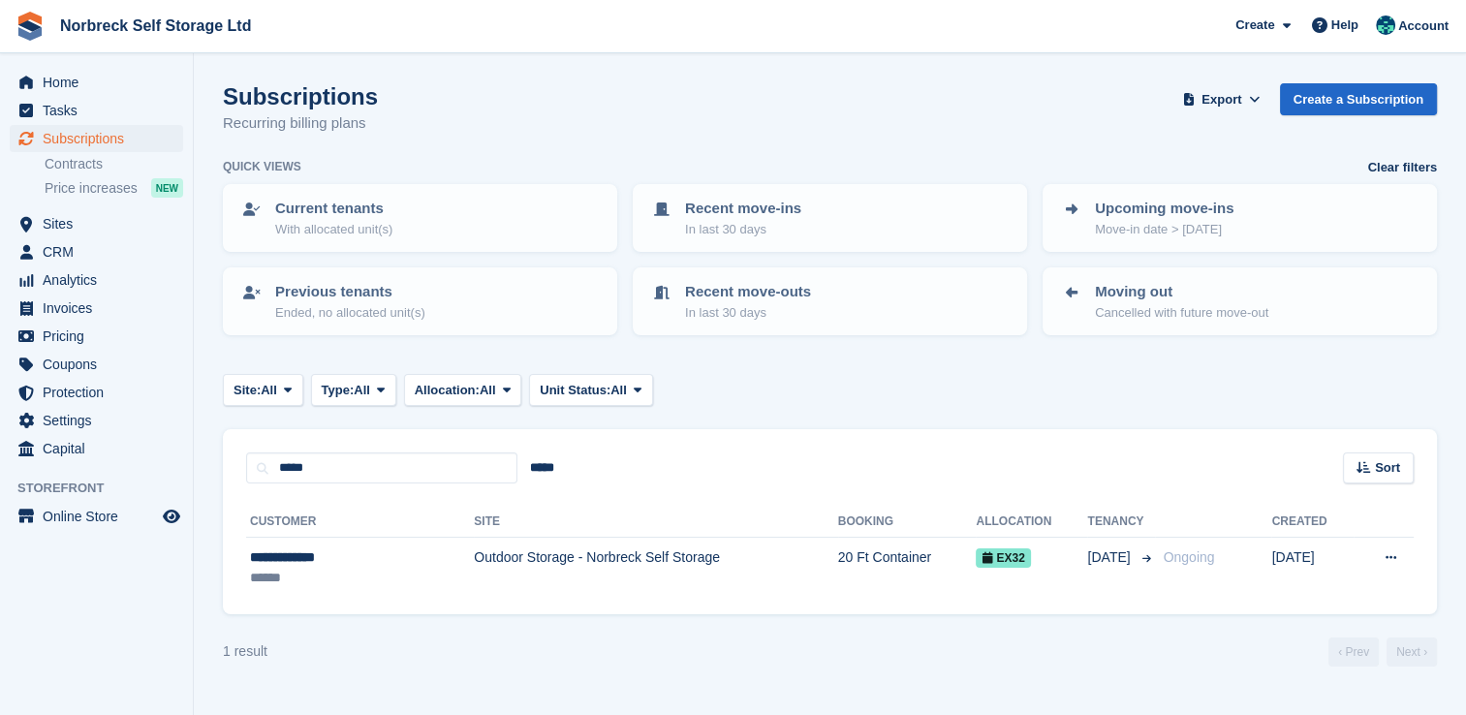
click at [653, 531] on th "Site" at bounding box center [655, 522] width 363 height 31
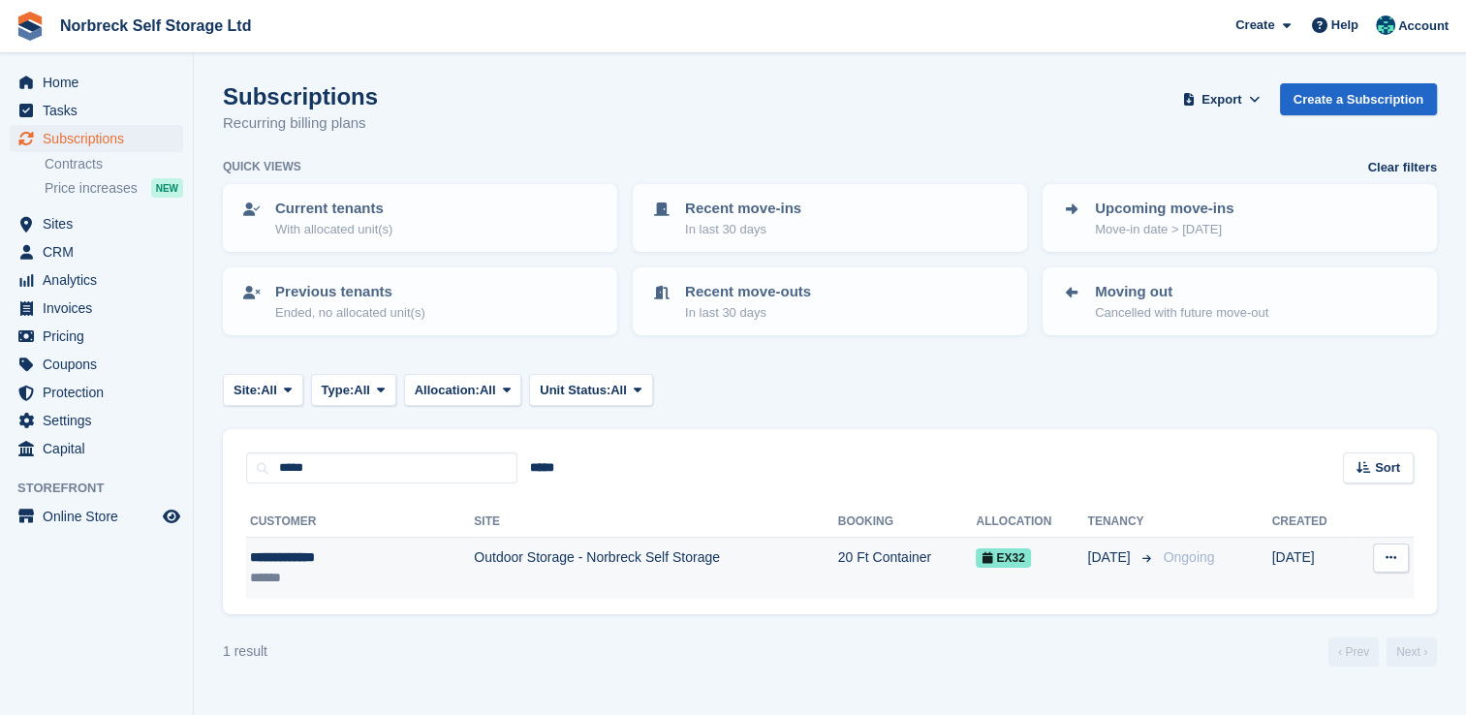
click at [728, 574] on td "Outdoor Storage - Norbreck Self Storage" at bounding box center [655, 568] width 363 height 61
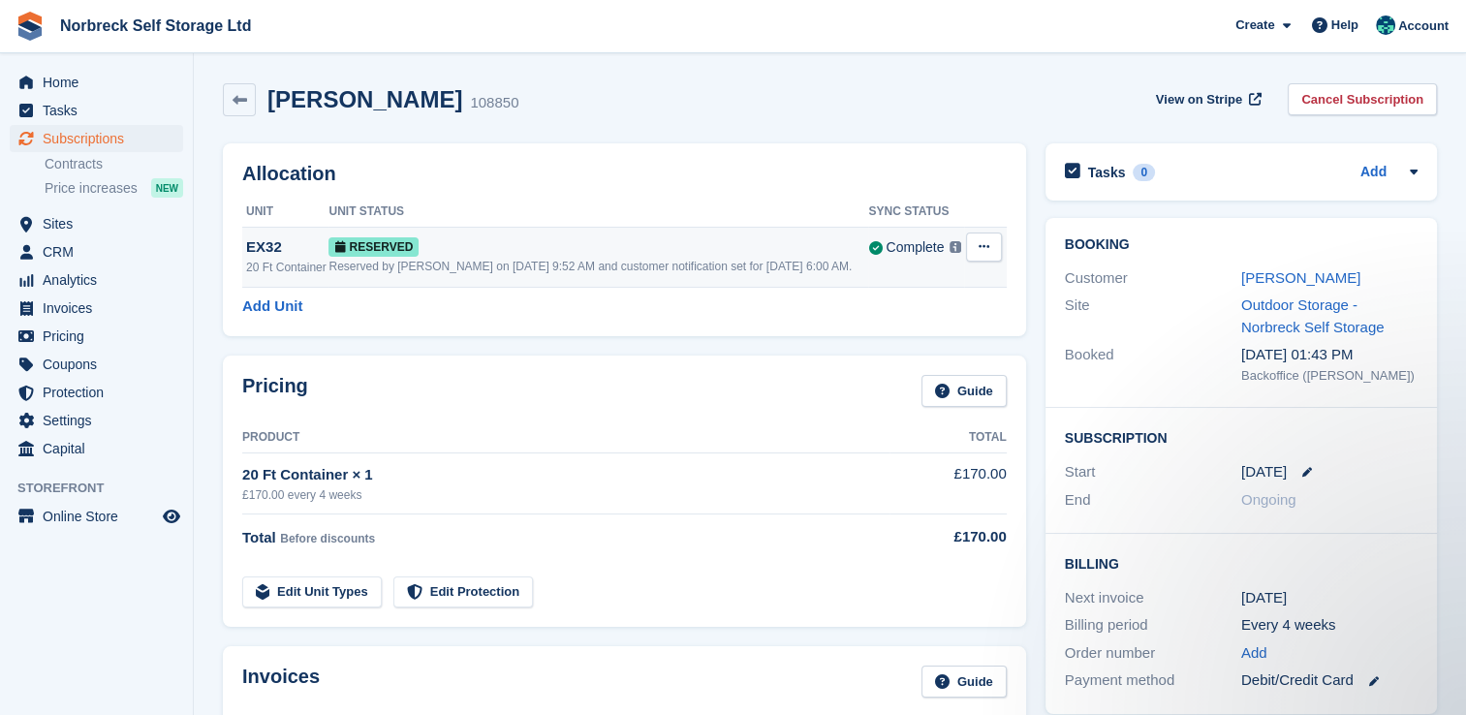
click at [473, 264] on div "Reserved by [PERSON_NAME] on [DATE] 9:52 AM and customer notification set for […" at bounding box center [599, 266] width 540 height 17
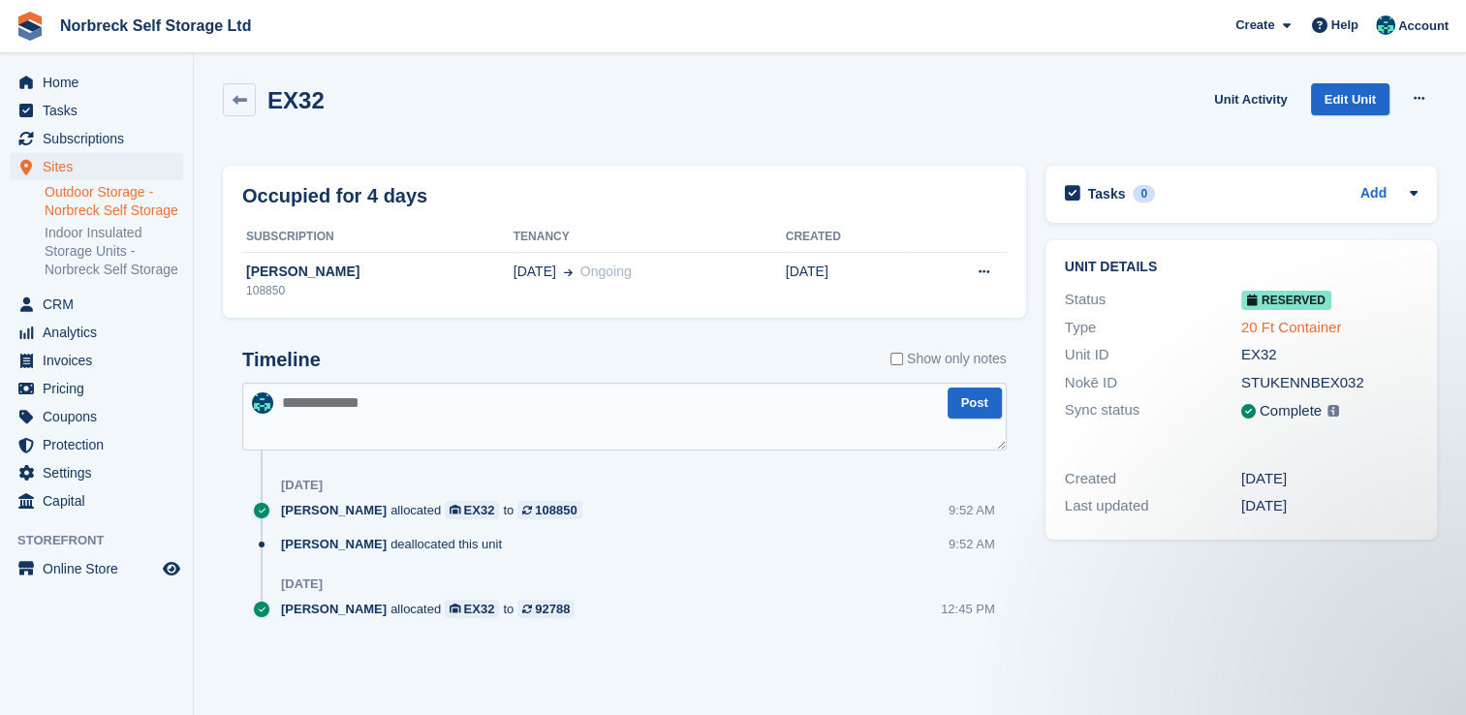
click at [1275, 335] on link "20 Ft Container" at bounding box center [1292, 327] width 100 height 16
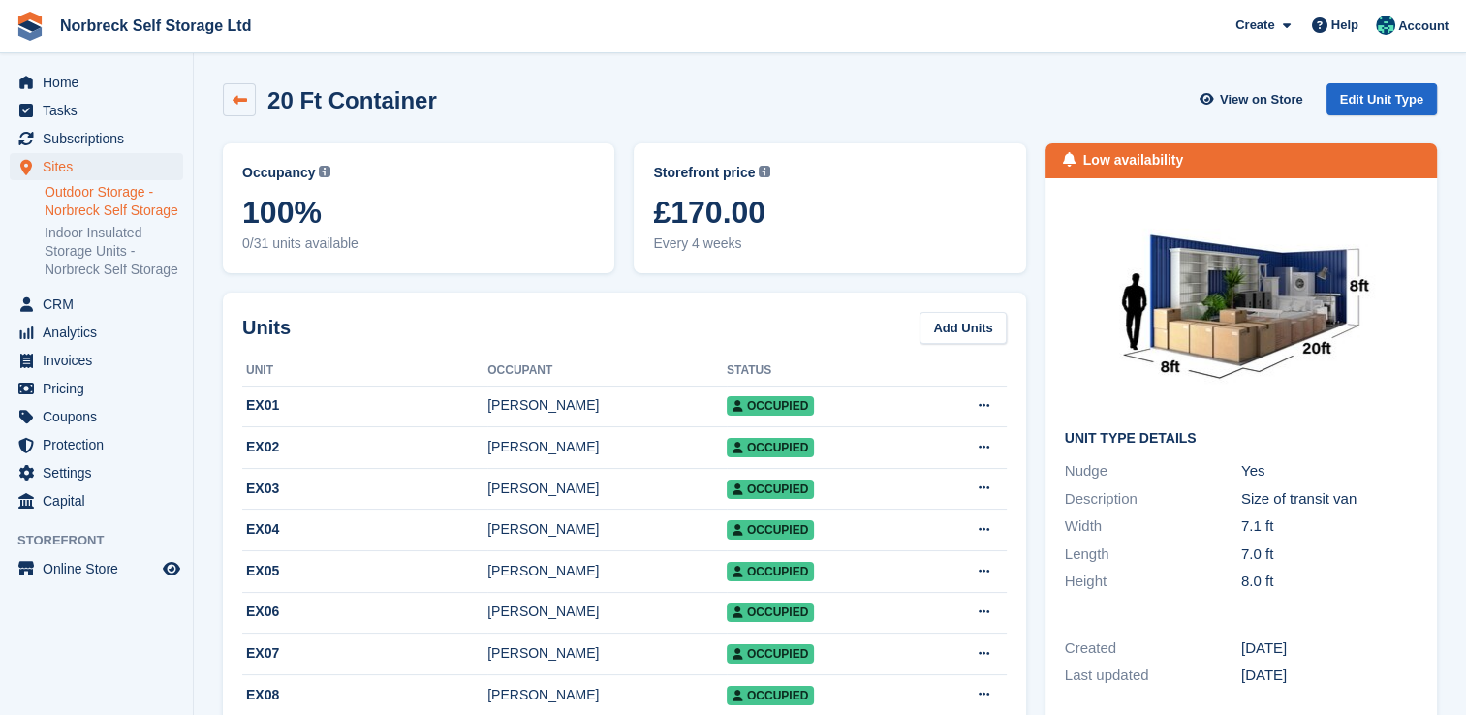
click at [231, 91] on link at bounding box center [239, 99] width 33 height 33
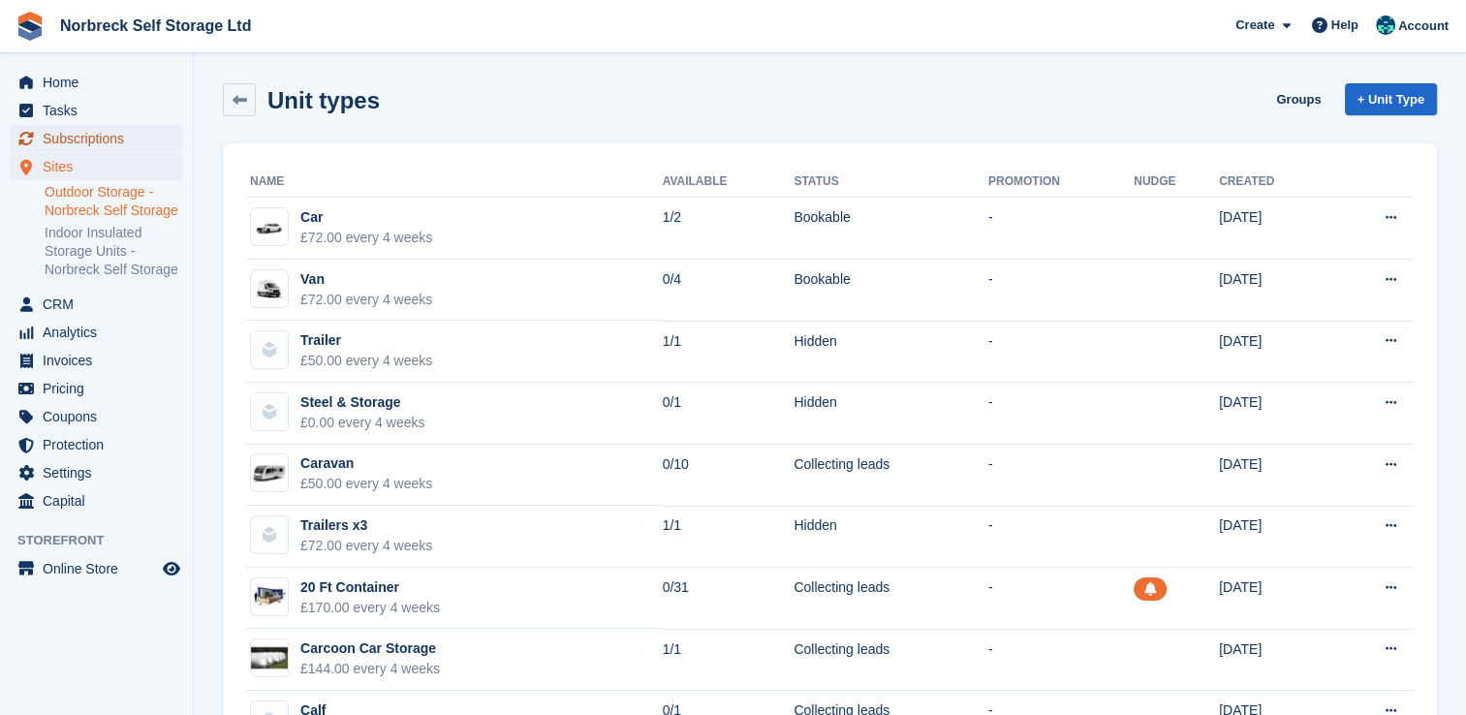
click at [109, 126] on span "Subscriptions" at bounding box center [101, 138] width 116 height 27
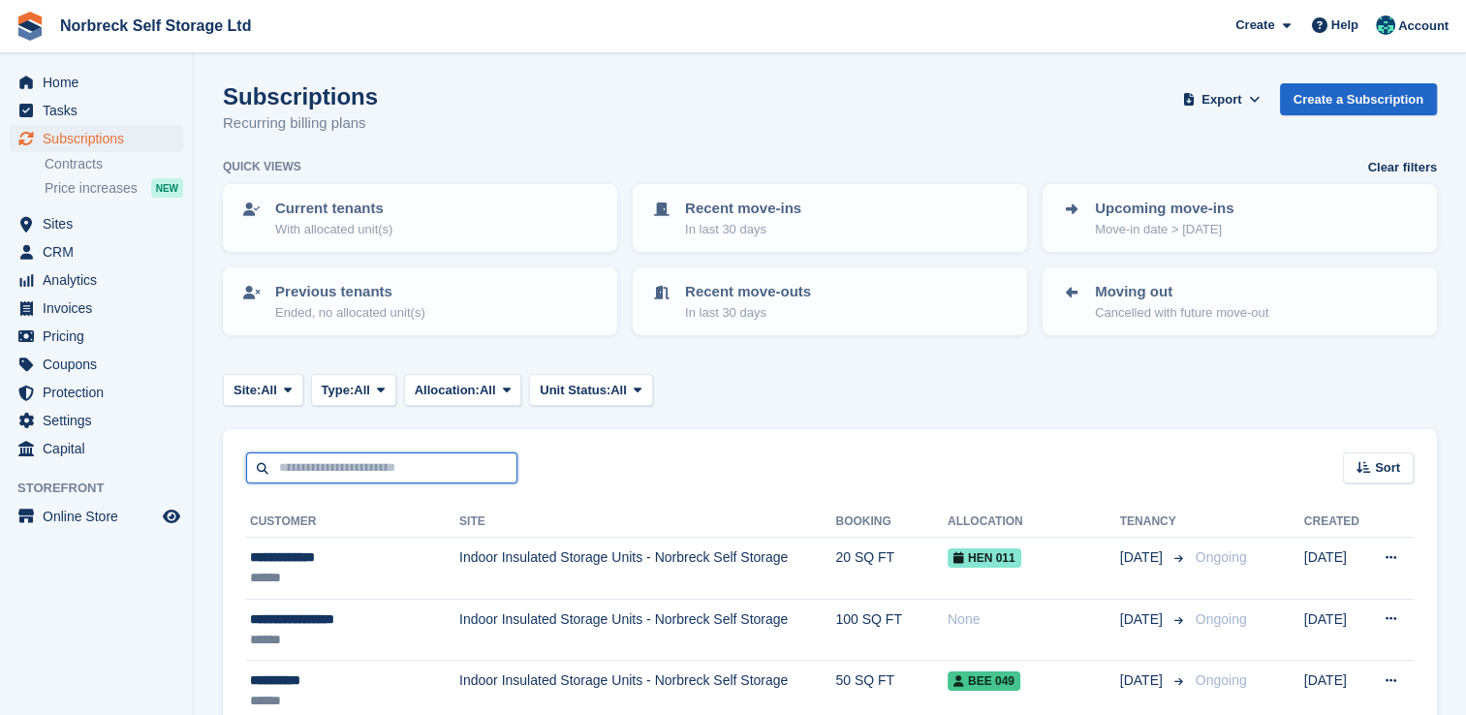
click at [388, 463] on input "text" at bounding box center [381, 469] width 271 height 32
type input "*****"
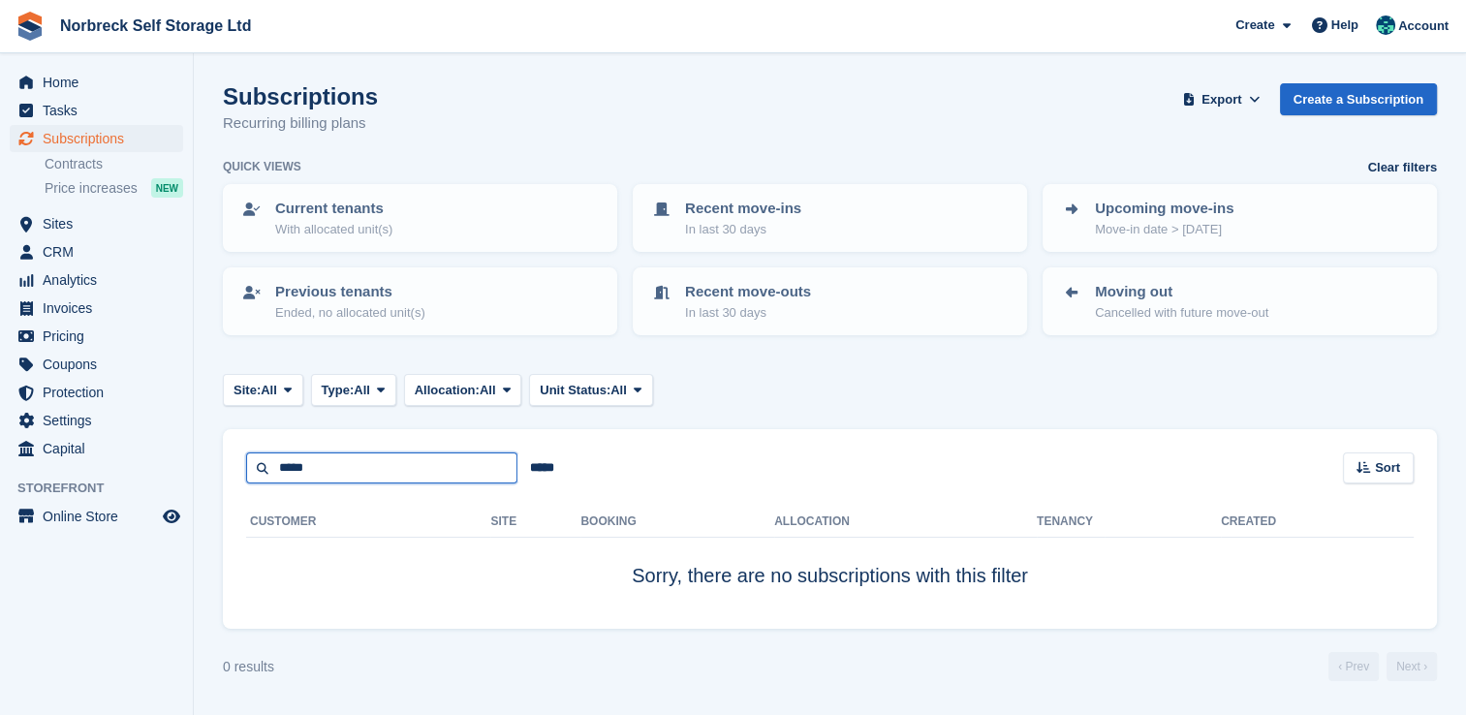
click at [342, 461] on input "*****" at bounding box center [381, 469] width 271 height 32
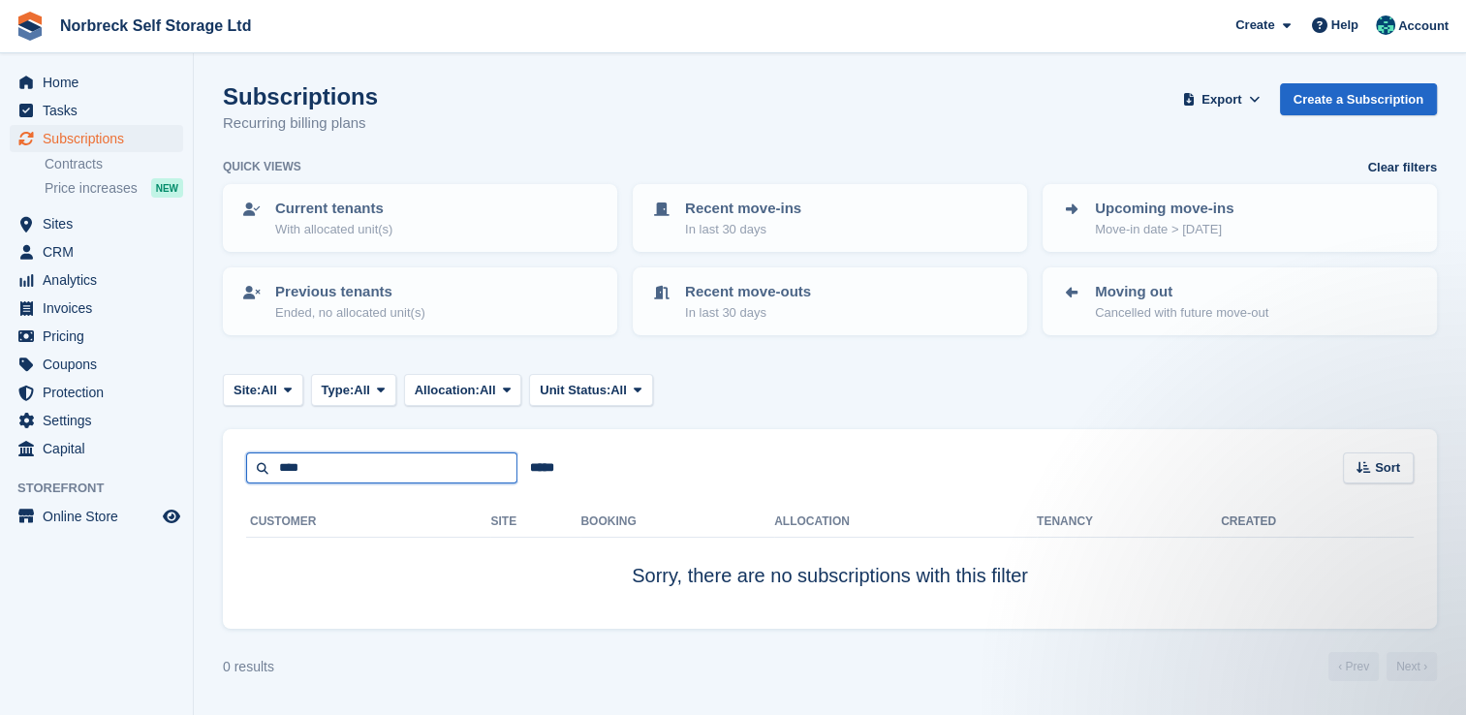
type input "****"
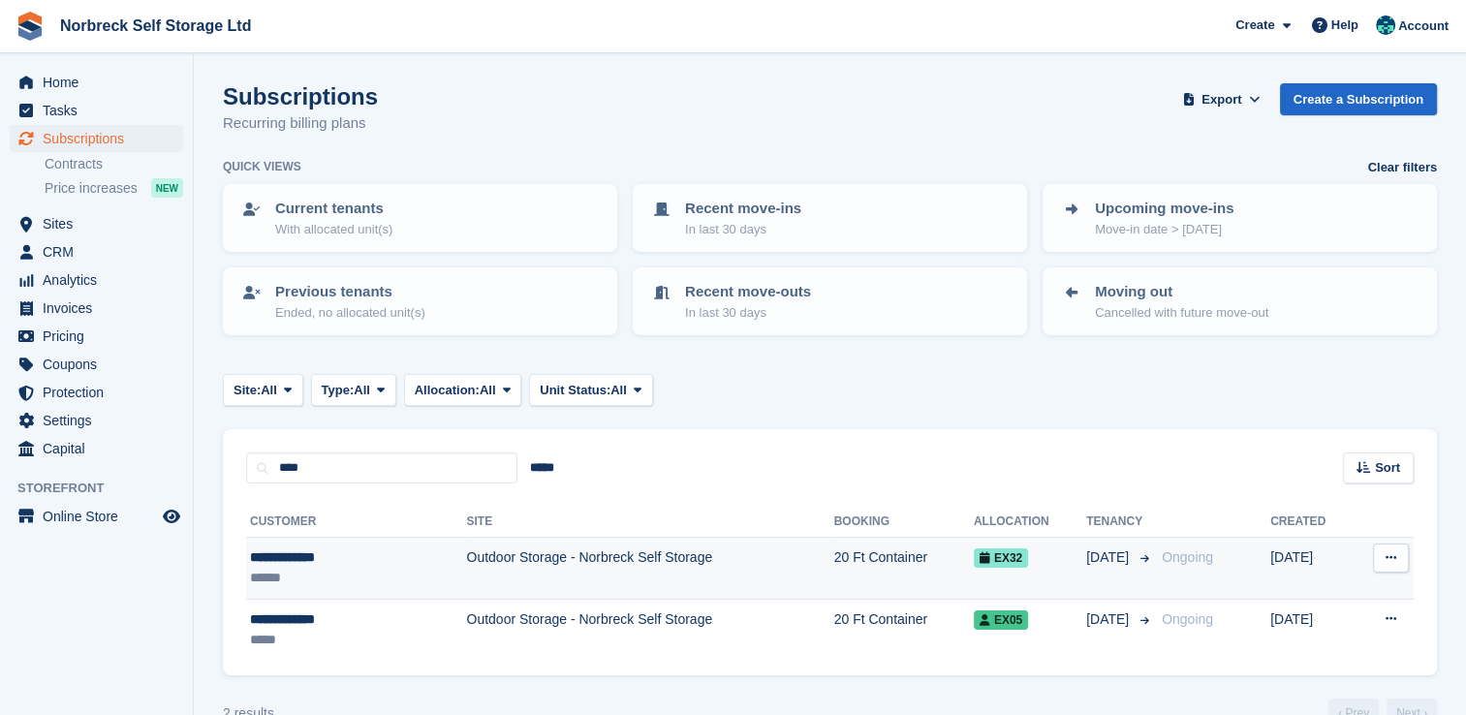
click at [617, 568] on td "Outdoor Storage - Norbreck Self Storage" at bounding box center [649, 569] width 367 height 62
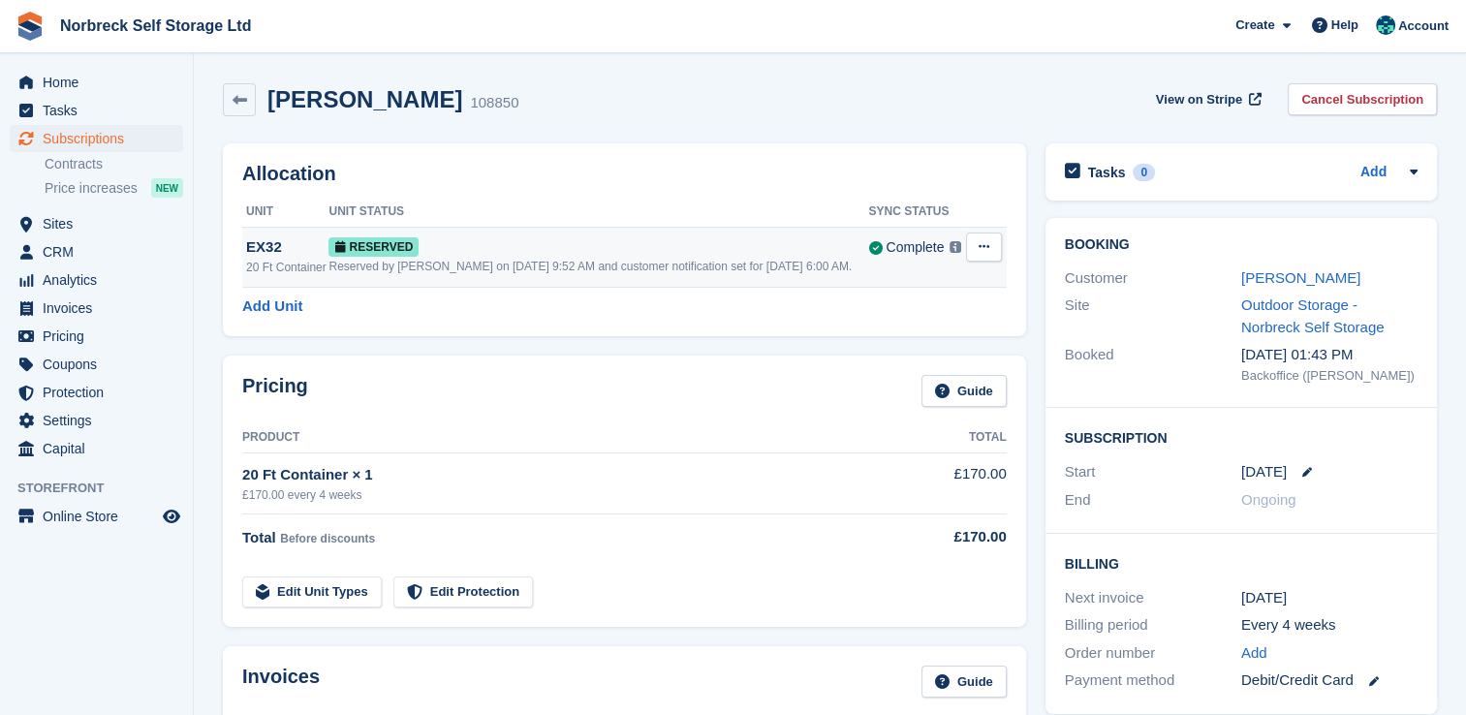
click at [620, 230] on td "Reserved Reserved by Sally King on 22nd Sep, 9:52 AM and customer notification …" at bounding box center [599, 257] width 540 height 60
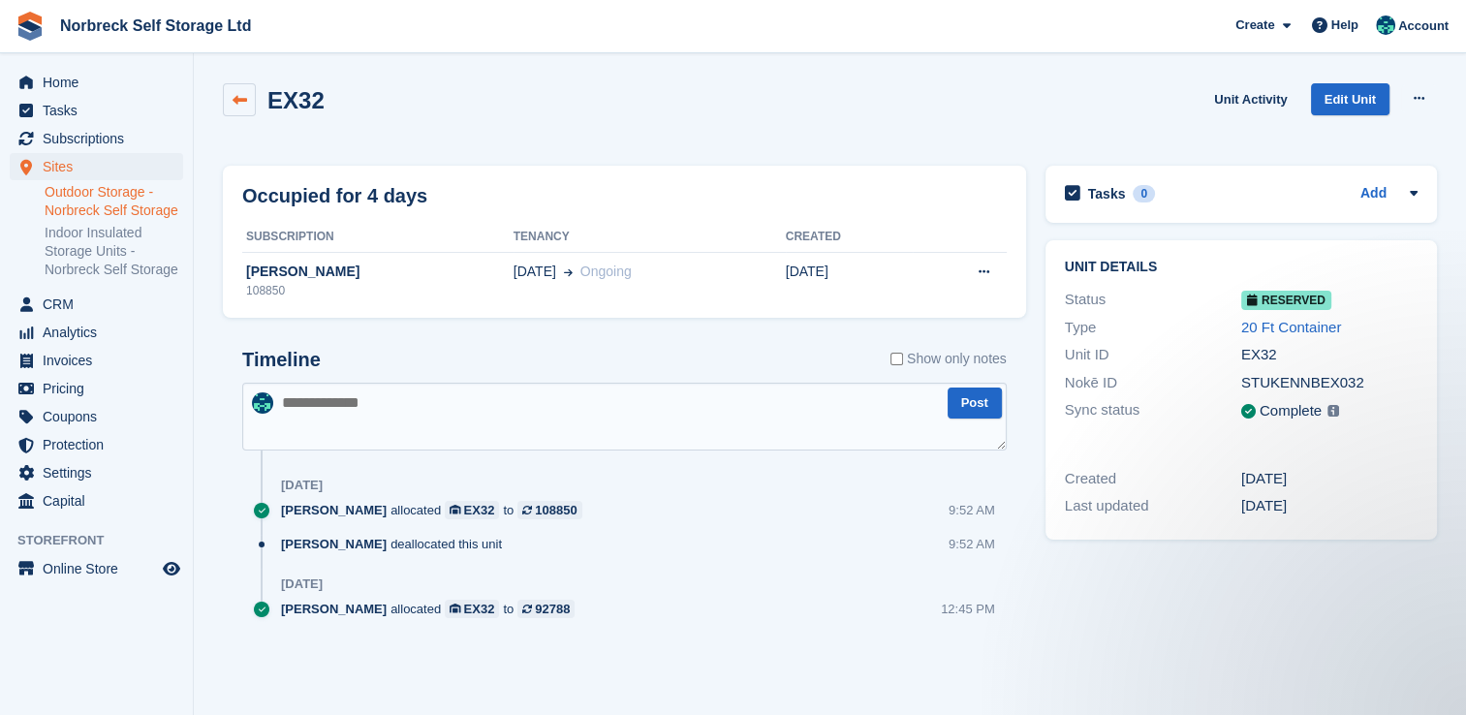
click at [235, 107] on link at bounding box center [239, 99] width 33 height 33
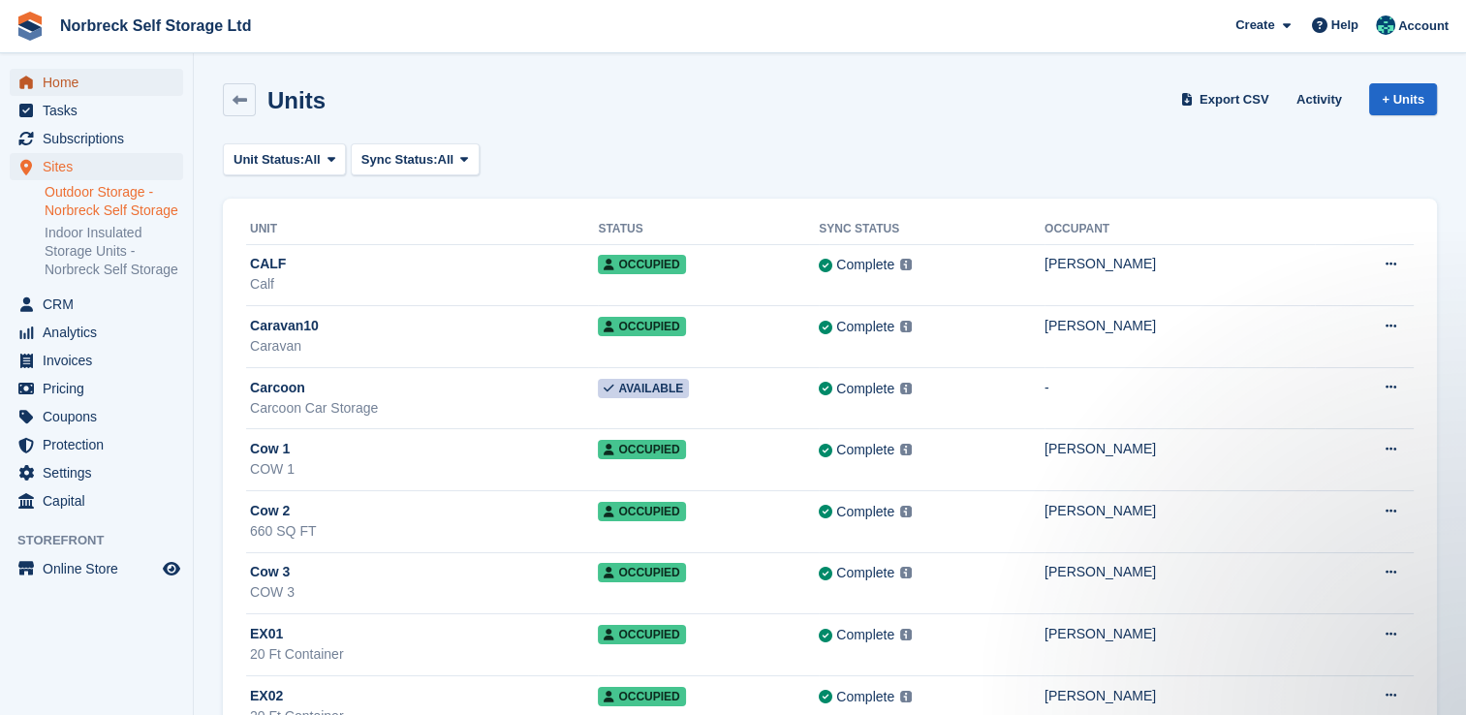
drag, startPoint x: 93, startPoint y: 77, endPoint x: 359, endPoint y: 3, distance: 275.6
click at [93, 77] on span "Home" at bounding box center [101, 82] width 116 height 27
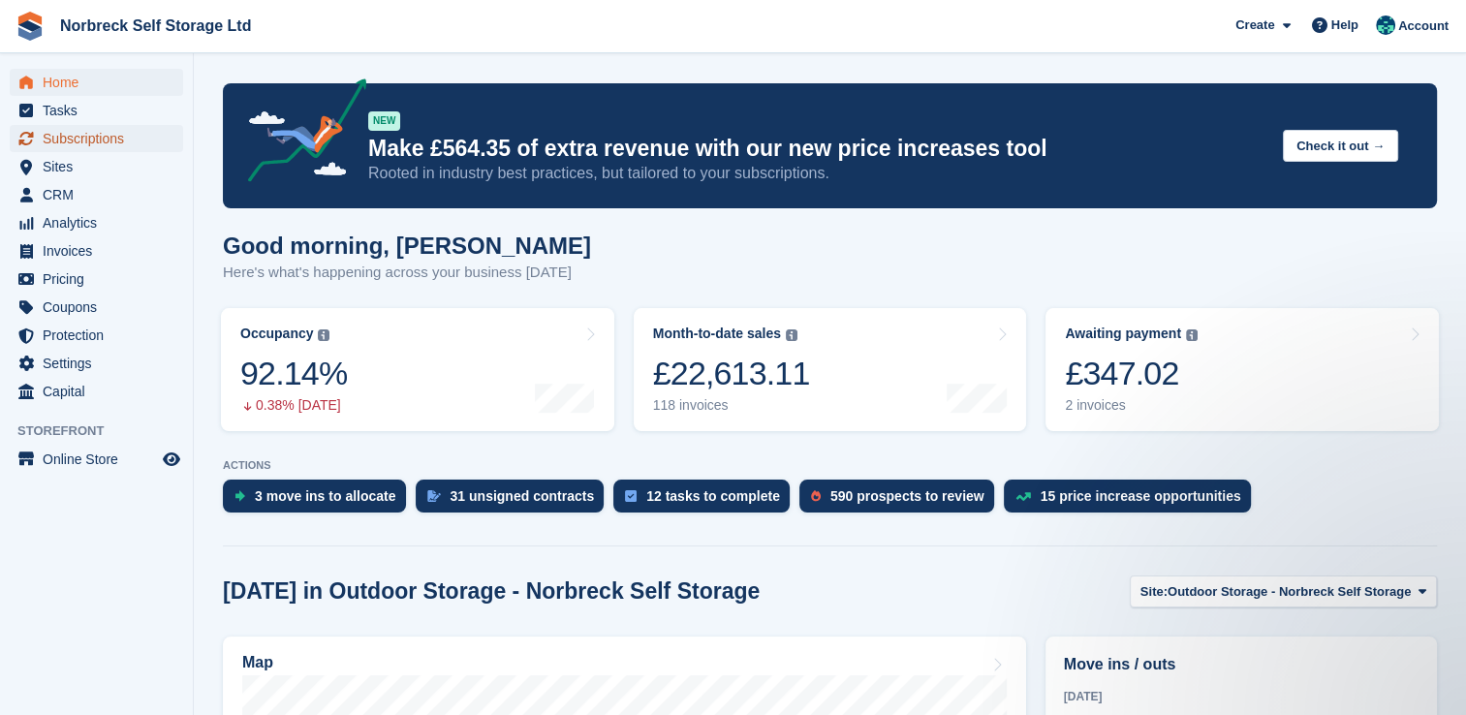
click at [108, 135] on span "Subscriptions" at bounding box center [101, 138] width 116 height 27
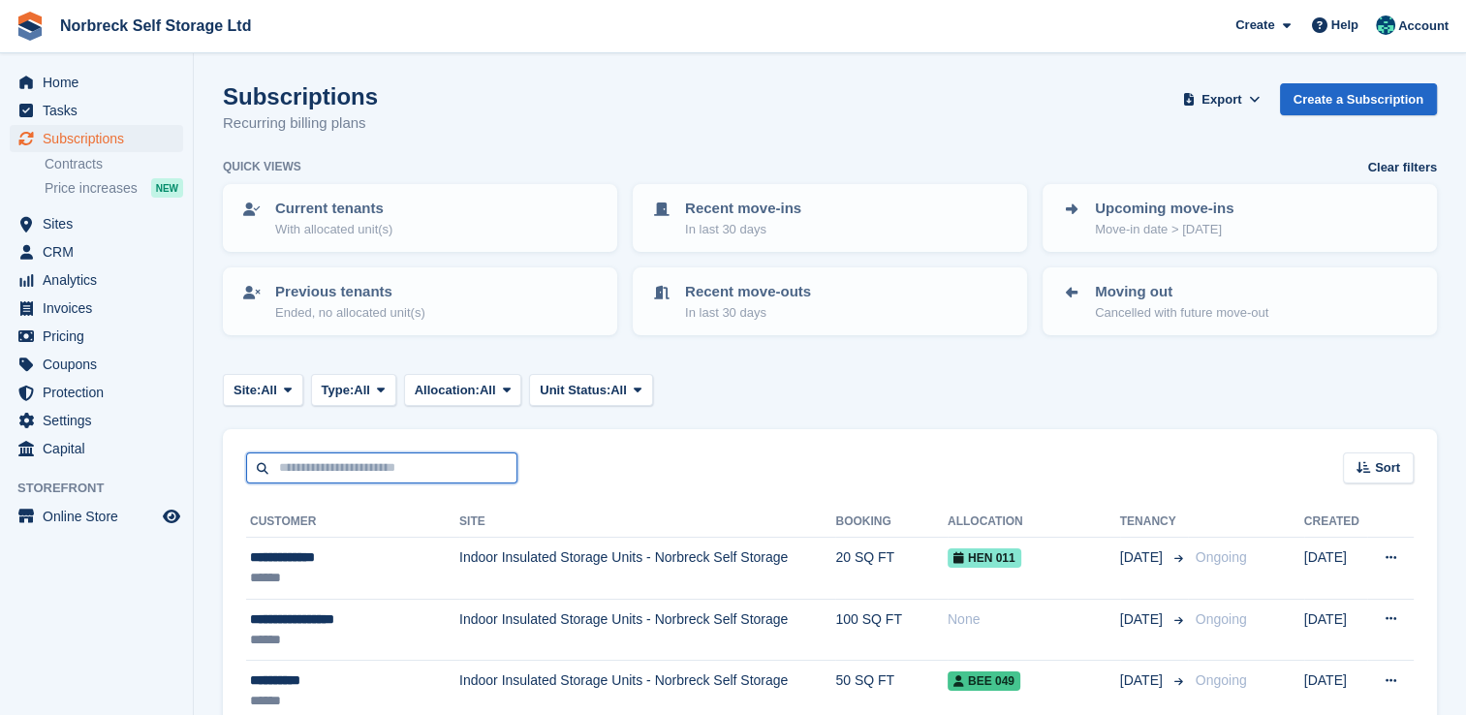
click at [394, 477] on input "text" at bounding box center [381, 469] width 271 height 32
type input "**"
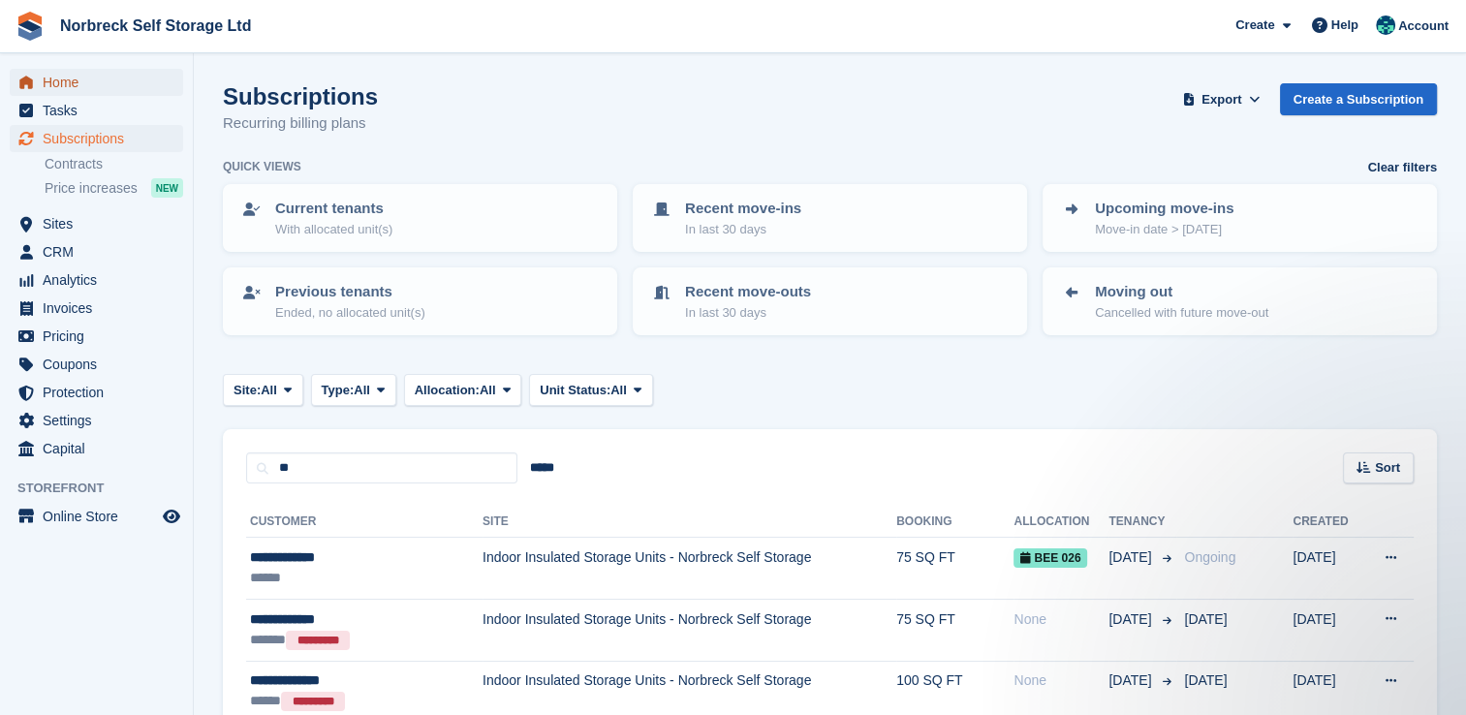
click at [101, 79] on span "Home" at bounding box center [101, 82] width 116 height 27
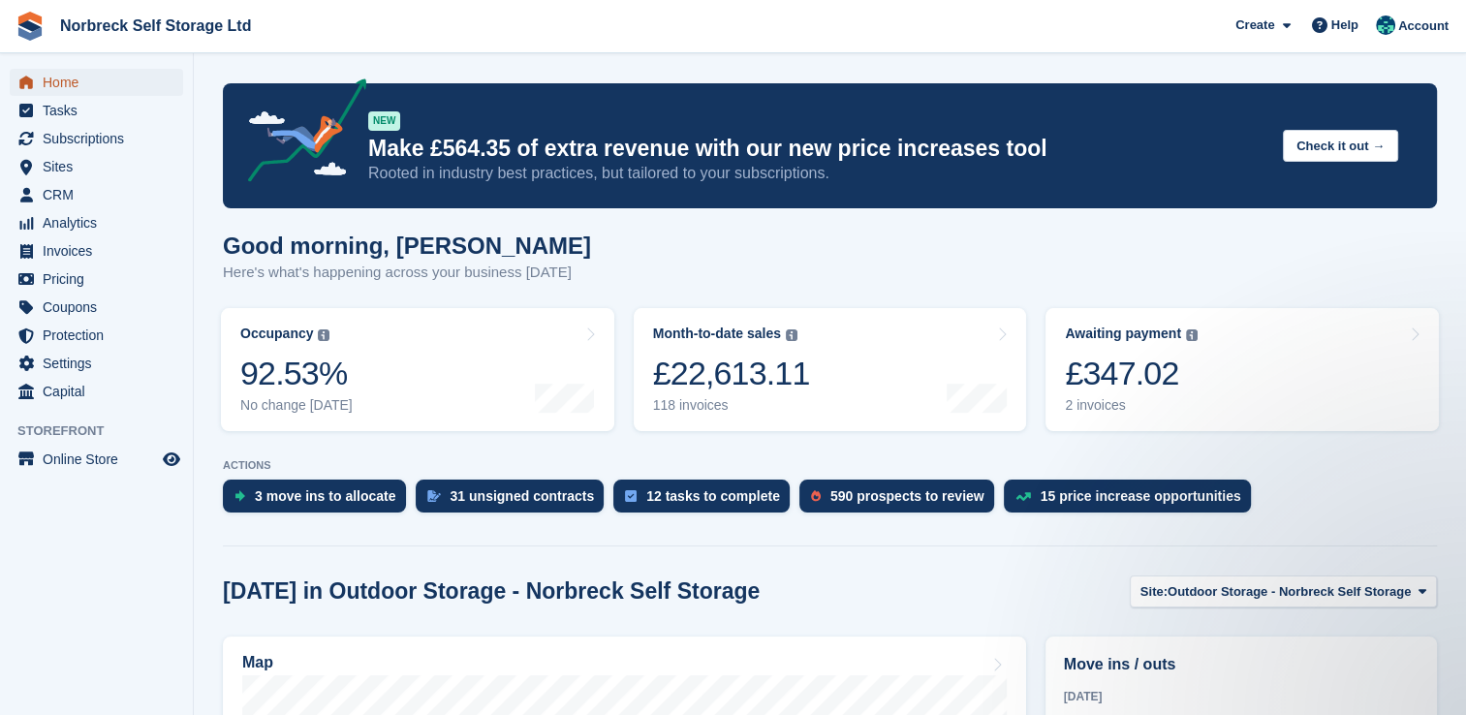
click at [101, 87] on span "Home" at bounding box center [101, 82] width 116 height 27
click at [87, 138] on span "Subscriptions" at bounding box center [101, 138] width 116 height 27
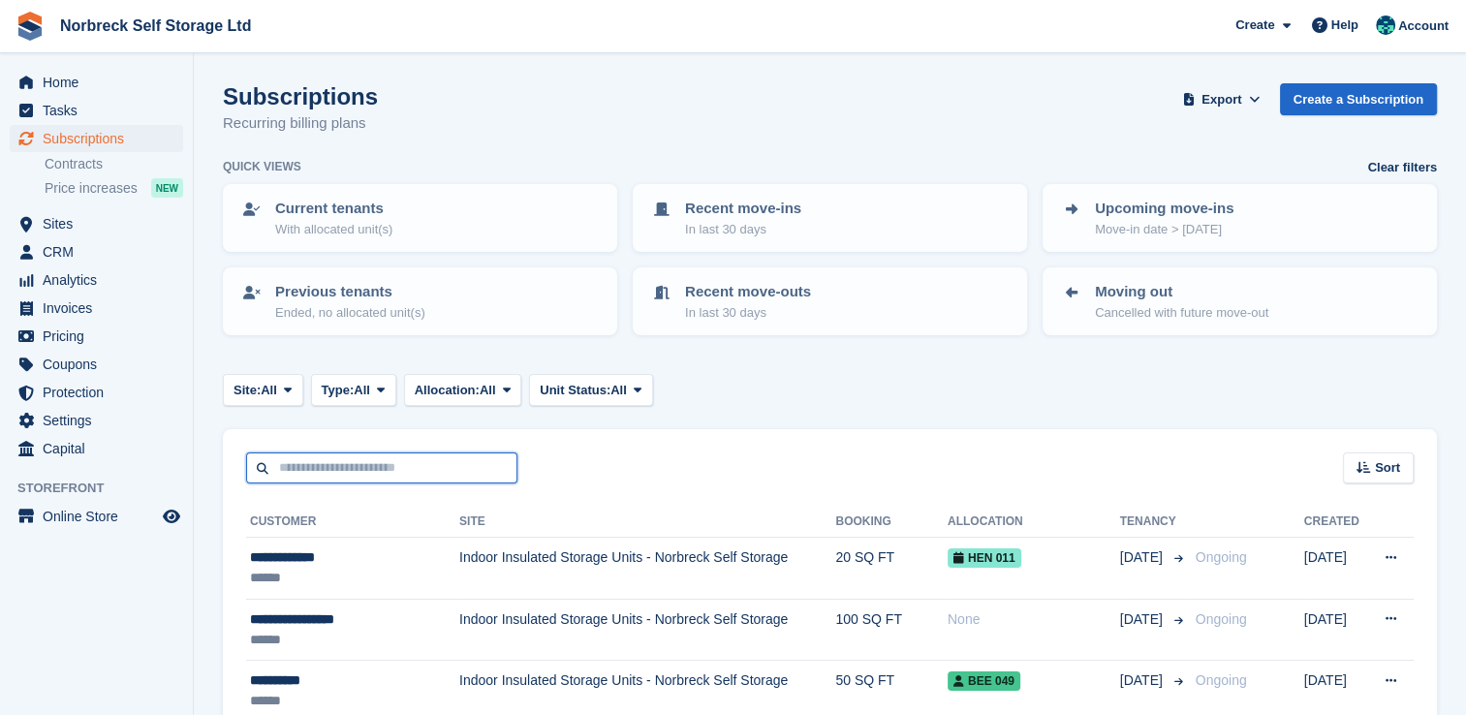
click at [337, 462] on input "text" at bounding box center [381, 469] width 271 height 32
type input "*****"
